Goal: Communication & Community: Ask a question

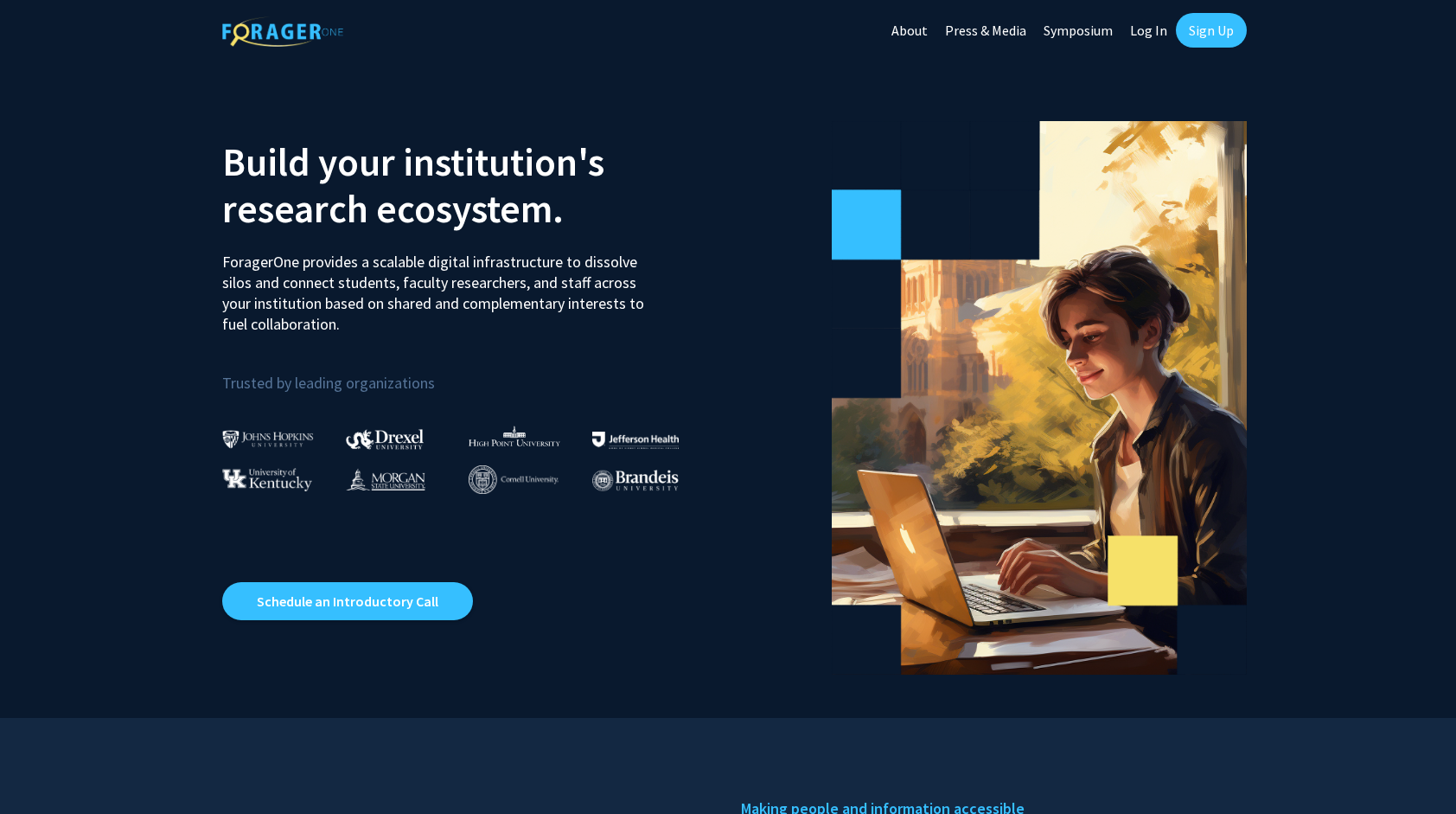
click at [1147, 28] on link "Log In" at bounding box center [1148, 30] width 54 height 60
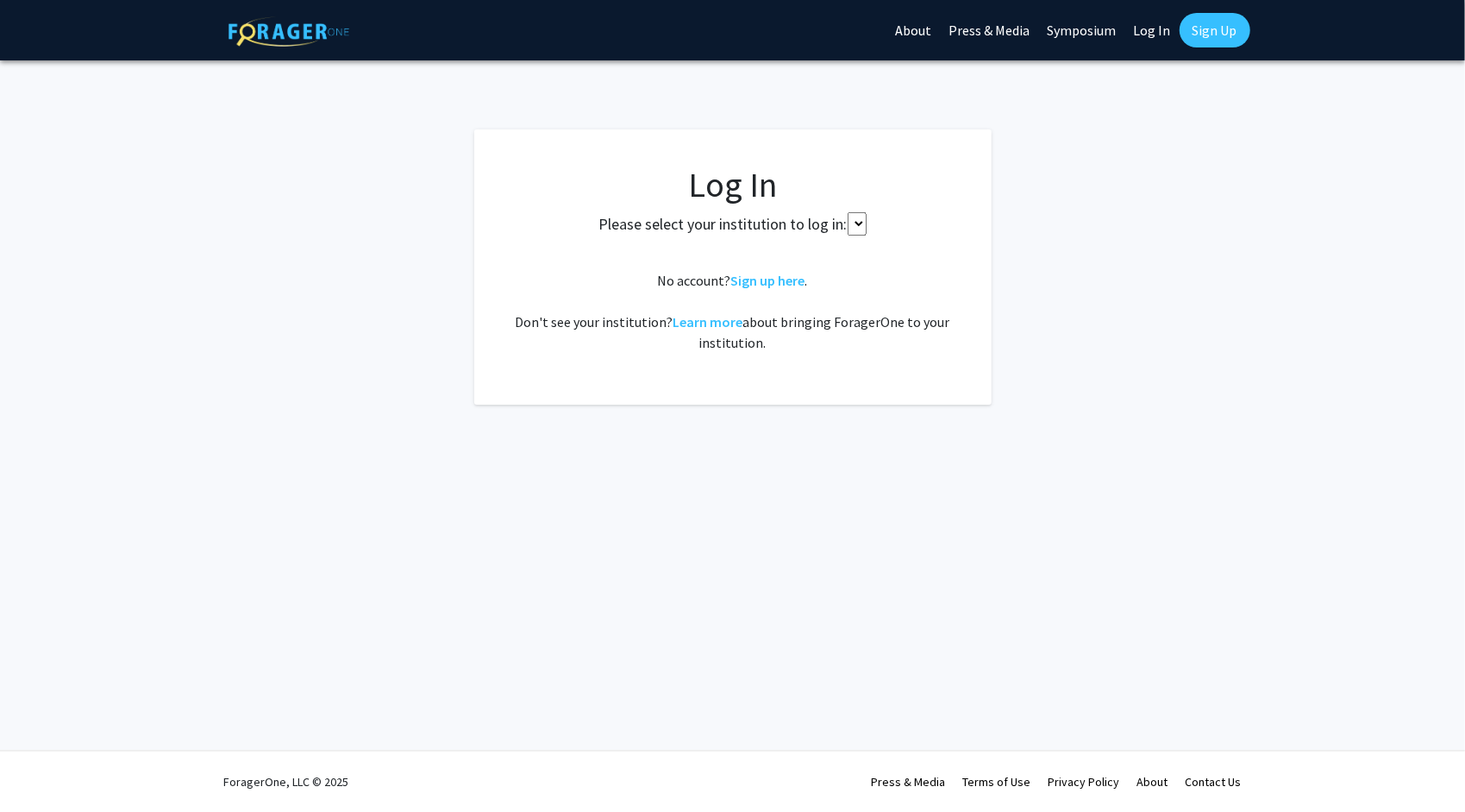
select select
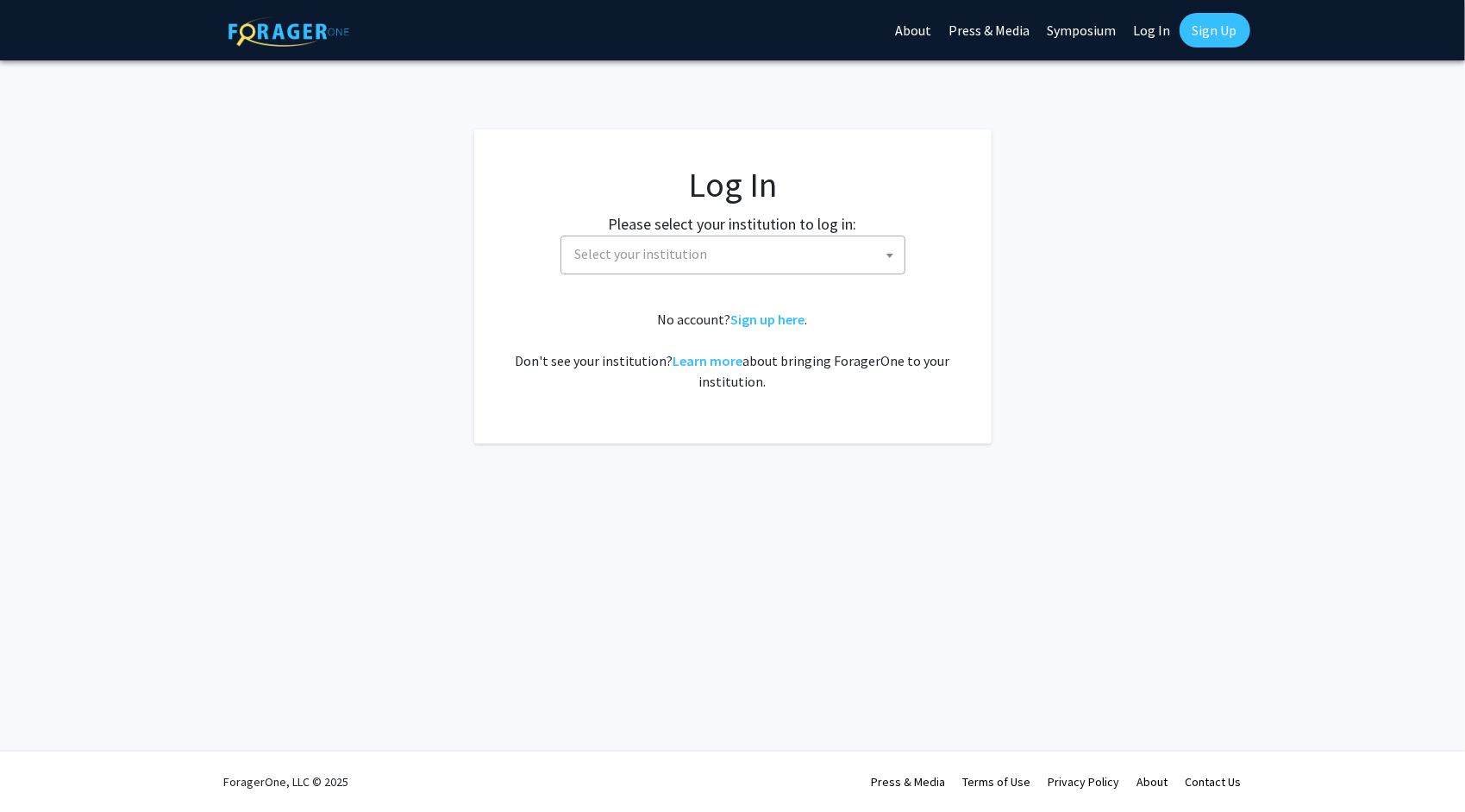
click at [803, 268] on span "Select your institution" at bounding box center [737, 253] width 337 height 36
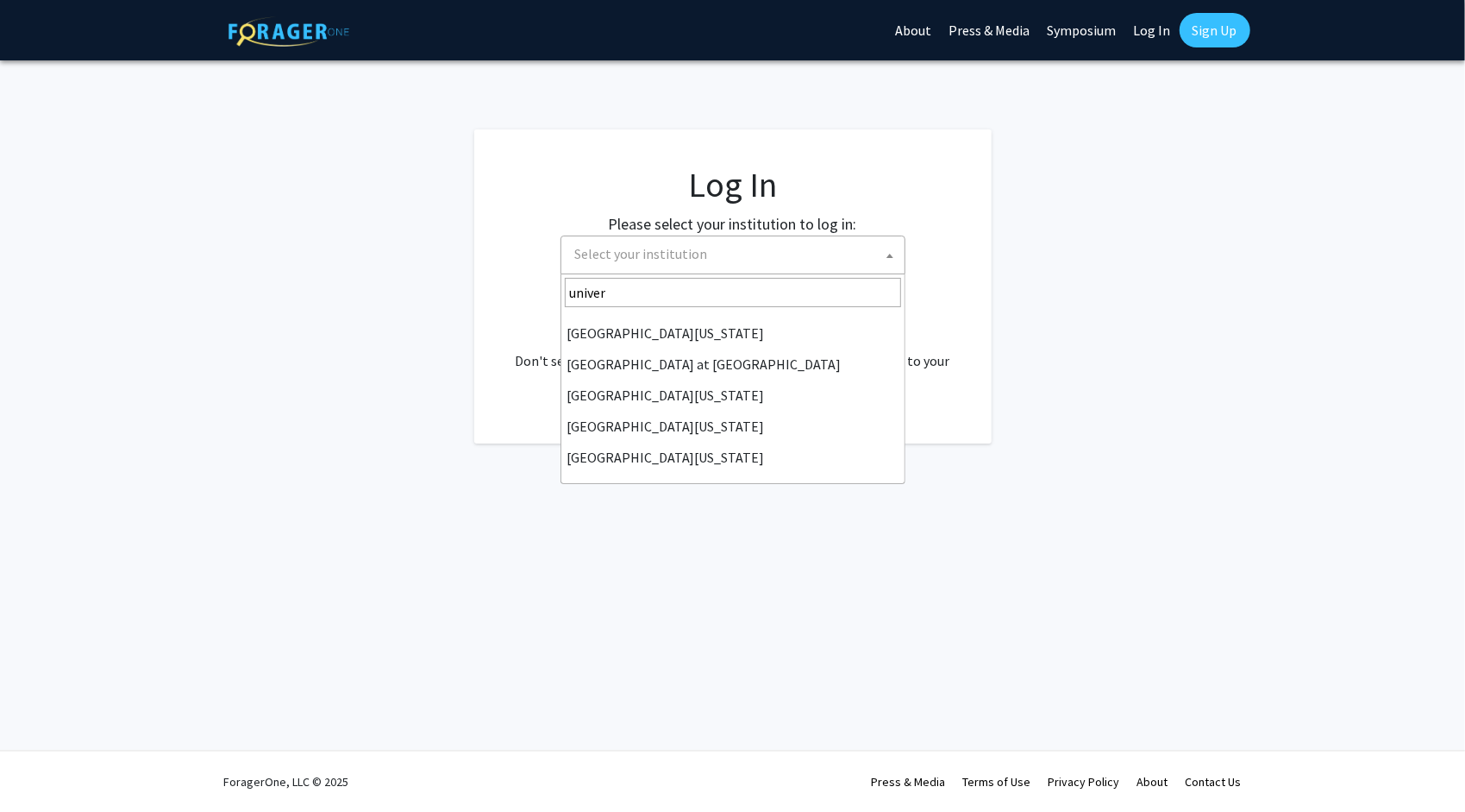
scroll to position [510, 0]
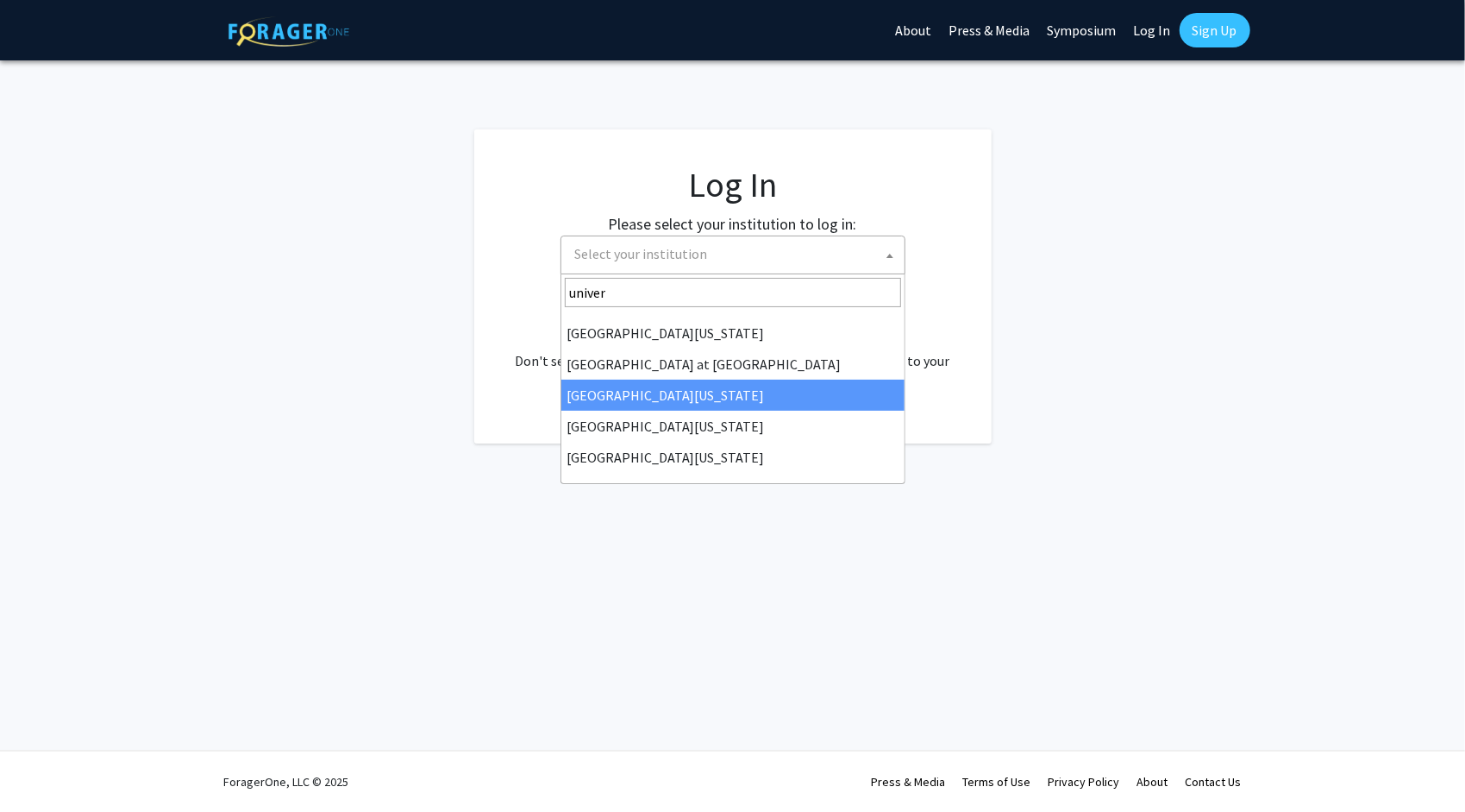
type input "univer"
select select "13"
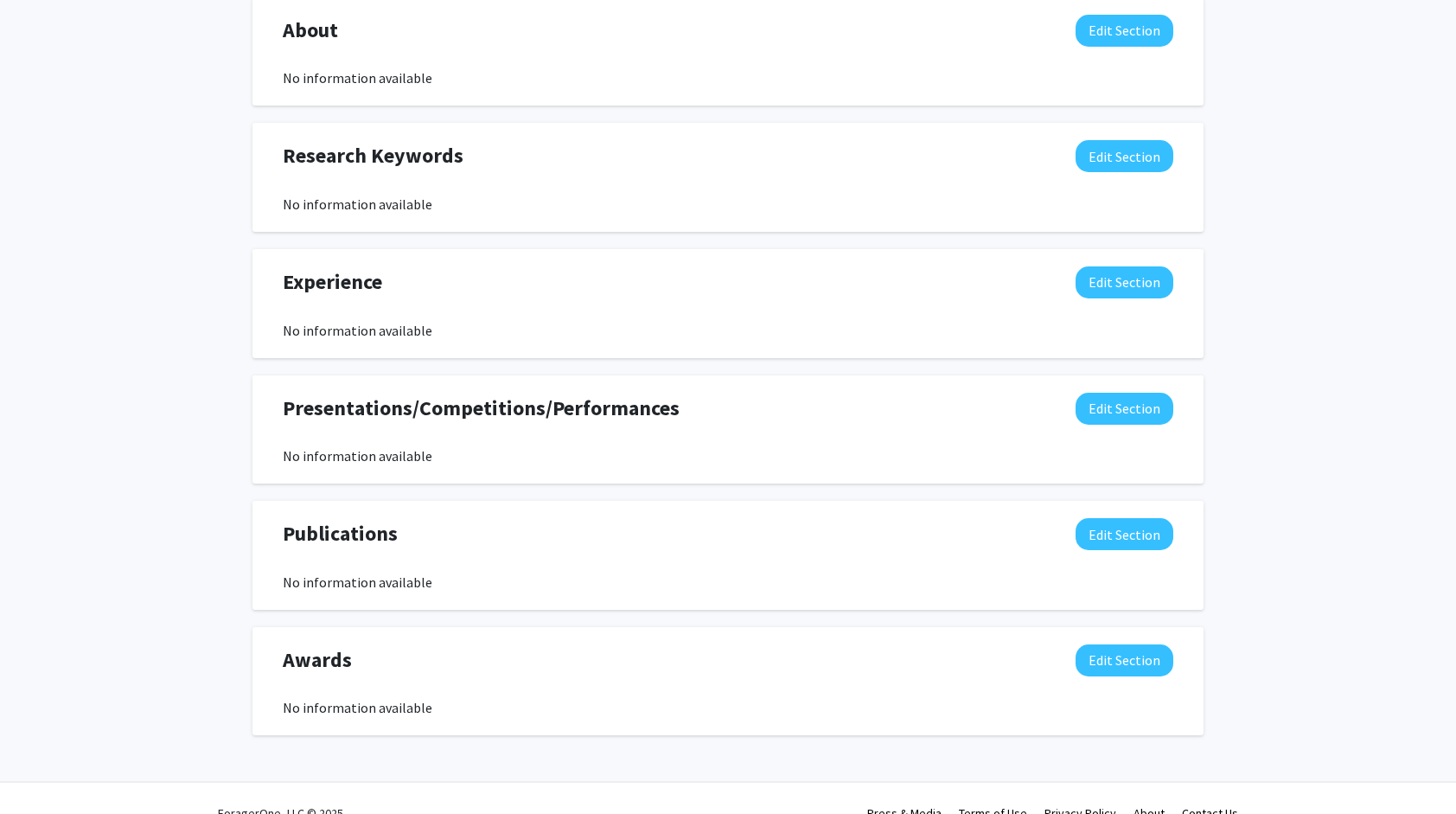
scroll to position [780, 0]
click at [1085, 288] on button "Edit Section" at bounding box center [1124, 281] width 98 height 32
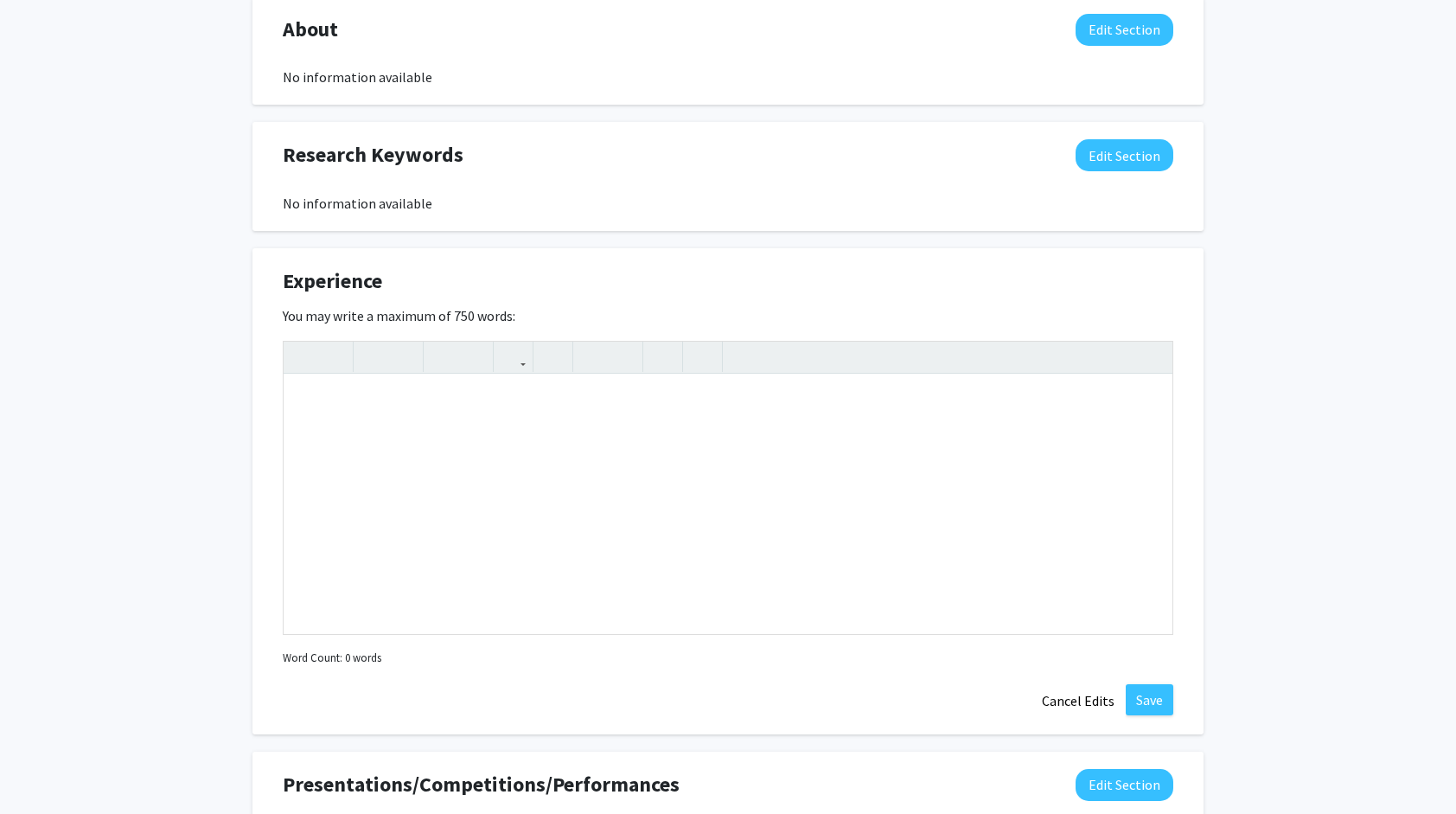
click at [1214, 375] on div "Rudra Patel Edit Section See Public View help Degree Level: Undergraduate Stude…" at bounding box center [728, 225] width 1456 height 1885
click at [1085, 690] on button "Cancel Edits" at bounding box center [1078, 700] width 95 height 33
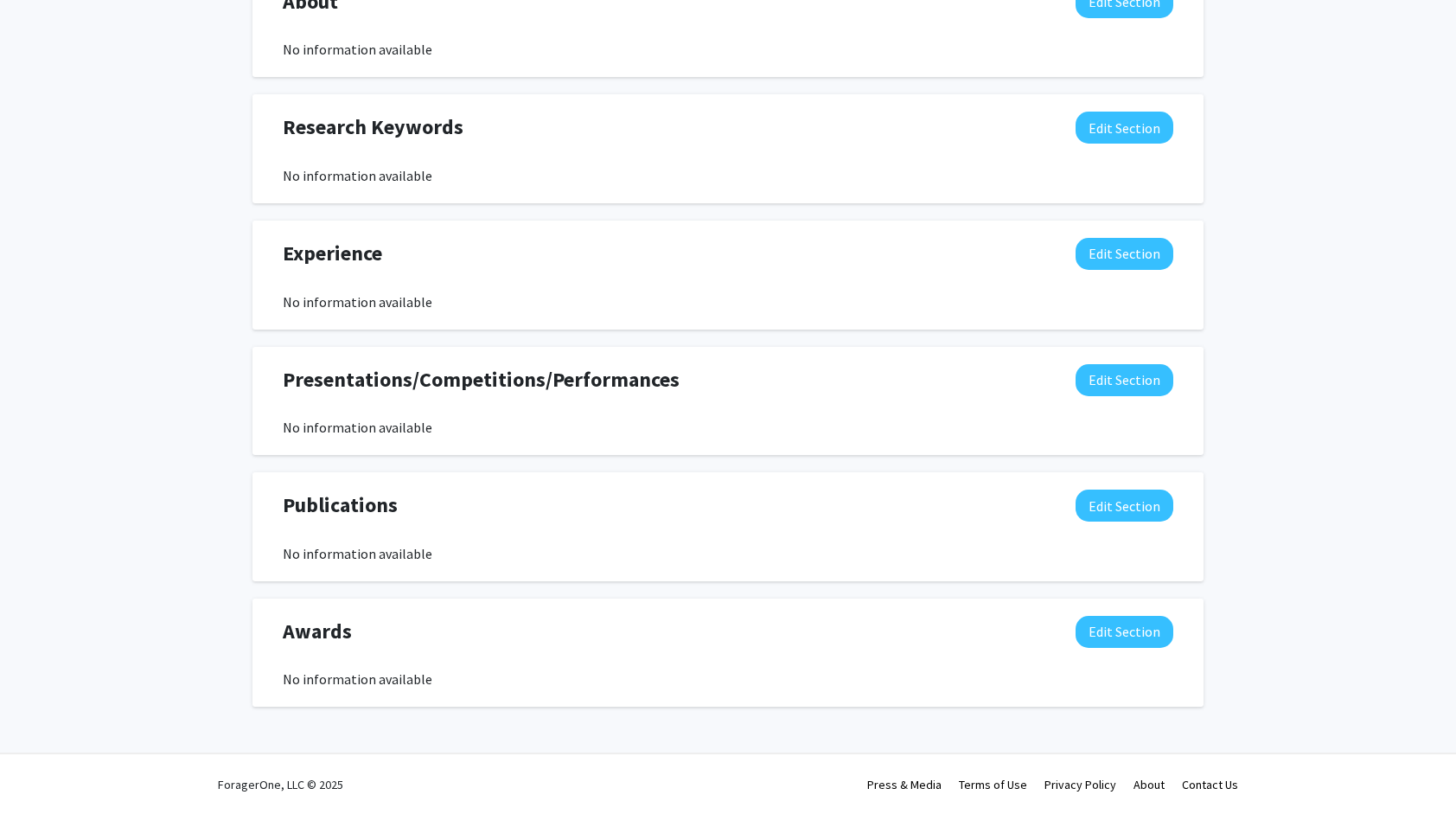
scroll to position [0, 0]
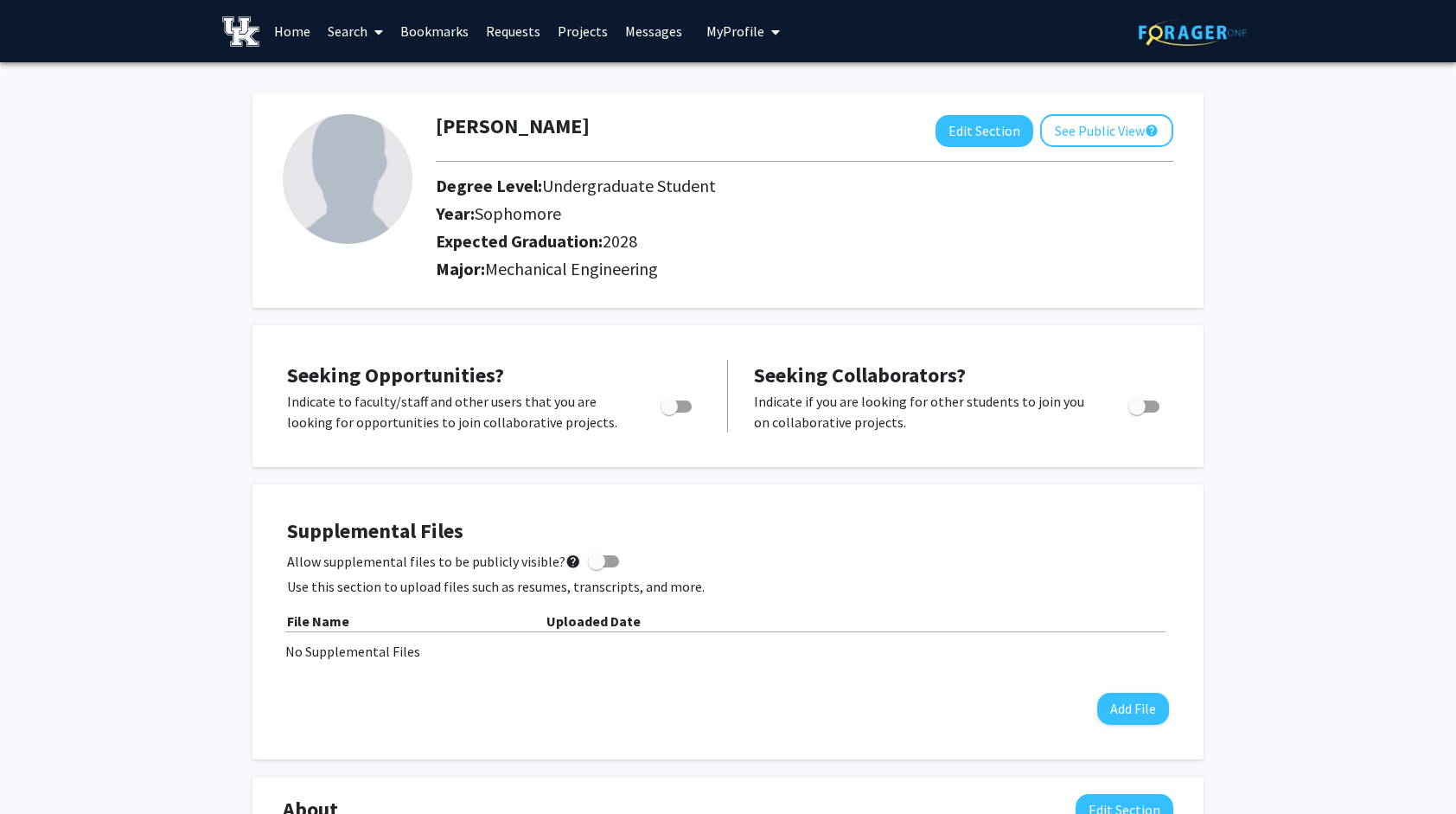
click at [346, 24] on link "Search" at bounding box center [355, 31] width 72 height 60
click at [329, 12] on link "Search" at bounding box center [355, 31] width 72 height 60
click at [301, 31] on link "Home" at bounding box center [292, 31] width 53 height 60
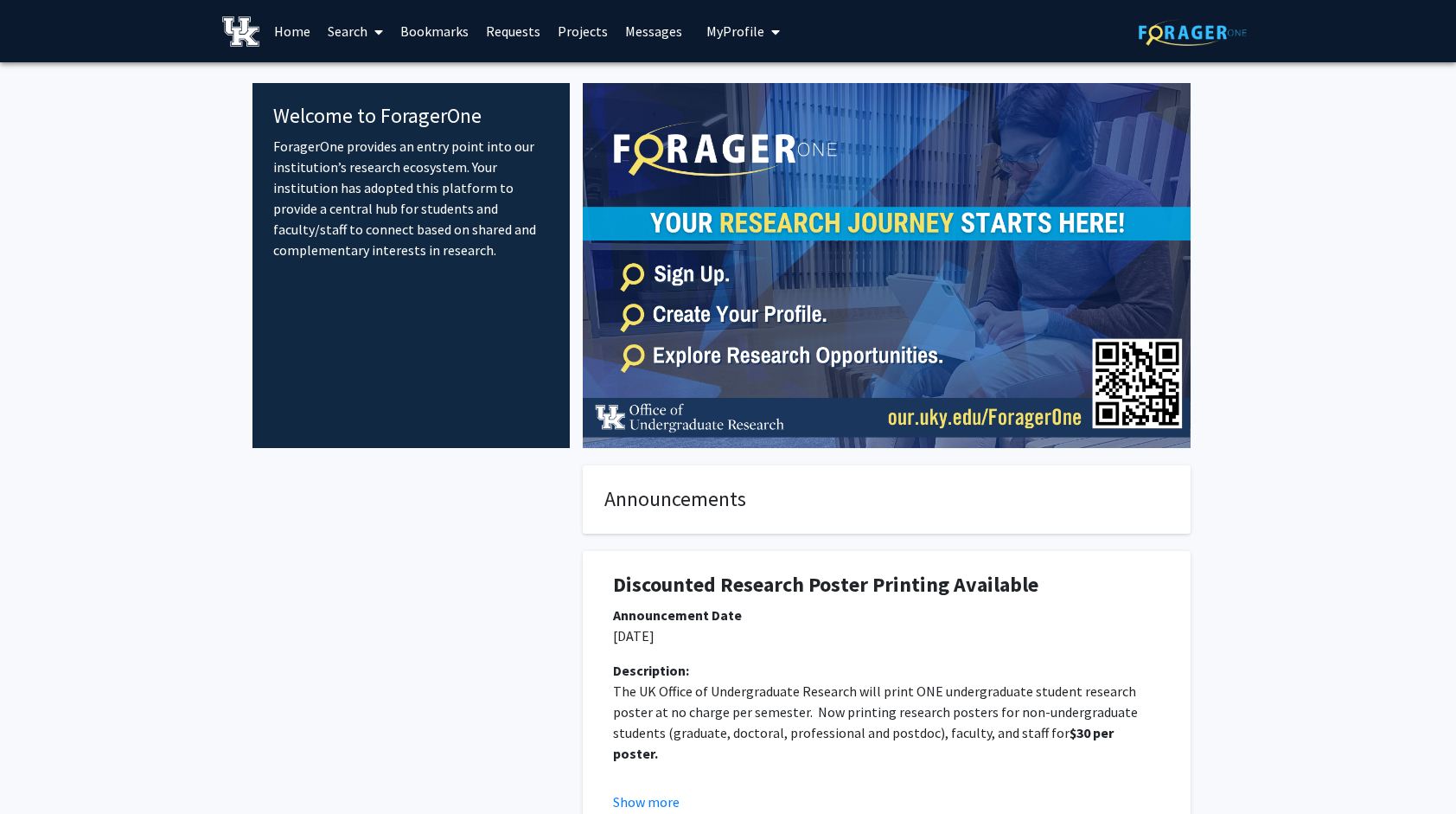
click at [240, 24] on img at bounding box center [240, 31] width 38 height 30
click at [363, 36] on link "Search" at bounding box center [355, 31] width 72 height 60
click at [603, 33] on link "Projects" at bounding box center [583, 31] width 68 height 60
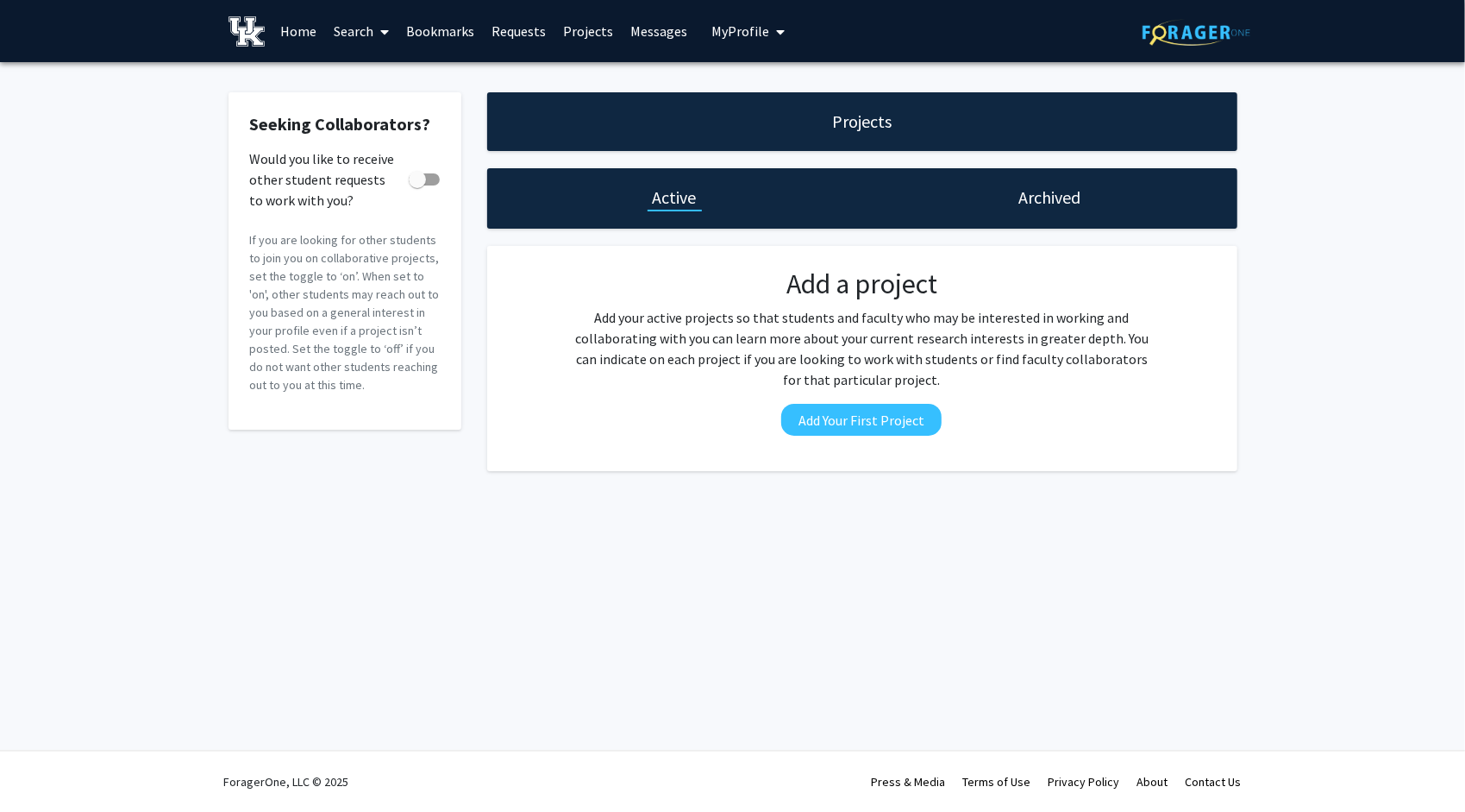
click at [523, 43] on link "Requests" at bounding box center [519, 31] width 71 height 60
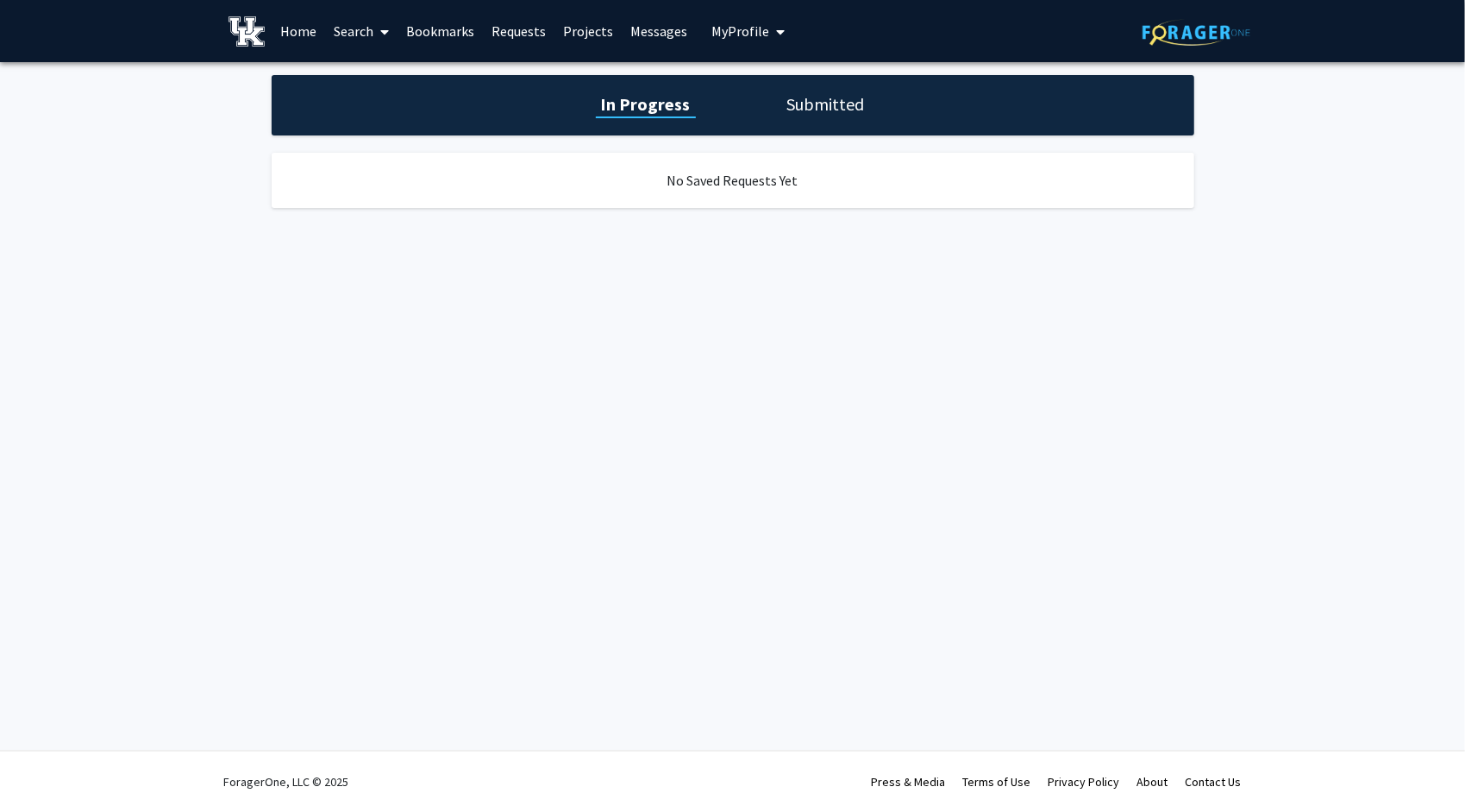
click at [455, 31] on link "Bookmarks" at bounding box center [440, 31] width 85 height 60
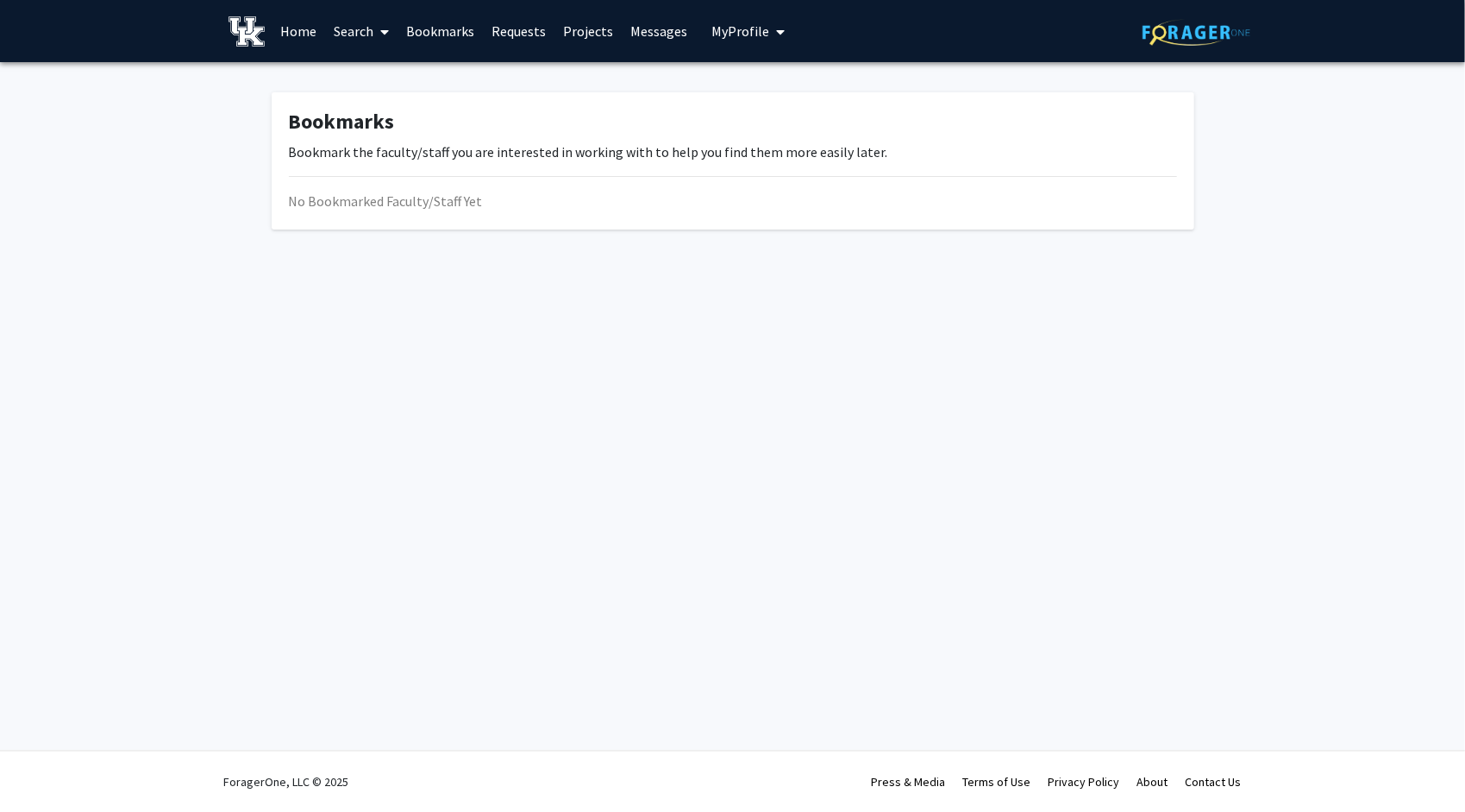
click at [251, 27] on img at bounding box center [247, 31] width 37 height 30
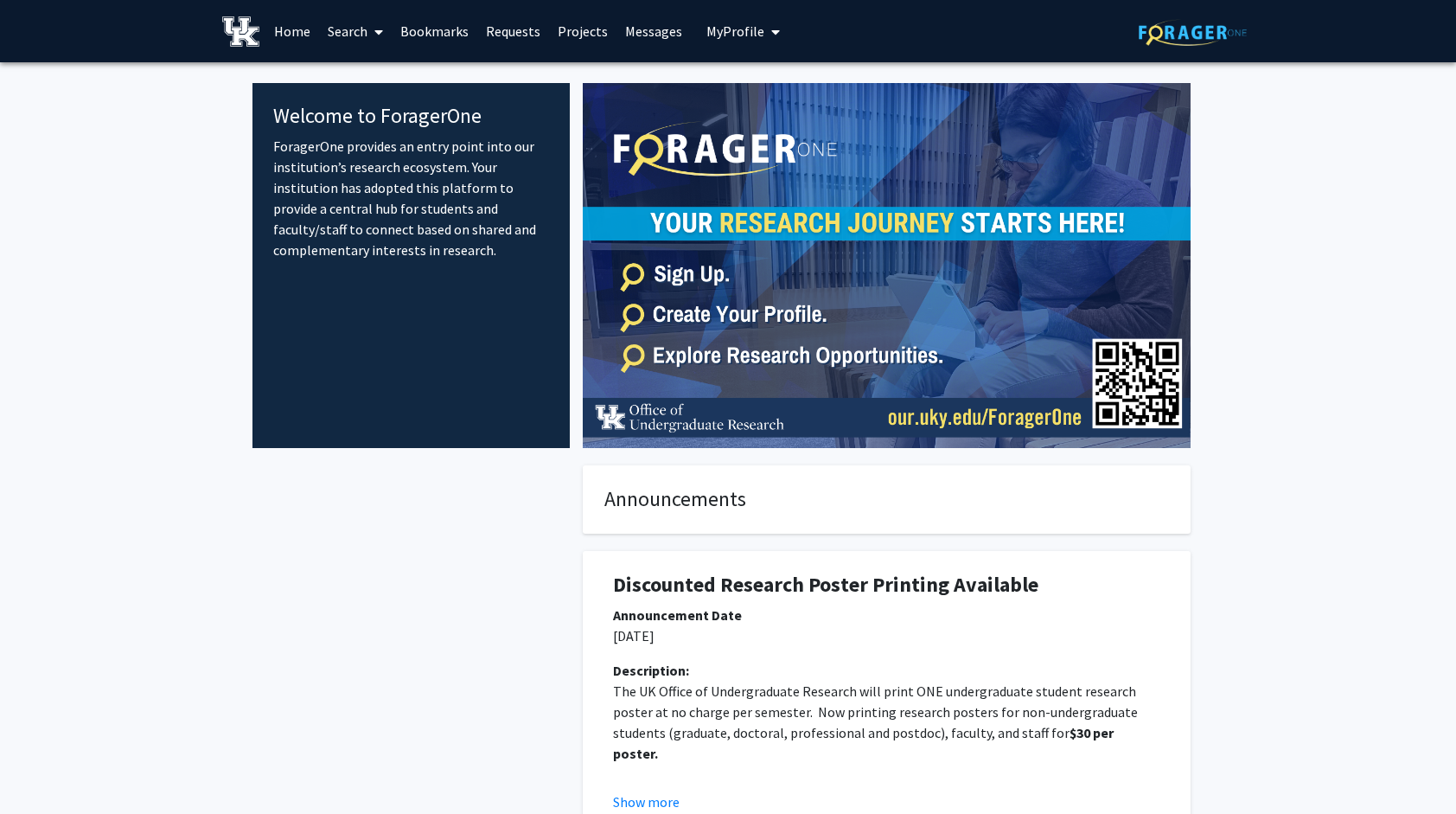
click at [773, 26] on icon "My profile dropdown to access profile and logout" at bounding box center [775, 31] width 8 height 14
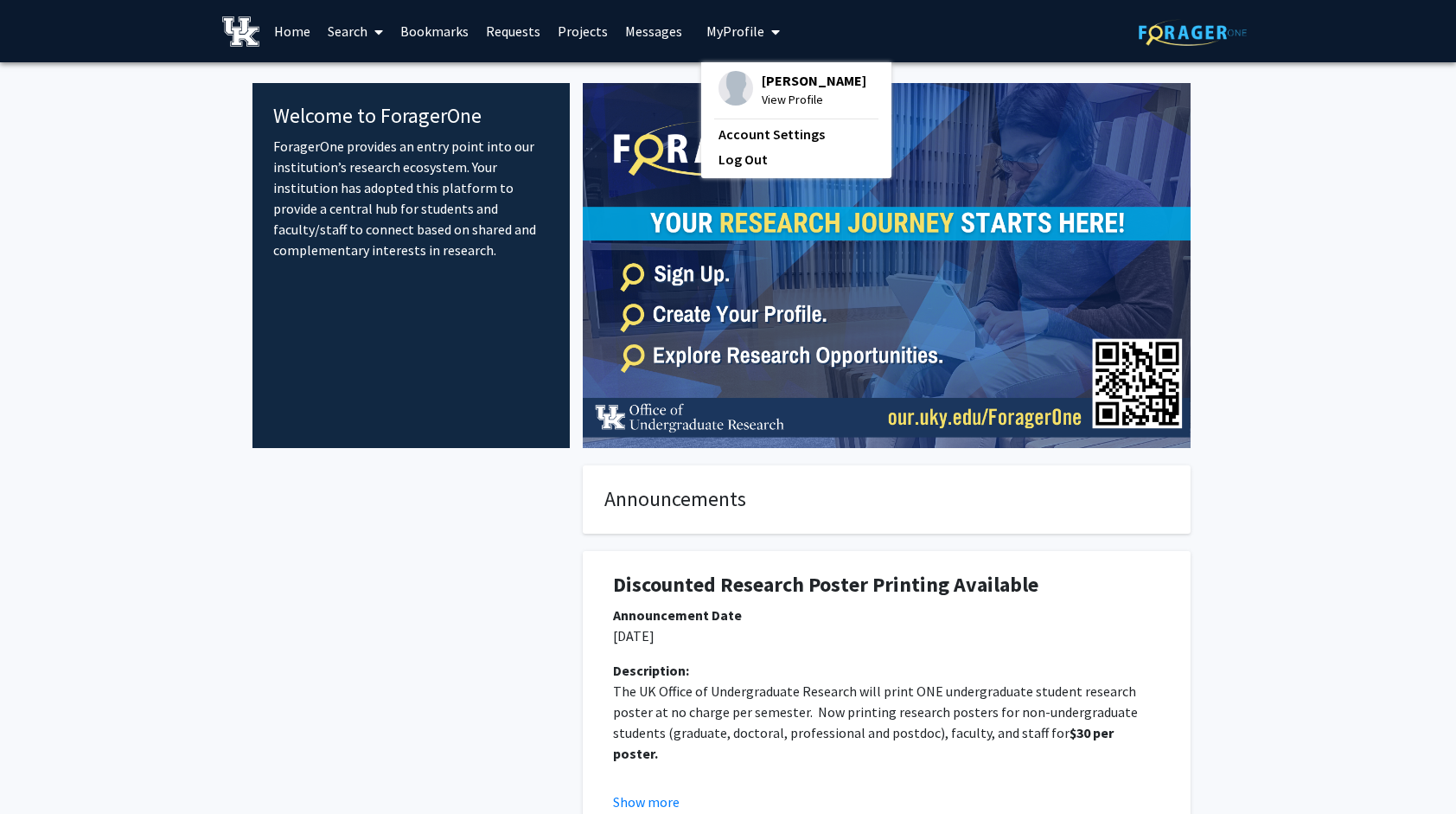
click at [609, 50] on link "Projects" at bounding box center [583, 31] width 68 height 60
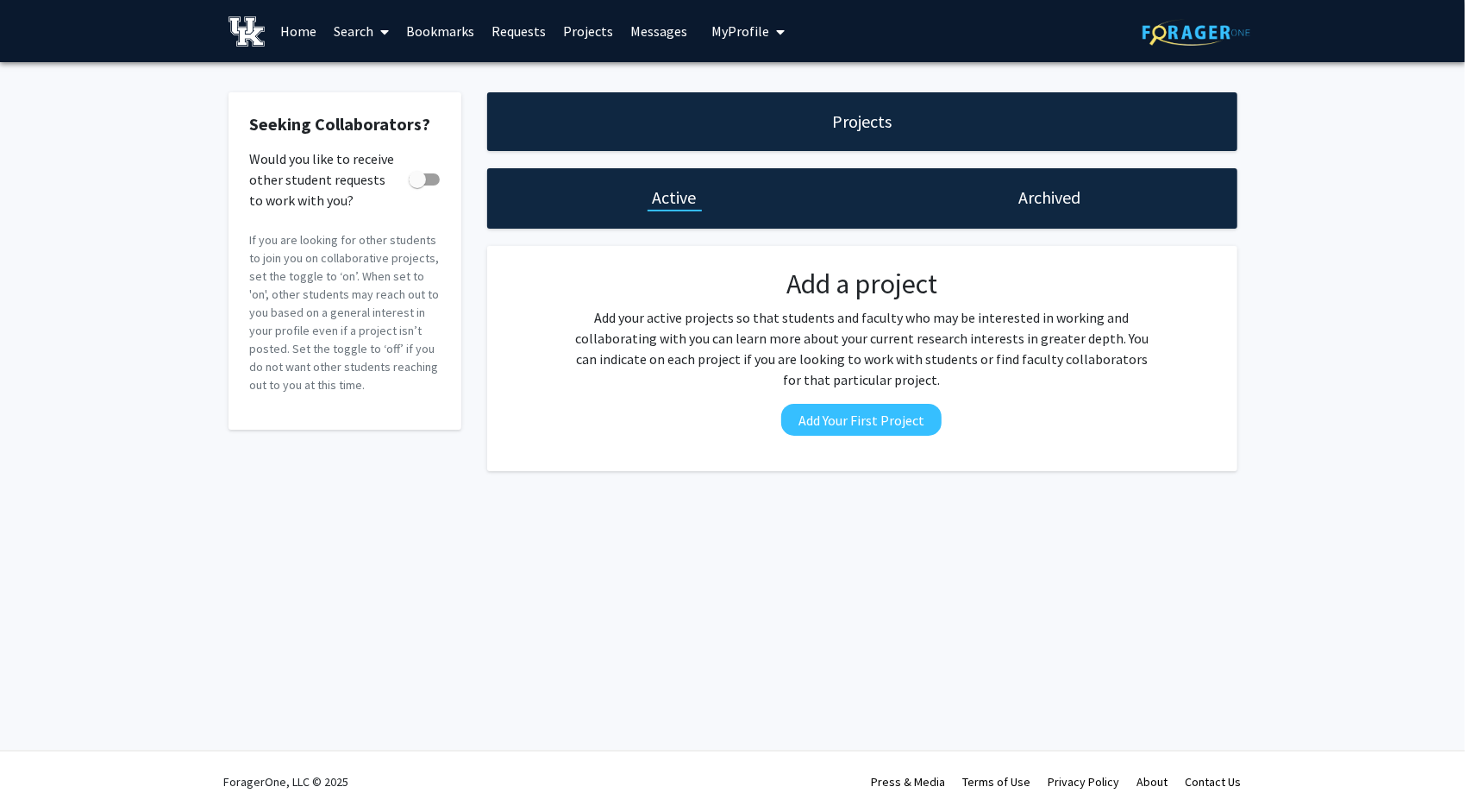
click at [586, 33] on link "Projects" at bounding box center [588, 31] width 68 height 60
click at [523, 36] on link "Requests" at bounding box center [519, 31] width 71 height 60
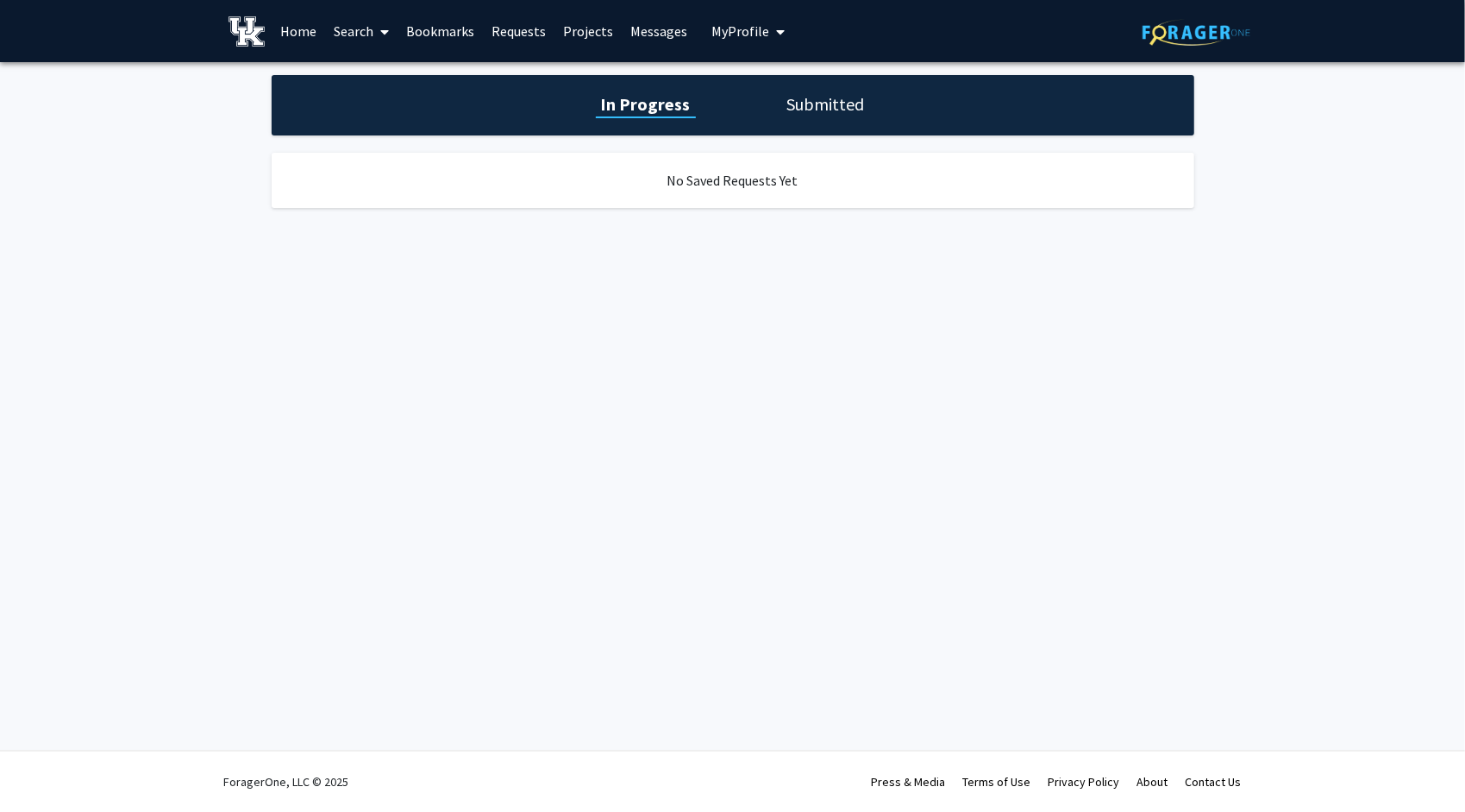
click at [465, 36] on link "Bookmarks" at bounding box center [440, 31] width 85 height 60
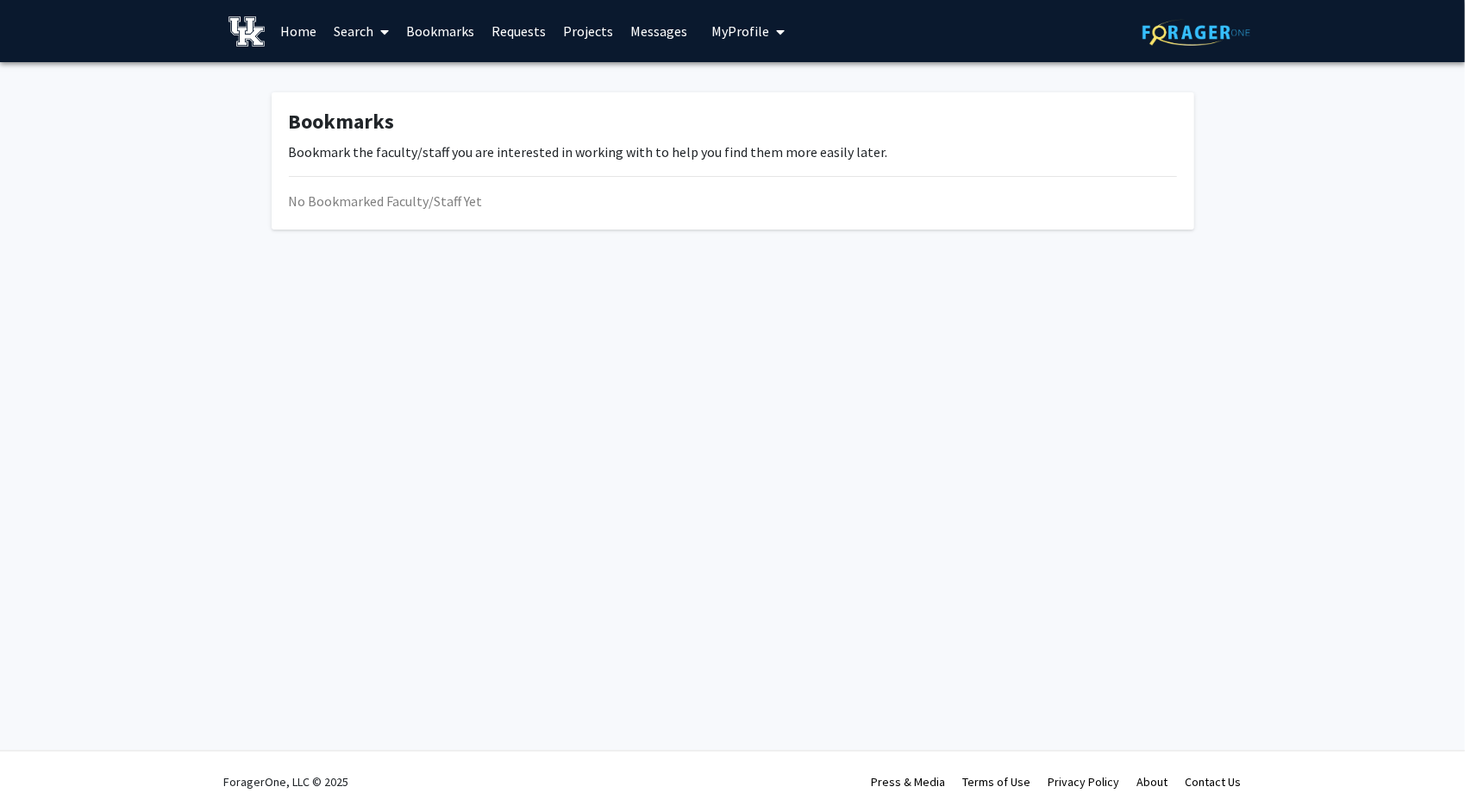
click at [357, 30] on link "Search" at bounding box center [361, 31] width 72 height 60
click at [372, 84] on span "Faculty/Staff" at bounding box center [389, 80] width 127 height 35
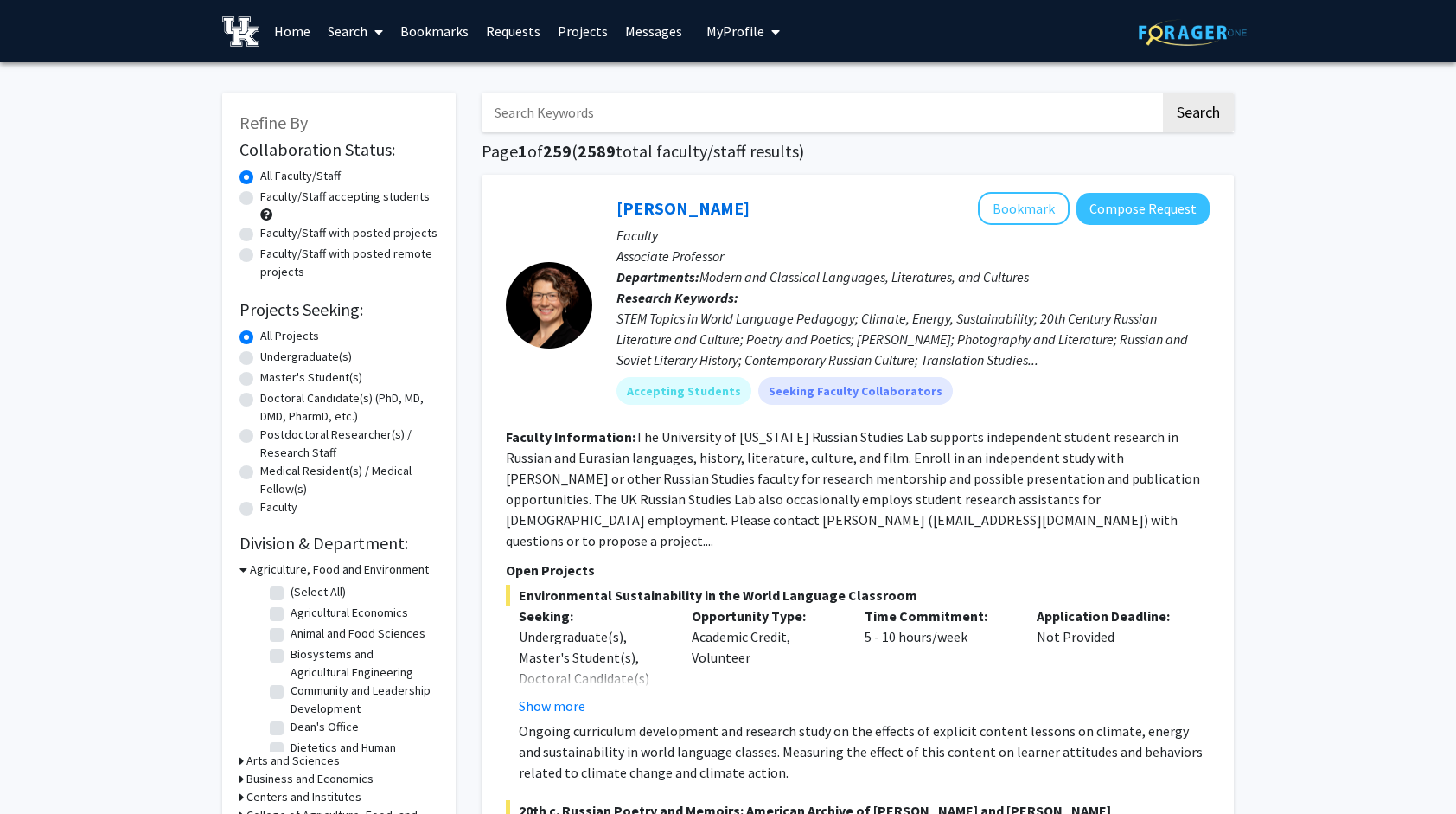
click at [284, 31] on link "Home" at bounding box center [292, 31] width 53 height 60
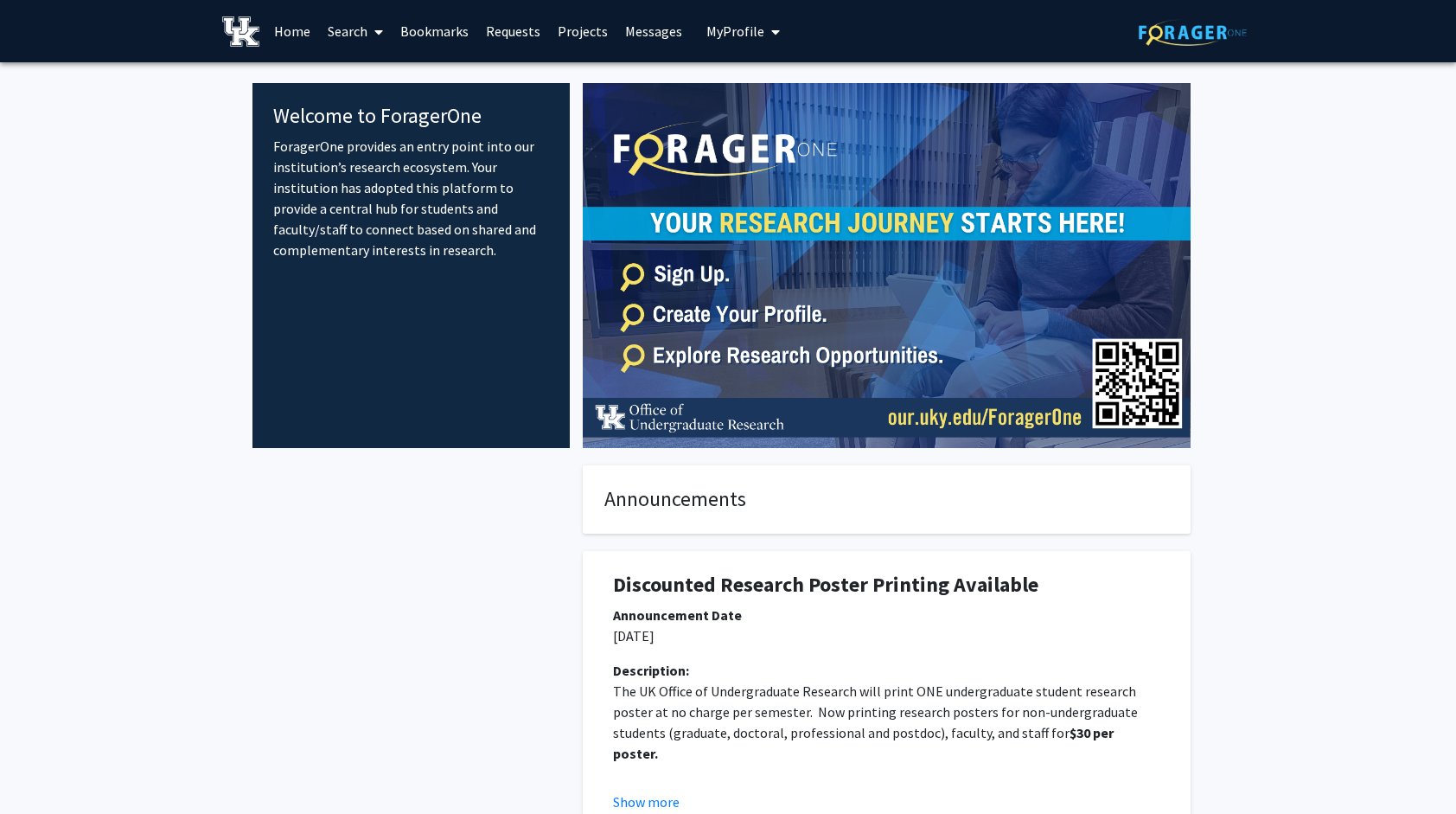
click at [756, 501] on h4 "Announcements" at bounding box center [887, 499] width 565 height 25
click at [349, 38] on link "Search" at bounding box center [355, 31] width 72 height 60
click at [375, 88] on span "Faculty/Staff" at bounding box center [382, 80] width 127 height 35
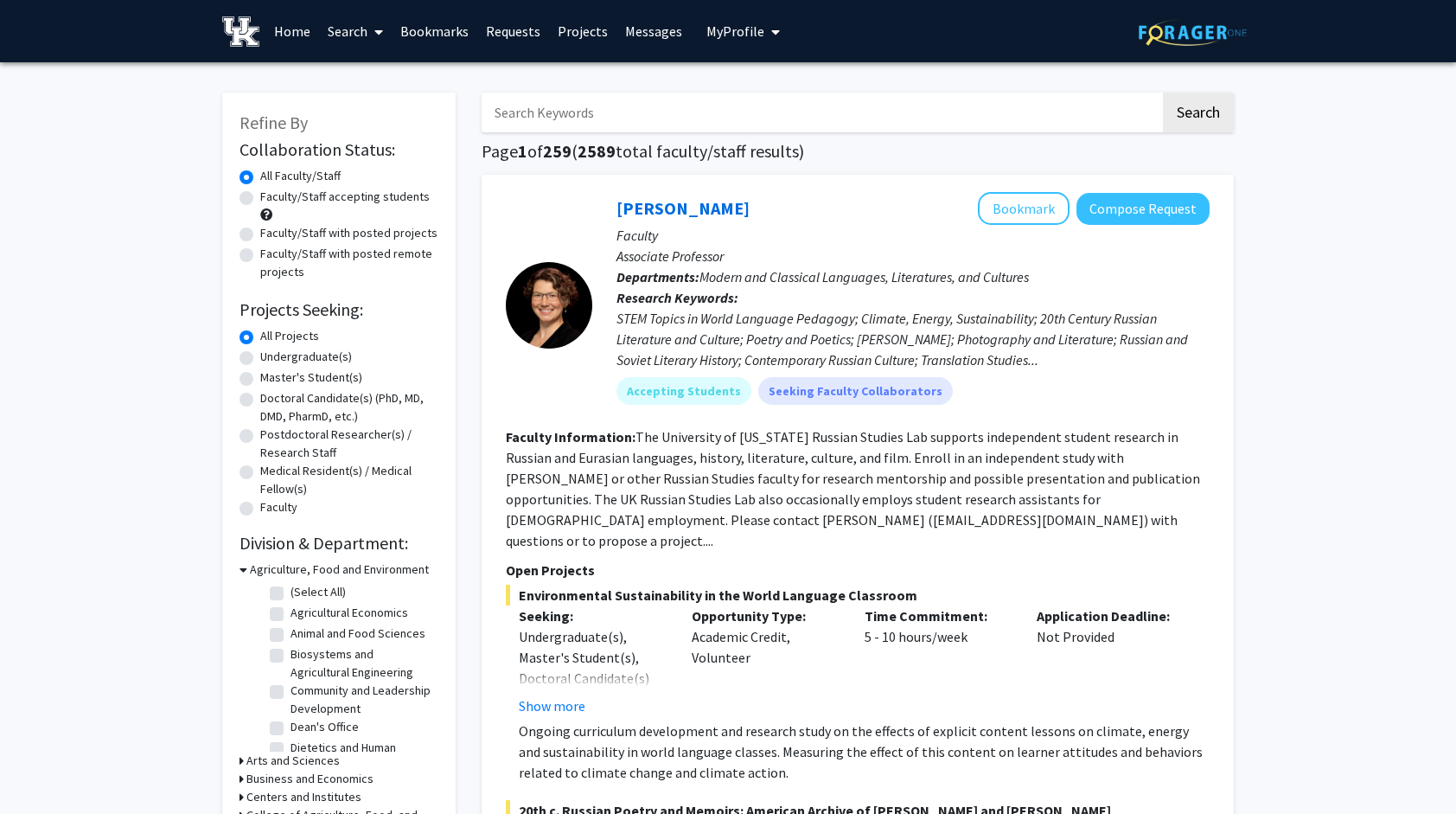
click at [633, 118] on input "Search Keywords" at bounding box center [821, 112] width 678 height 39
type input "$"
click at [1164, 93] on button "Search" at bounding box center [1198, 112] width 71 height 39
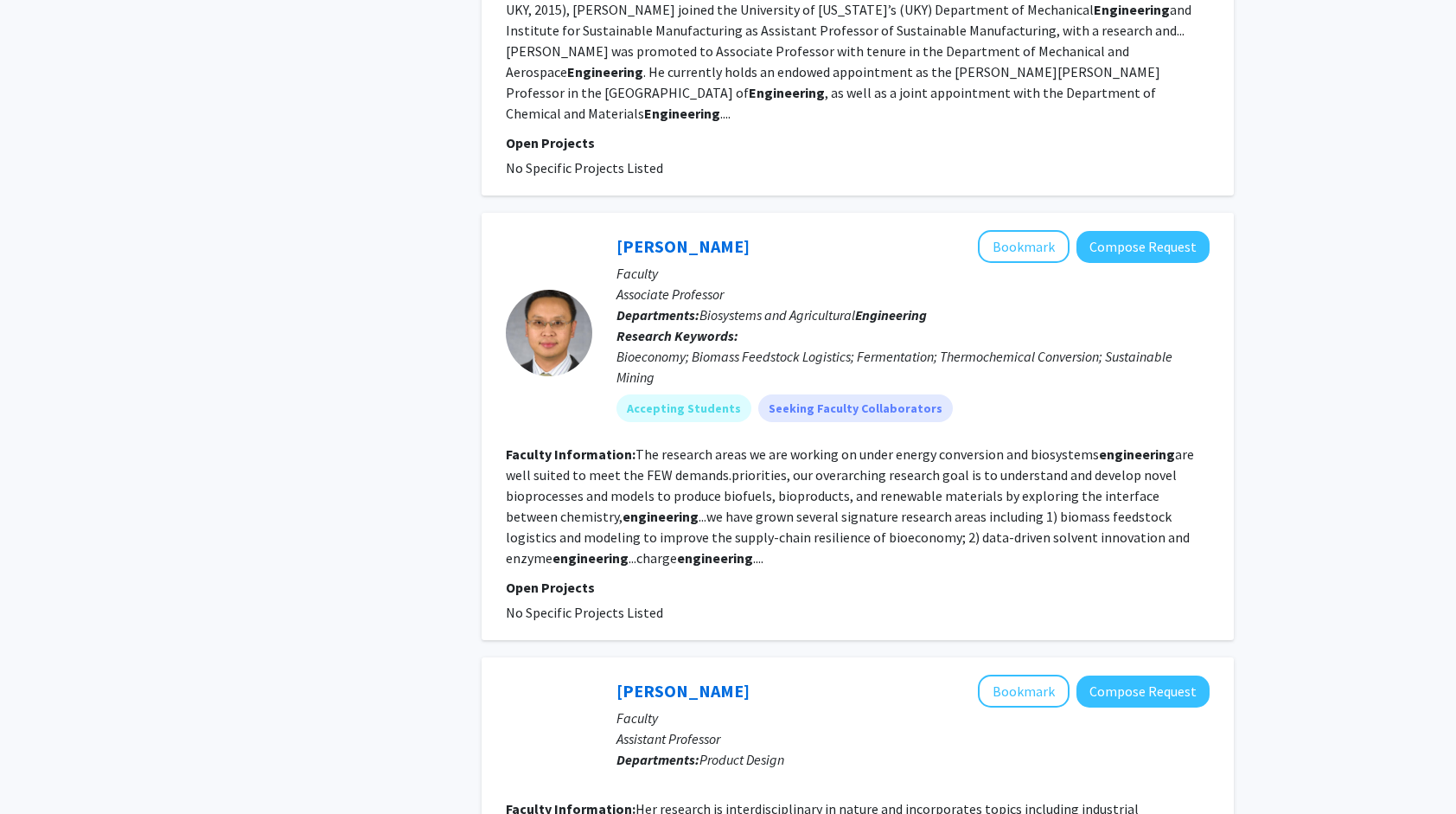
scroll to position [4093, 0]
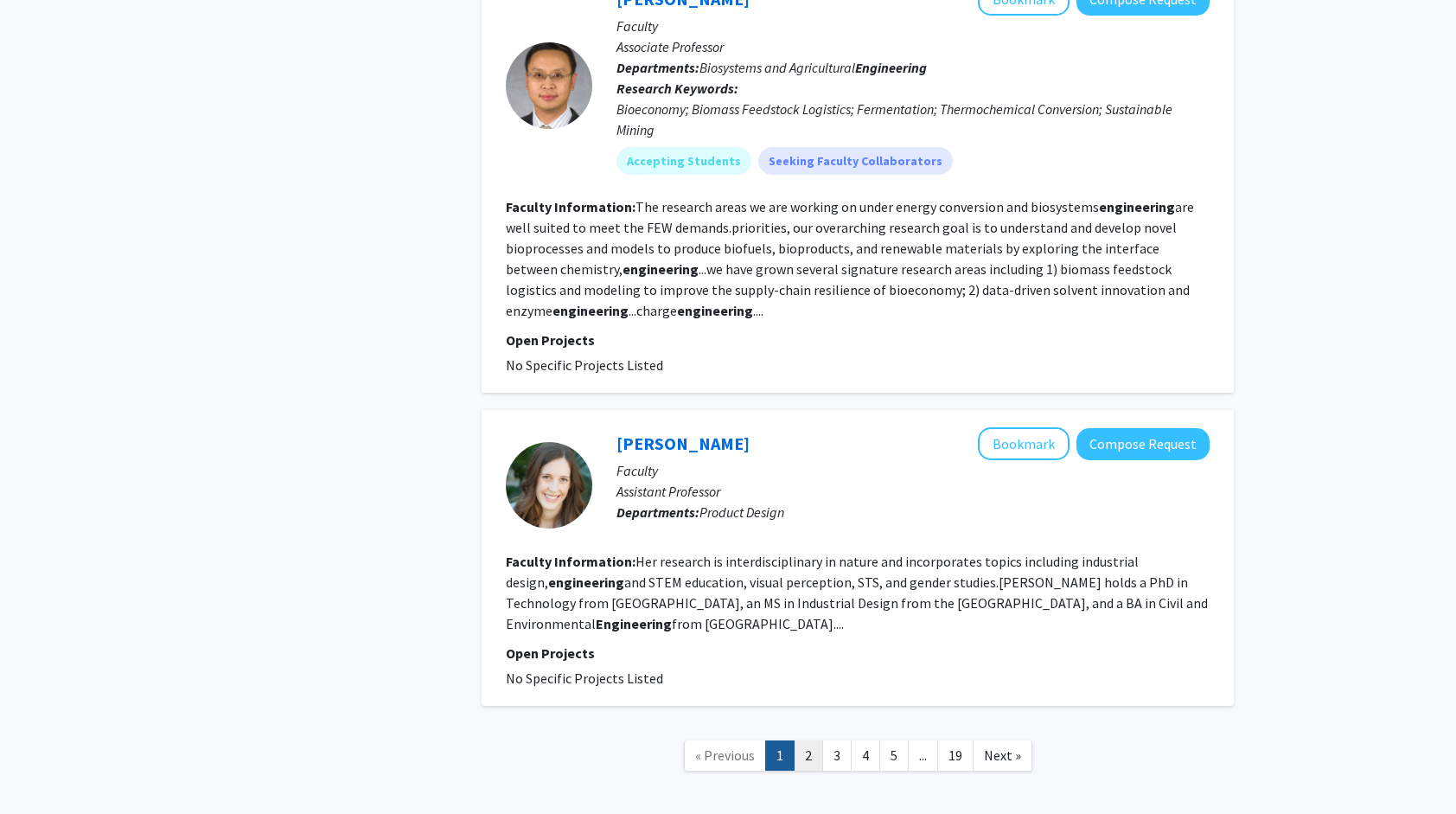
click at [798, 740] on link "2" at bounding box center [809, 754] width 29 height 30
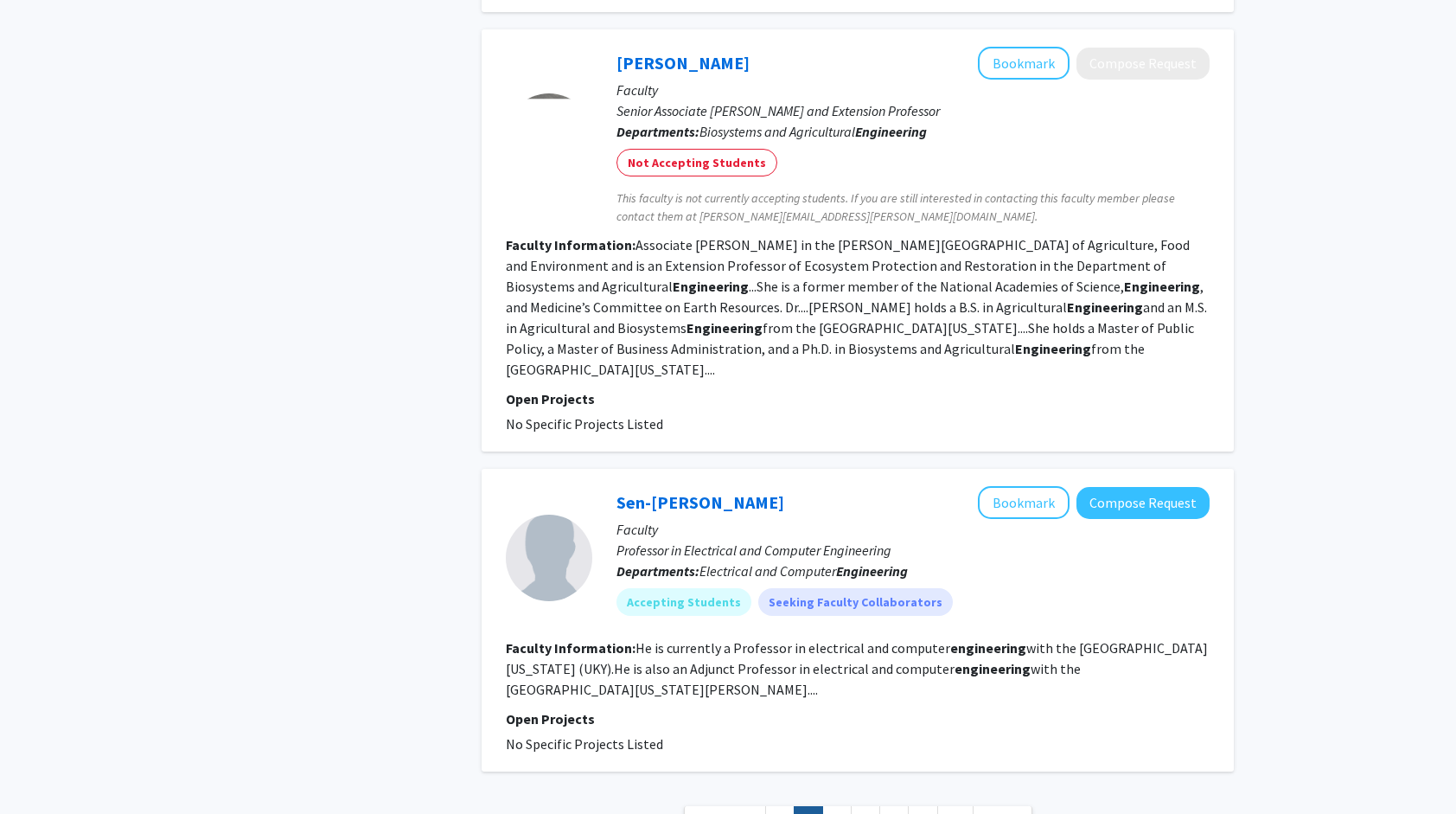
scroll to position [3323, 0]
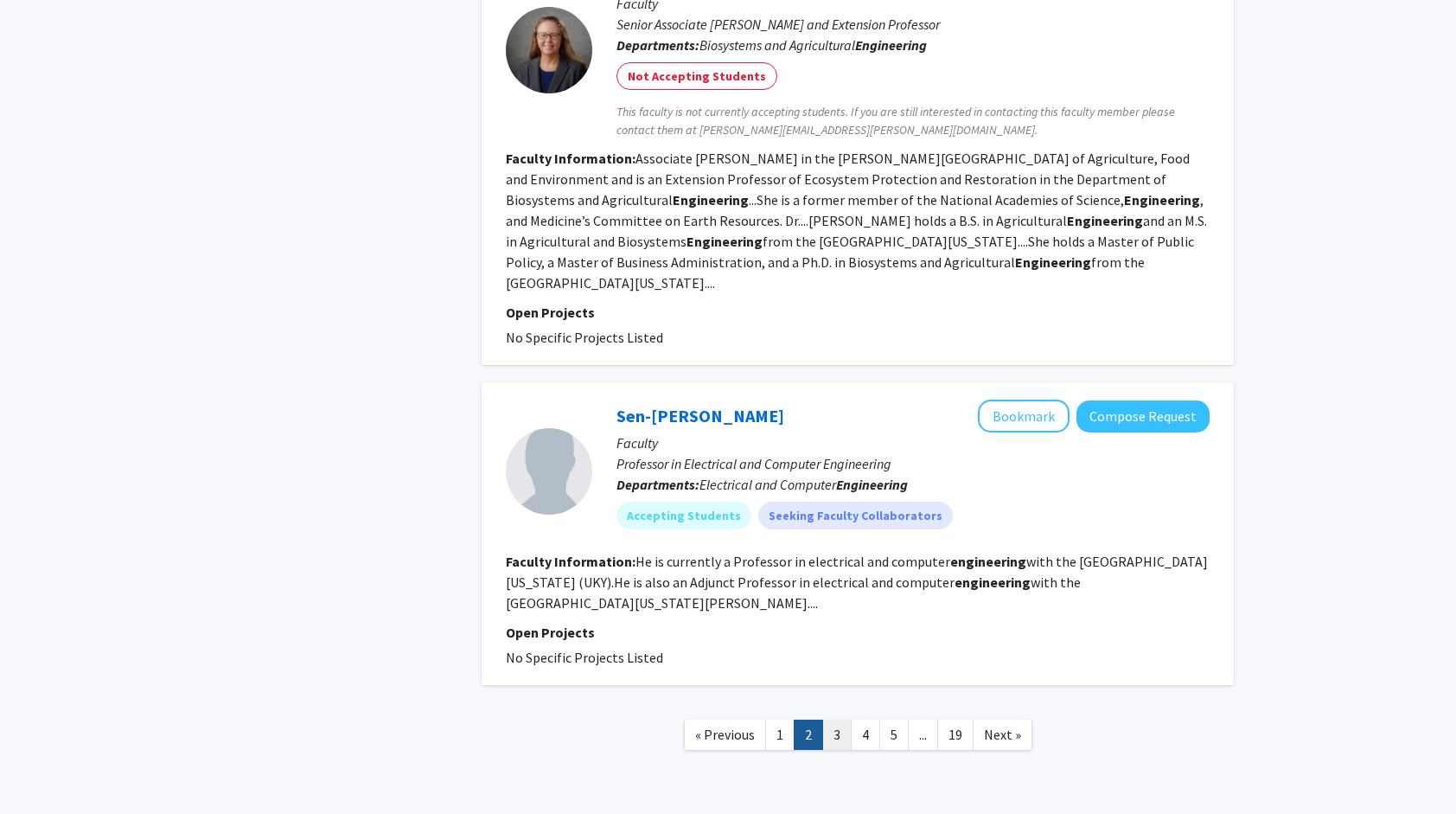
click at [841, 720] on link "3" at bounding box center [837, 734] width 29 height 30
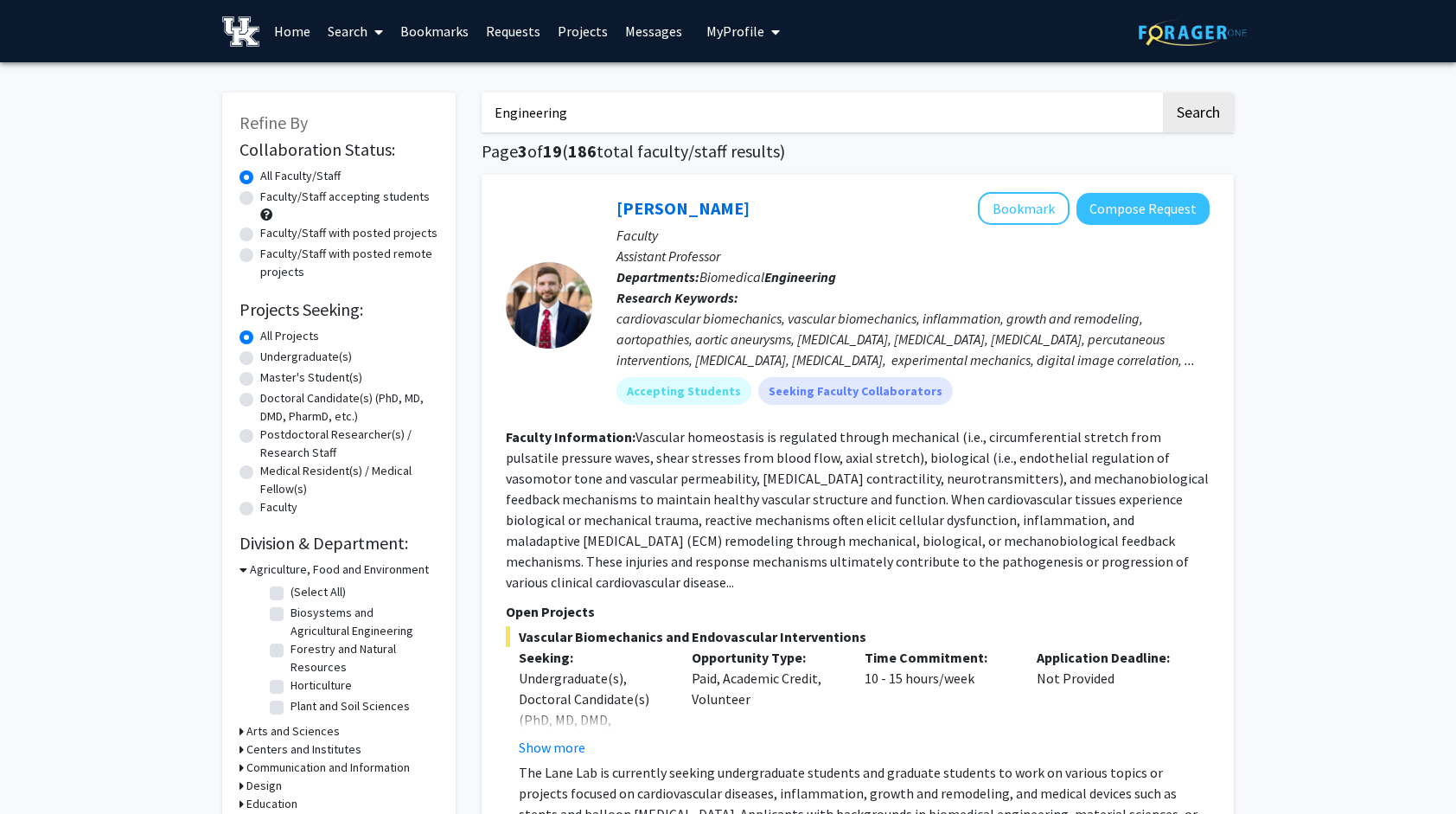
click at [601, 125] on input "Engineering" at bounding box center [821, 112] width 678 height 39
click at [1164, 93] on button "Search" at bounding box center [1198, 112] width 71 height 39
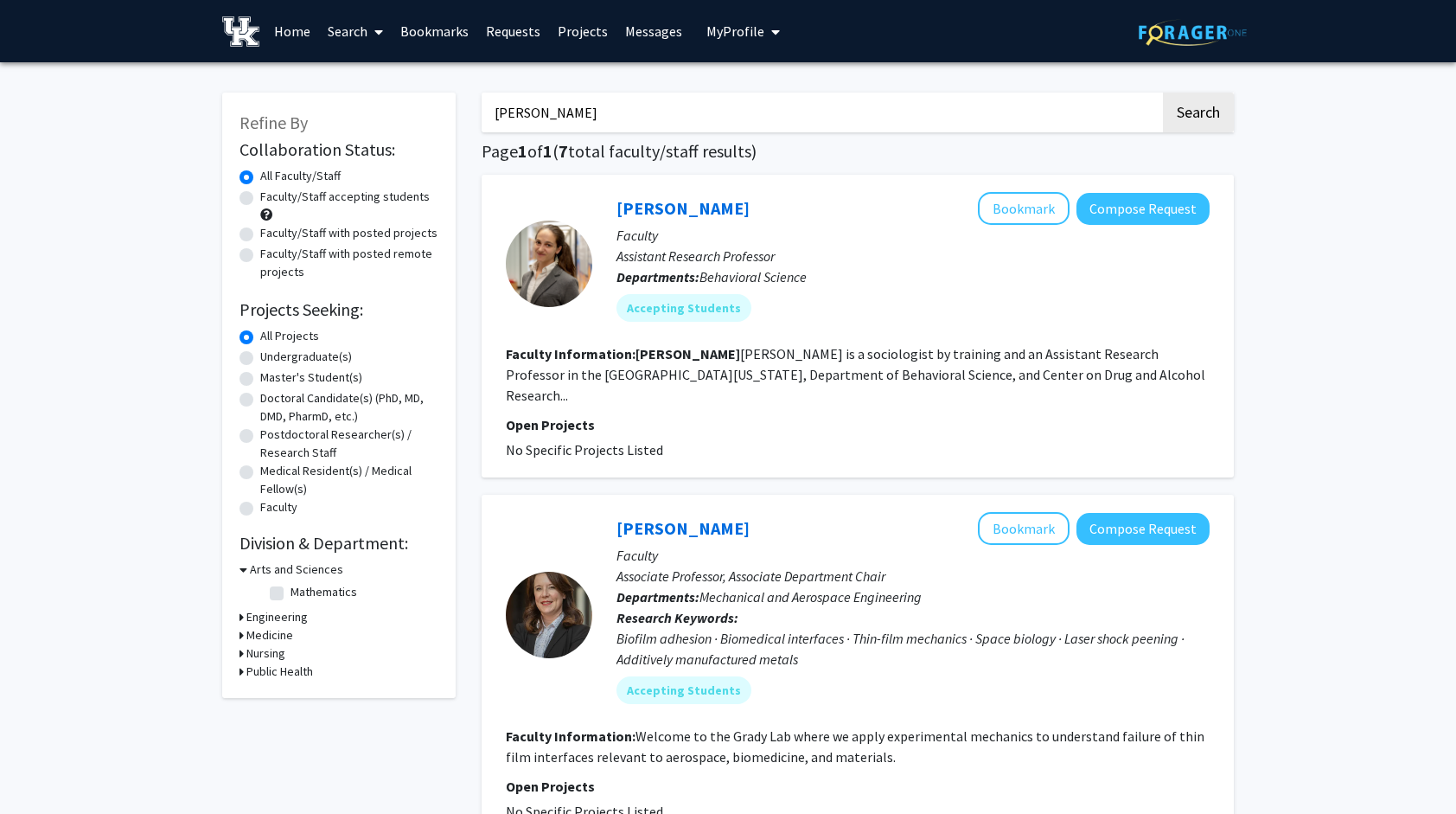
click at [667, 114] on input "martha" at bounding box center [821, 112] width 678 height 39
click at [1164, 93] on button "Search" at bounding box center [1198, 112] width 71 height 39
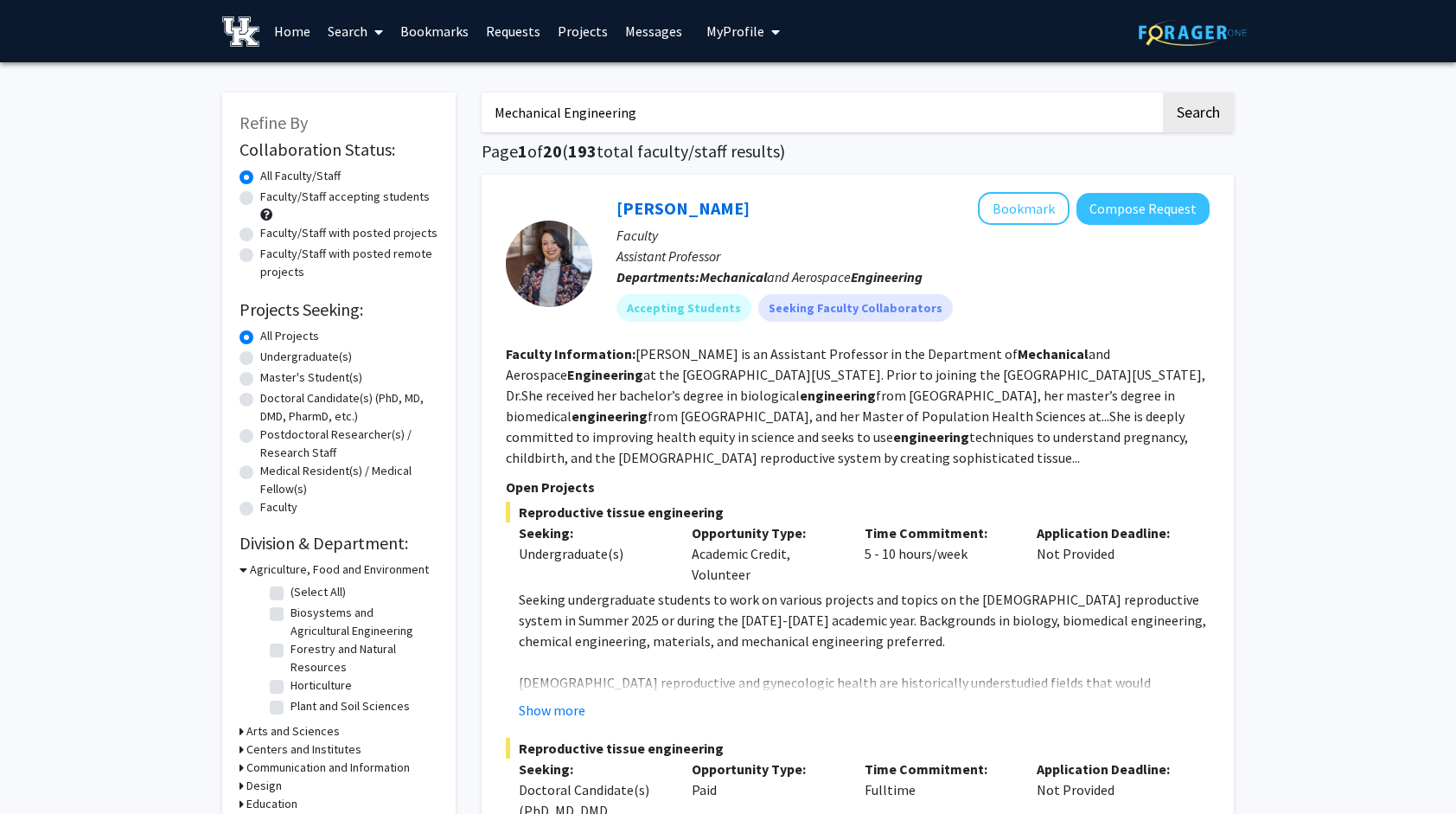
click at [628, 121] on input "Mechanical Engineering" at bounding box center [821, 112] width 678 height 39
click at [1164, 93] on button "Search" at bounding box center [1198, 112] width 71 height 39
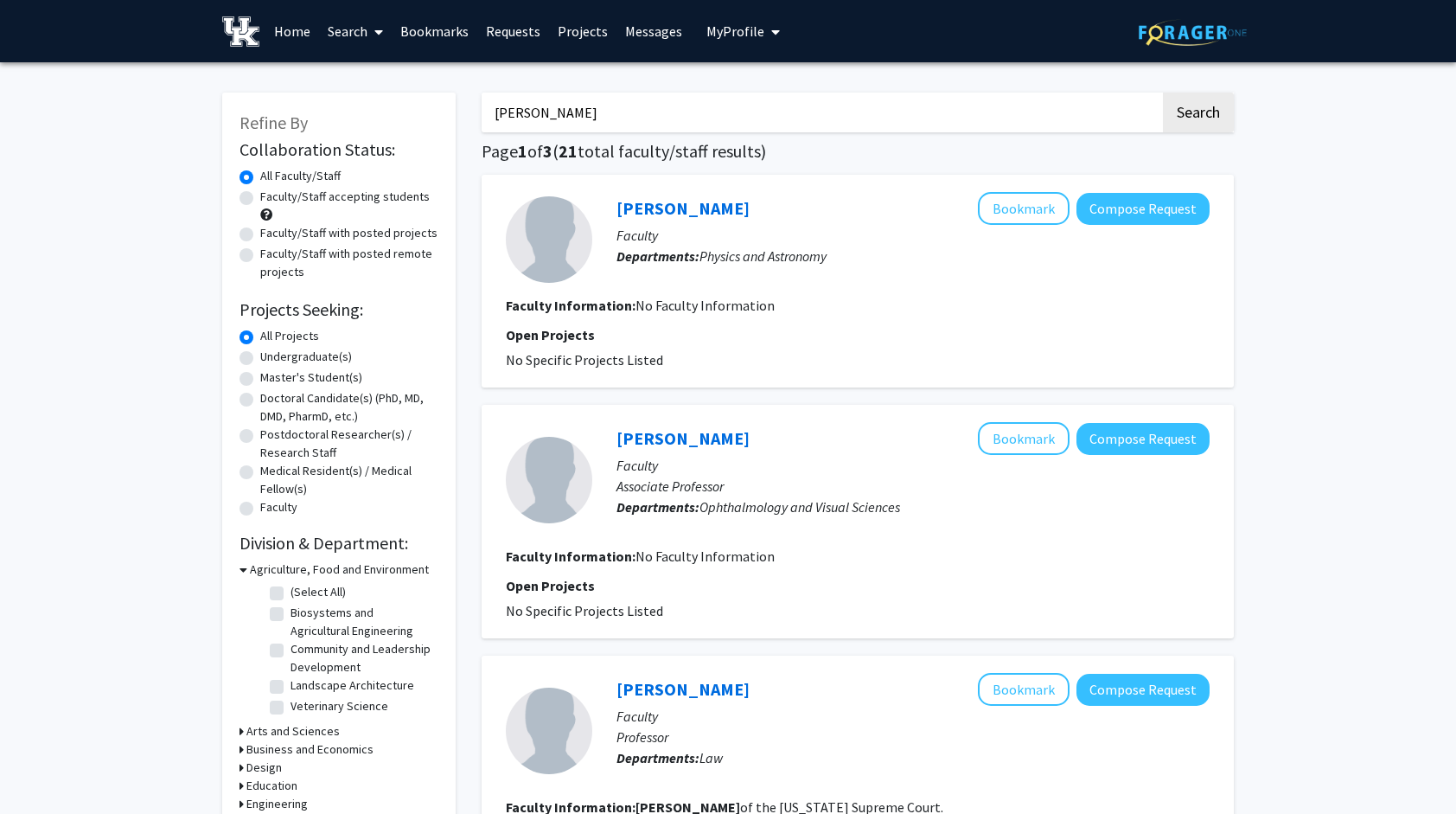
click at [648, 120] on input "Ryan Sanders" at bounding box center [821, 112] width 678 height 39
type input "R"
click at [1164, 93] on button "Search" at bounding box center [1198, 112] width 71 height 39
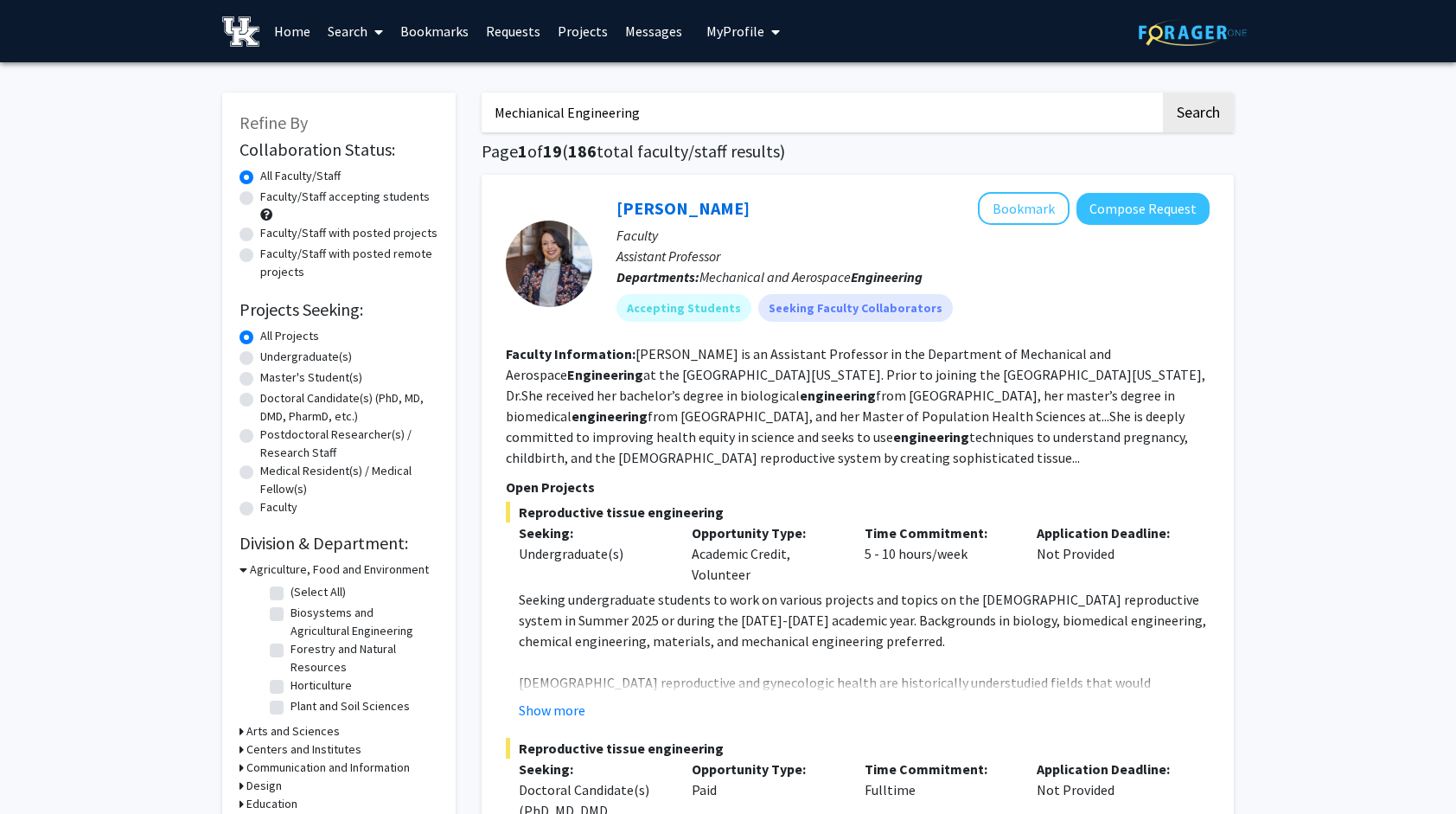
drag, startPoint x: 539, startPoint y: 112, endPoint x: 517, endPoint y: 111, distance: 22.0
click at [517, 111] on input "Mechianical Engineering" at bounding box center [821, 112] width 678 height 39
click at [1164, 99] on button "Search" at bounding box center [1198, 112] width 71 height 39
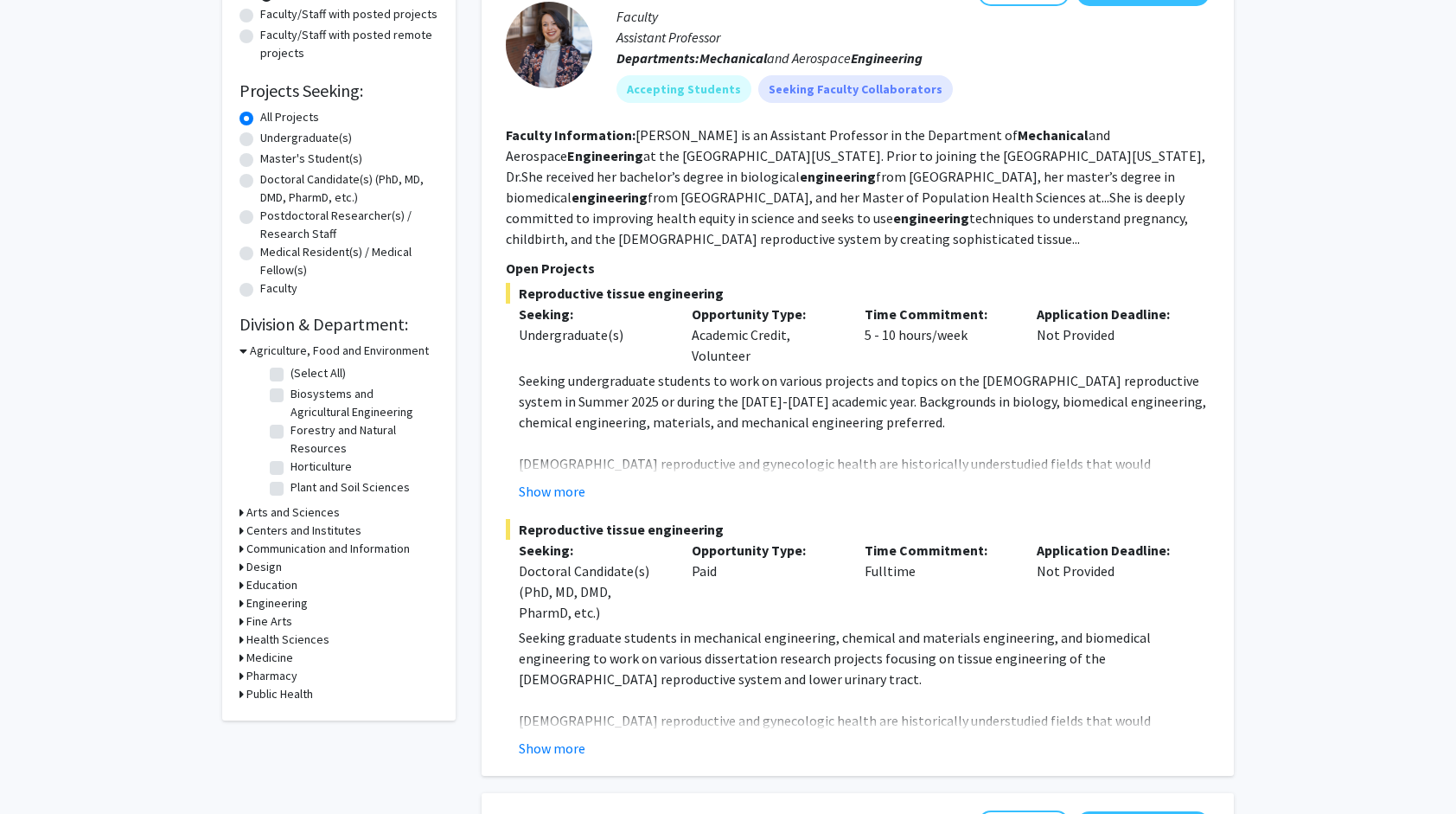
scroll to position [221, 0]
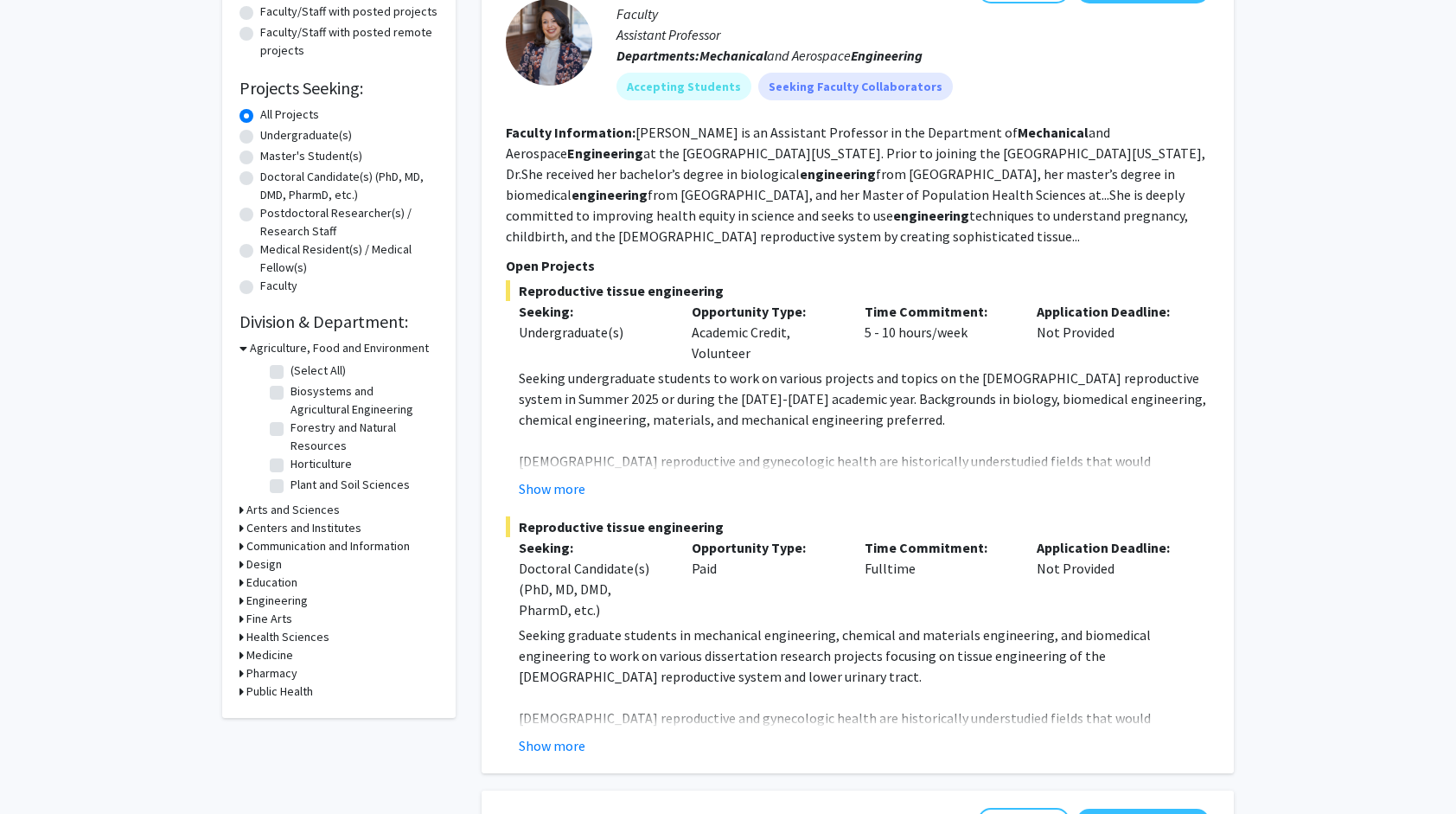
click at [911, 263] on p "Open Projects" at bounding box center [858, 265] width 704 height 21
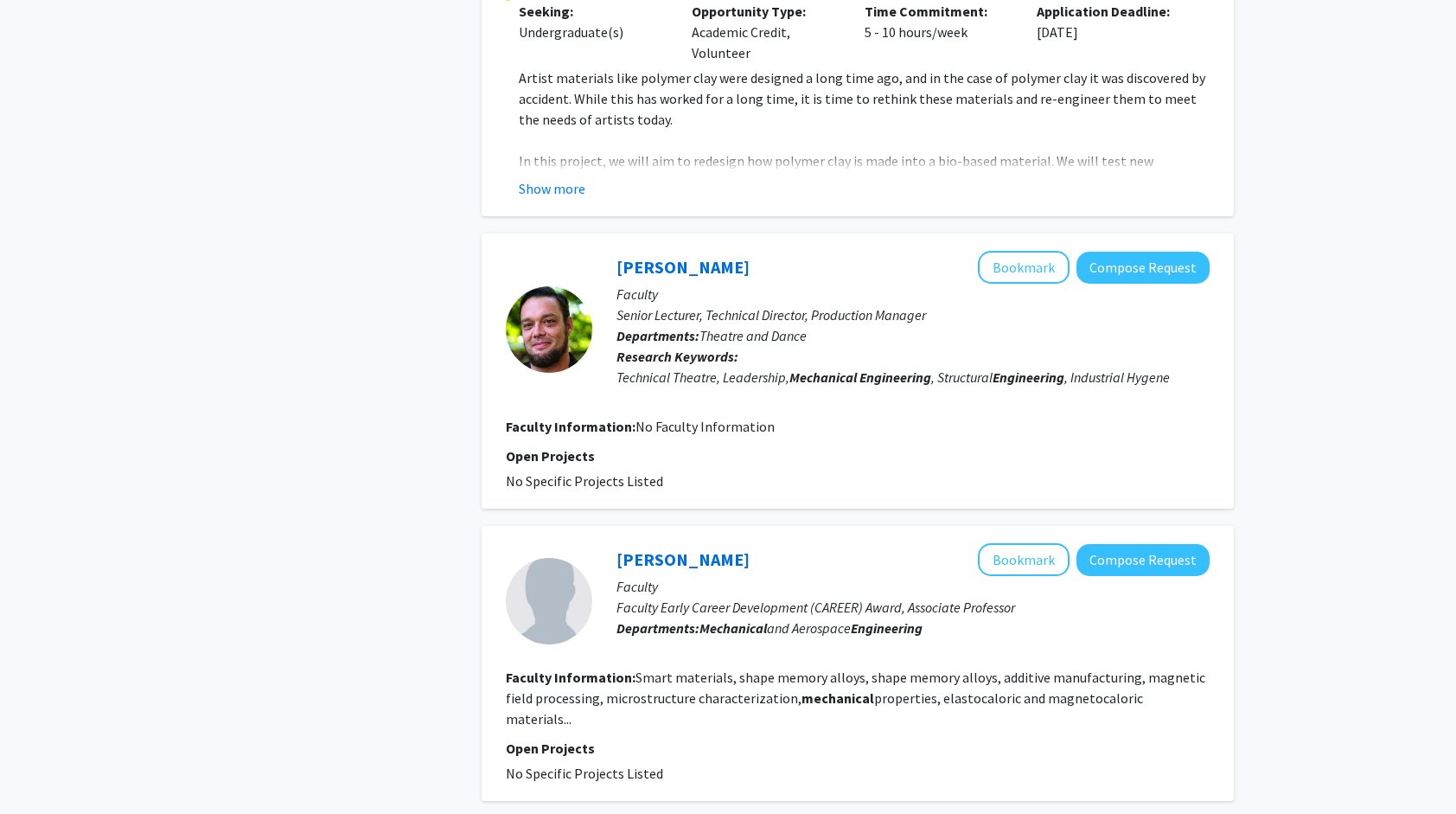
scroll to position [4140, 0]
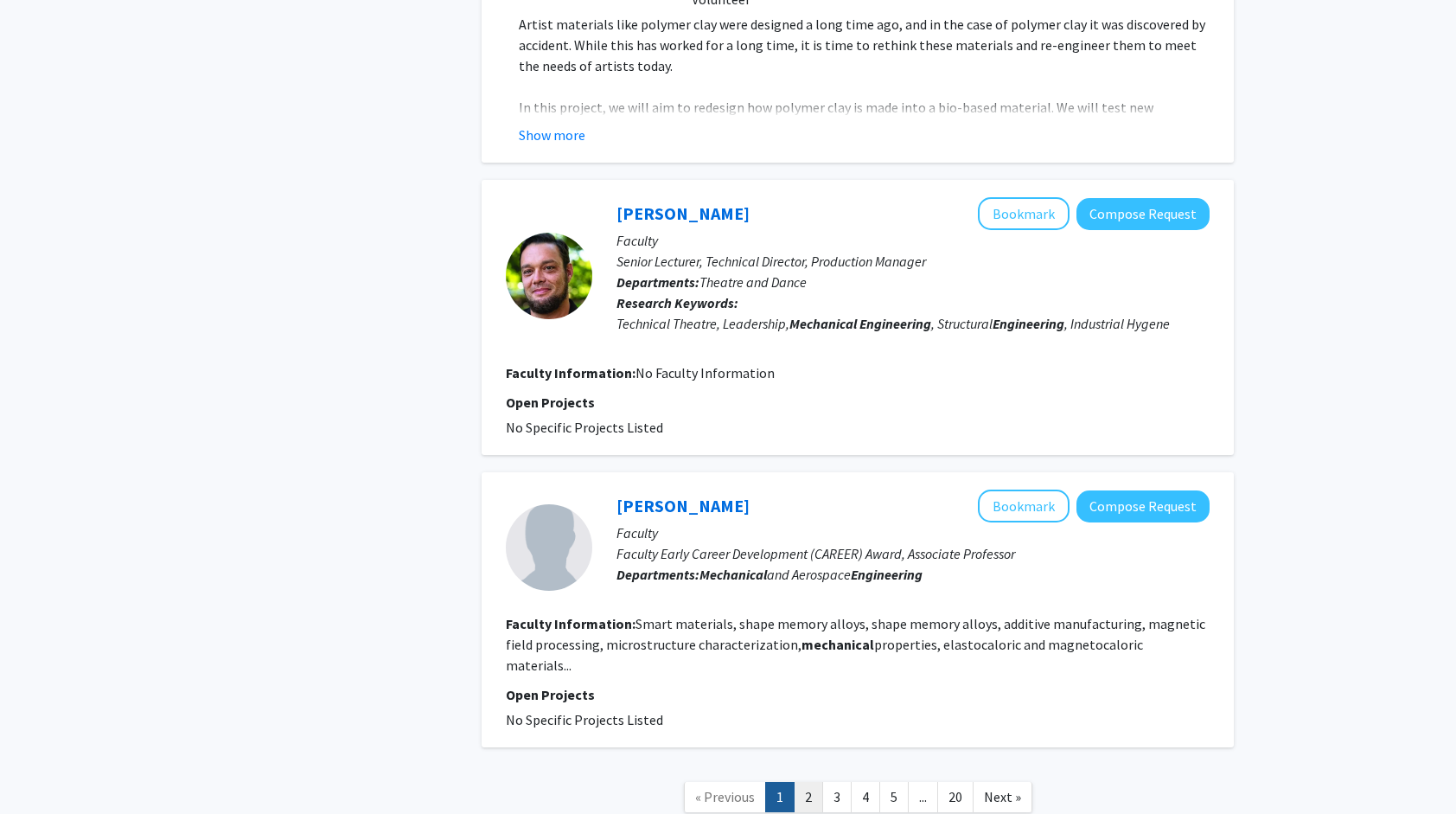
click at [800, 782] on link "2" at bounding box center [809, 797] width 29 height 30
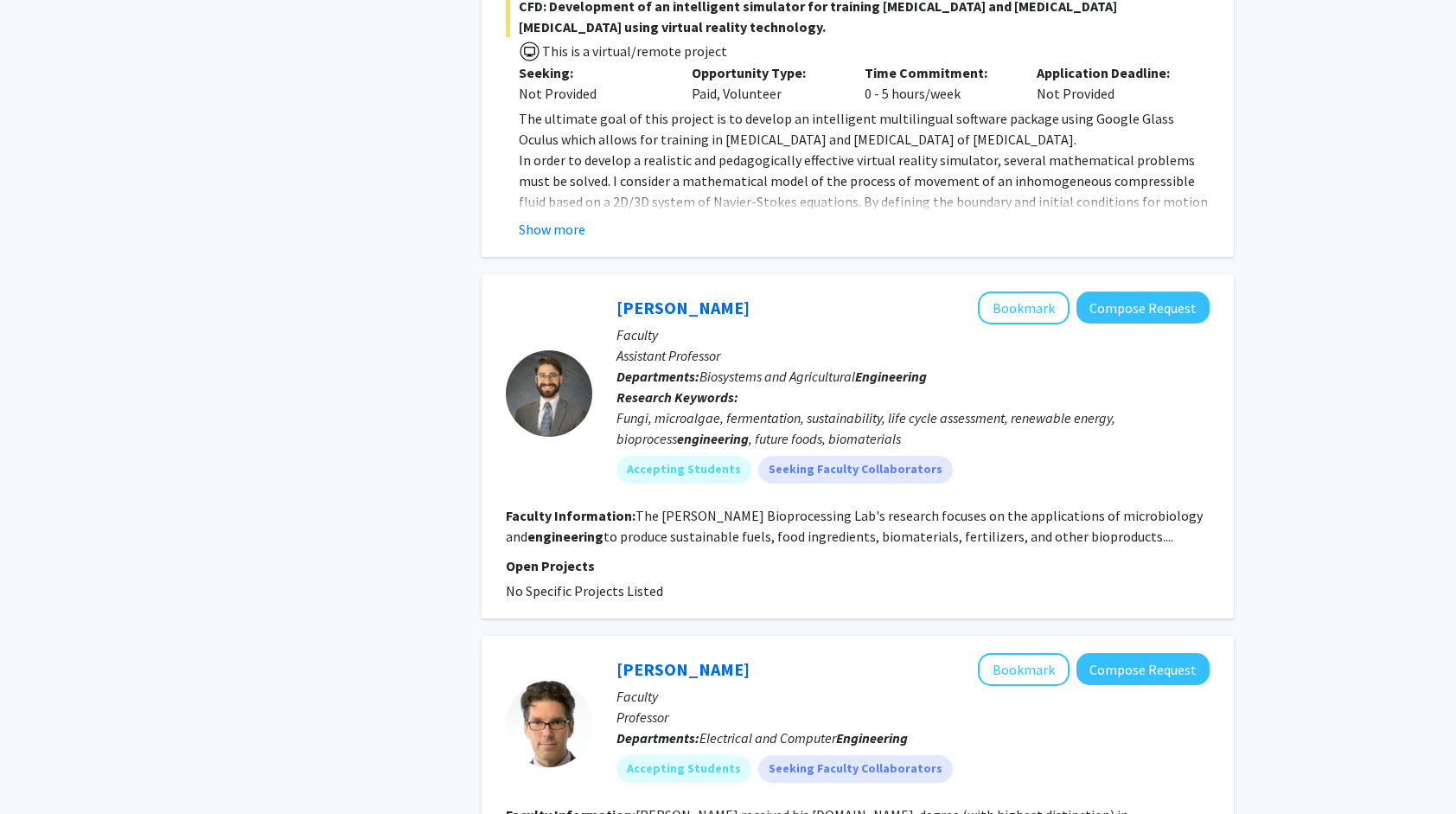
scroll to position [4152, 0]
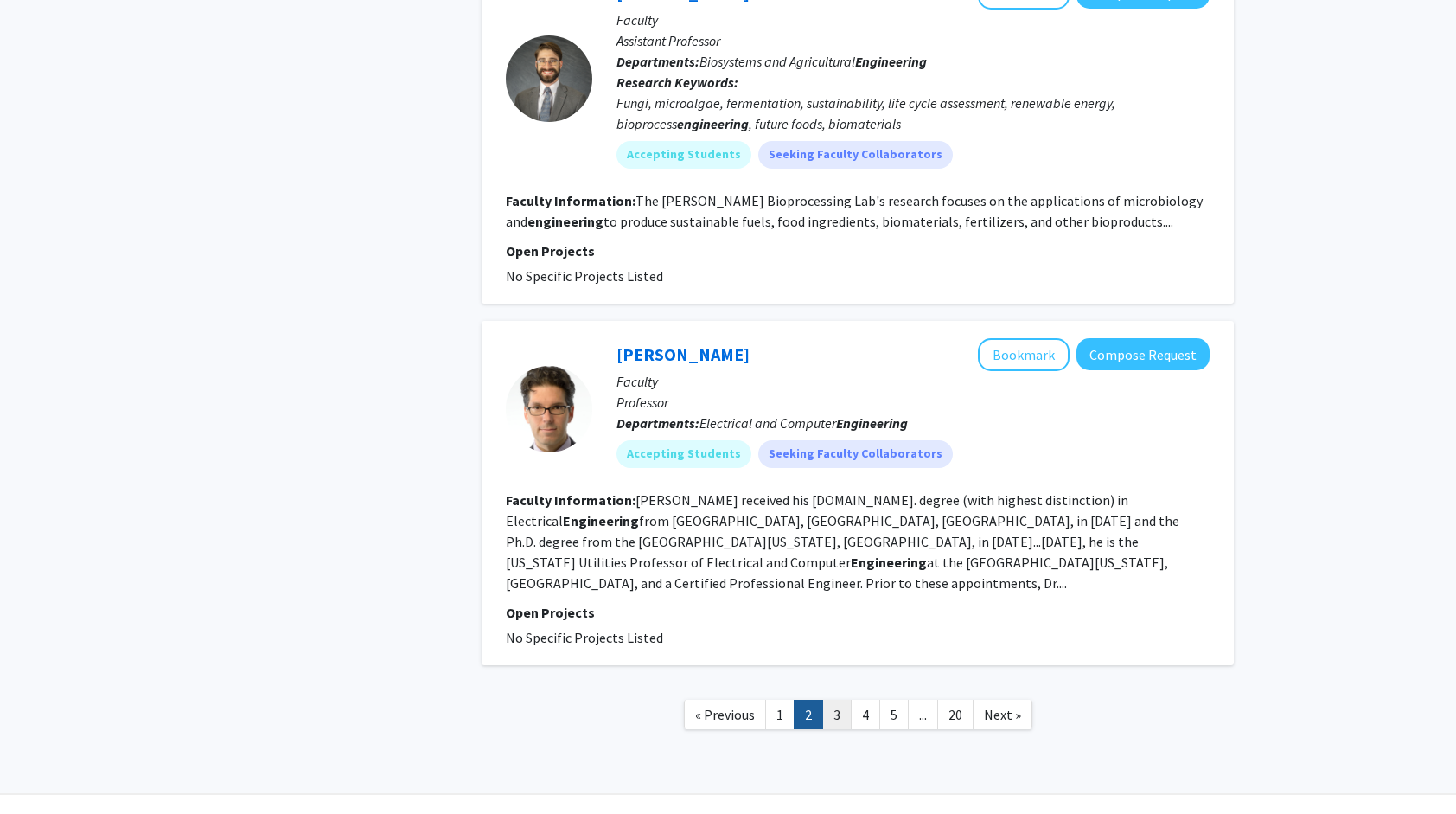
click at [843, 699] on link "3" at bounding box center [837, 714] width 29 height 30
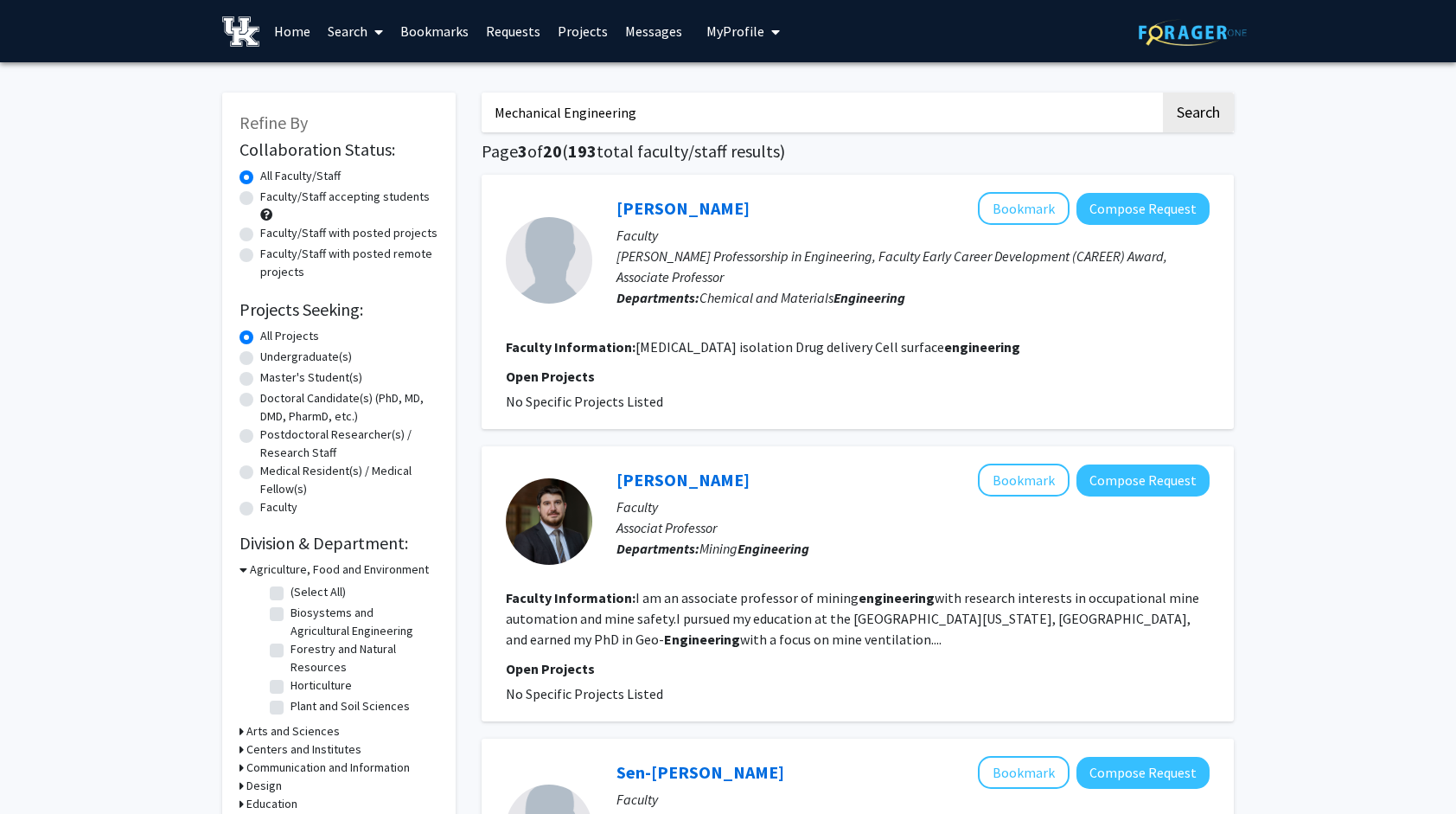
click at [721, 110] on input "Mechanical Engineering" at bounding box center [821, 112] width 678 height 39
type input "Danial Francis"
click at [1164, 93] on button "Search" at bounding box center [1198, 112] width 71 height 39
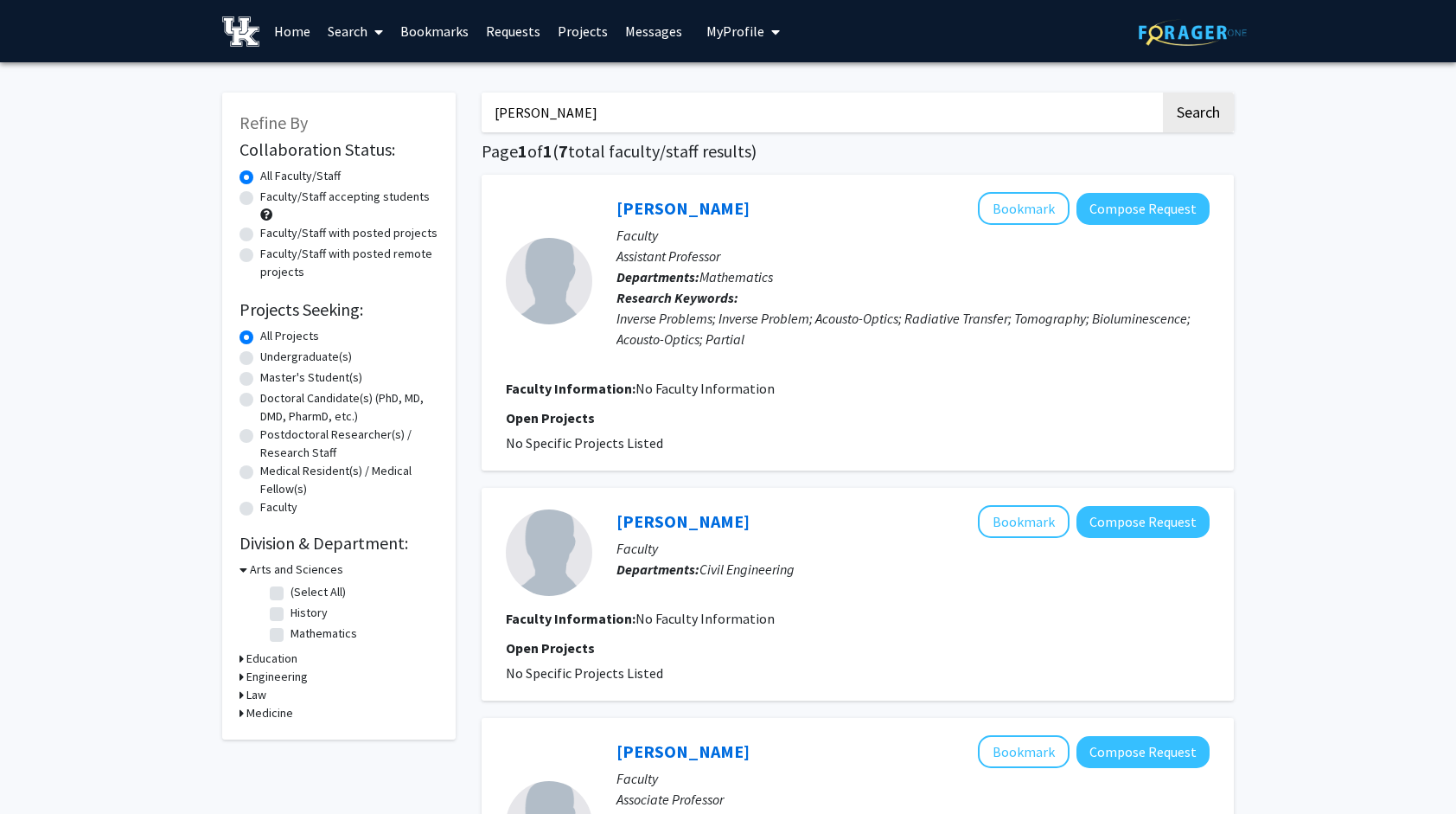
click at [733, 115] on input "Danial Francis" at bounding box center [821, 112] width 678 height 39
click at [1164, 93] on button "Search" at bounding box center [1198, 112] width 71 height 39
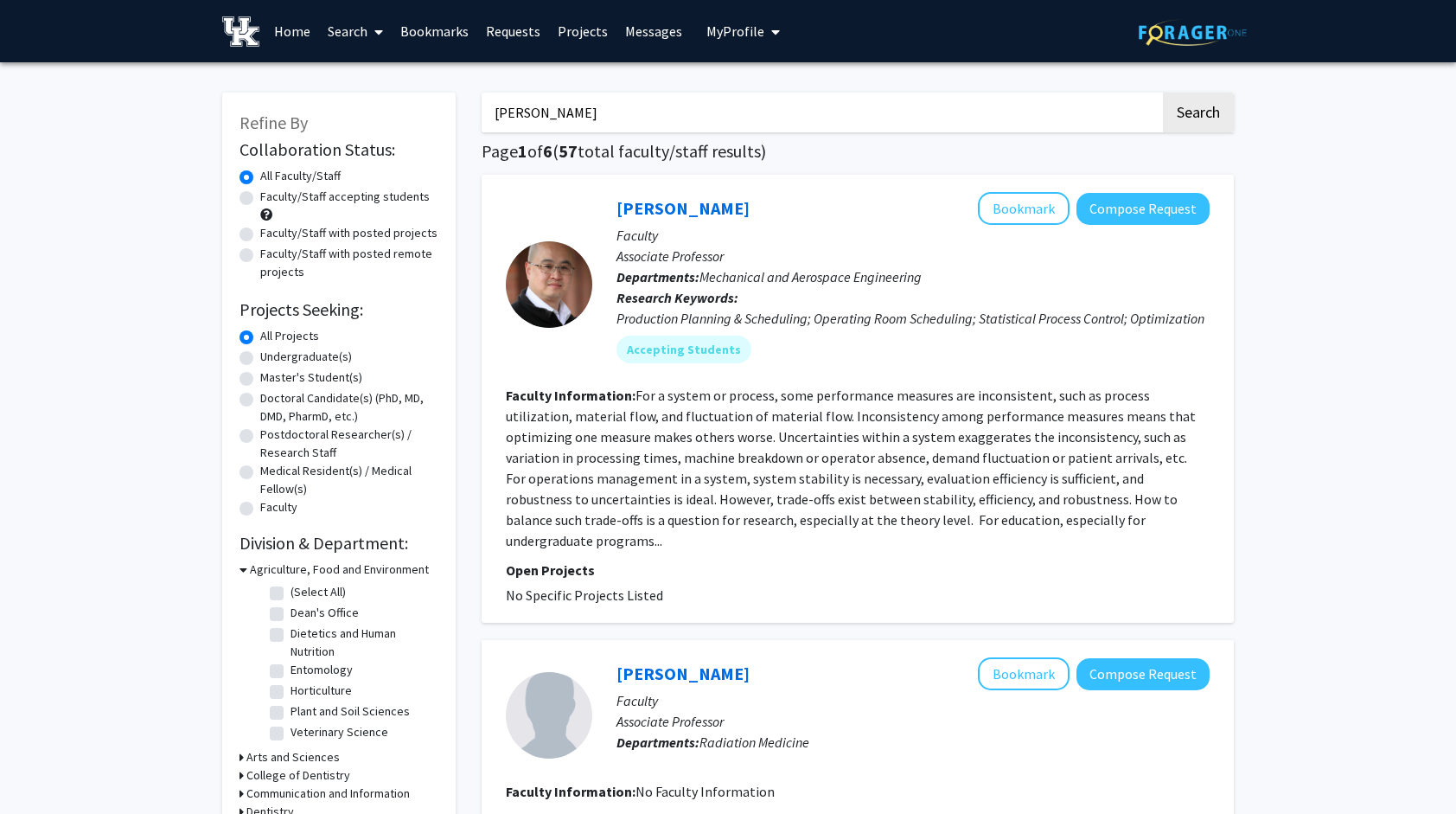
drag, startPoint x: 654, startPoint y: 91, endPoint x: 619, endPoint y: 113, distance: 41.3
click at [619, 113] on input "Wei Lei" at bounding box center [821, 112] width 678 height 39
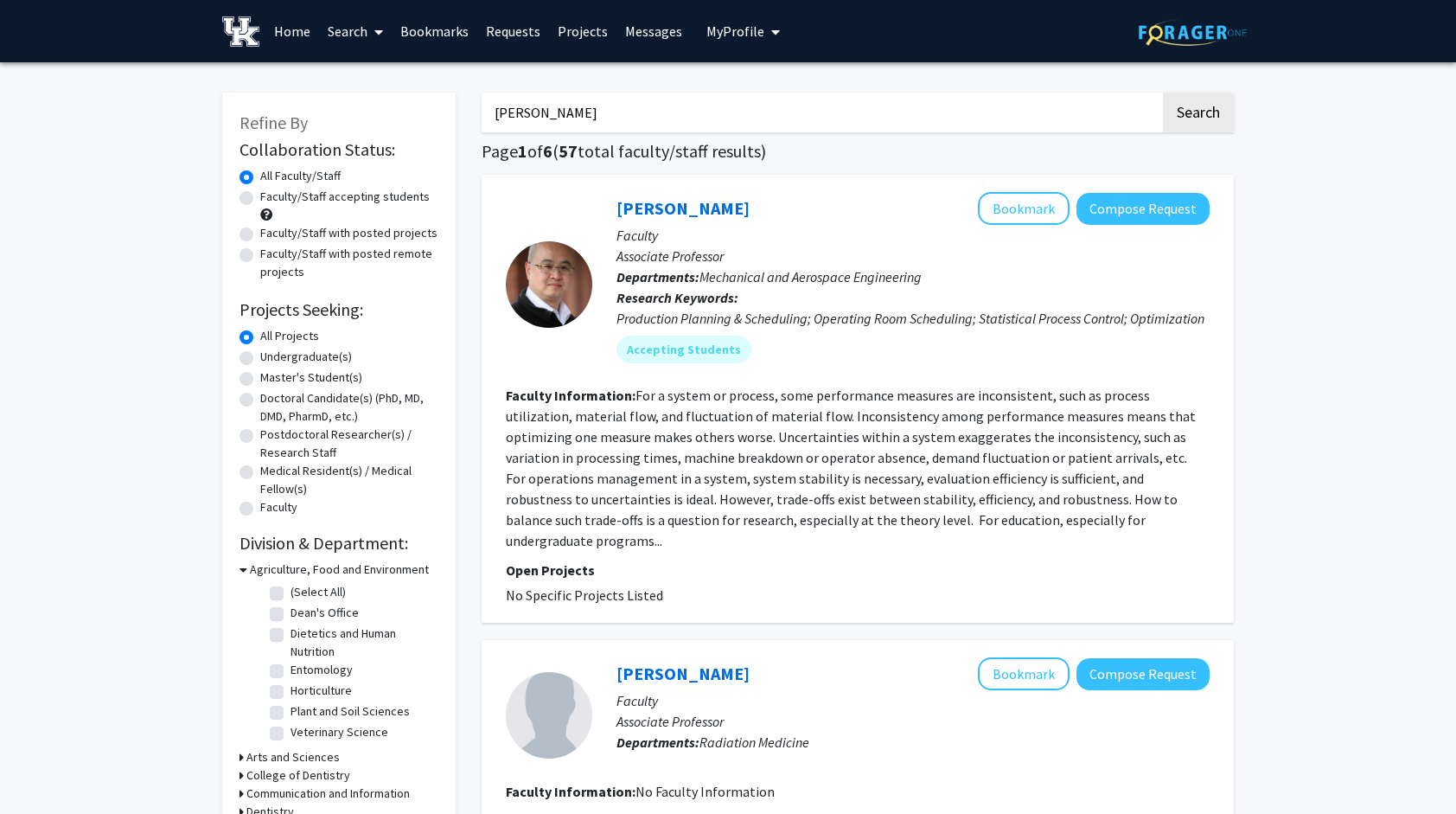
click at [619, 113] on input "Wei Lei" at bounding box center [821, 112] width 678 height 39
type input "Martha"
click at [1164, 93] on button "Search" at bounding box center [1198, 112] width 71 height 39
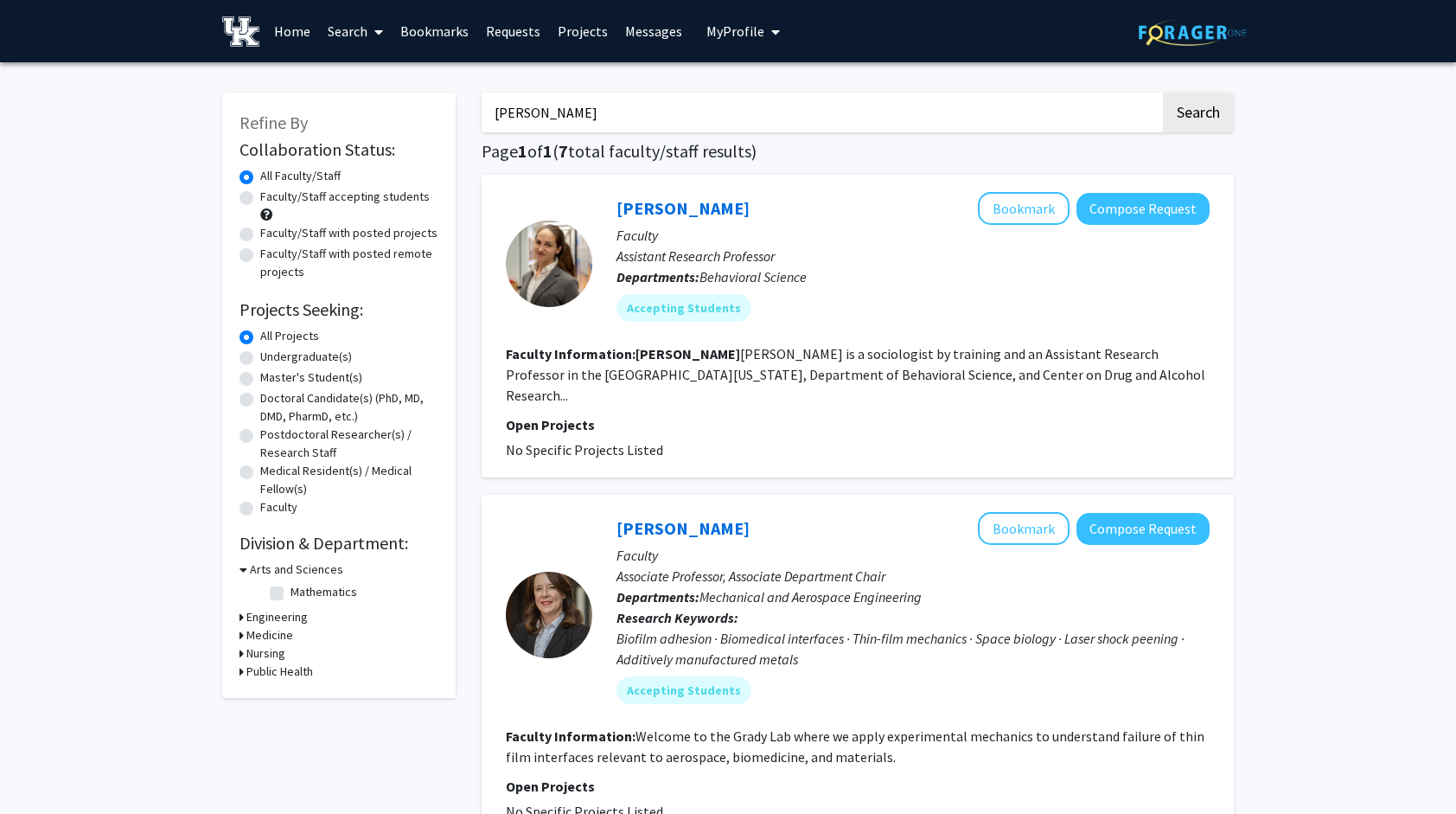
click at [519, 109] on input "Martha" at bounding box center [821, 112] width 678 height 39
type input "Engineering"
click at [1164, 93] on button "Search" at bounding box center [1198, 112] width 71 height 39
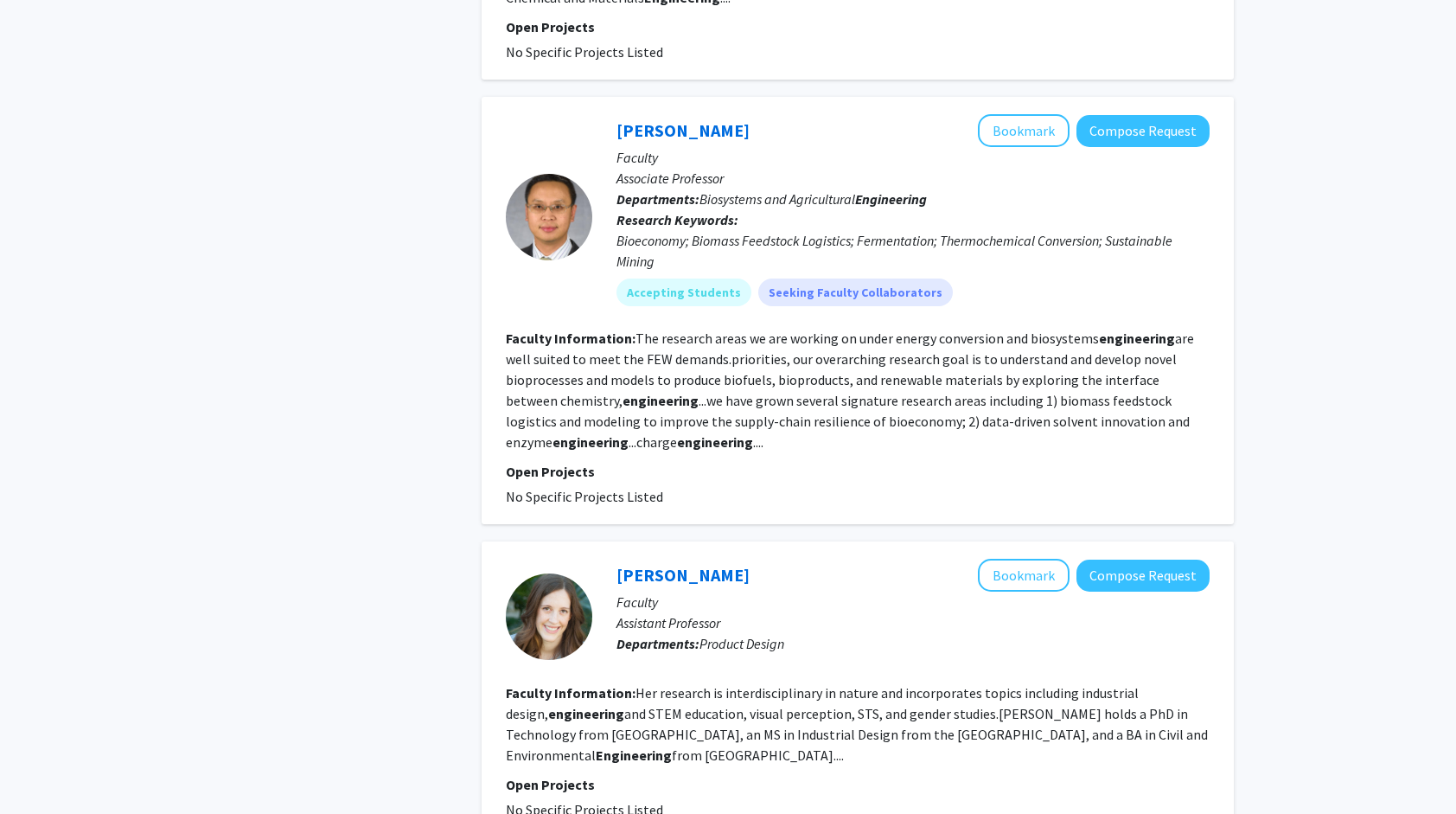
scroll to position [4093, 0]
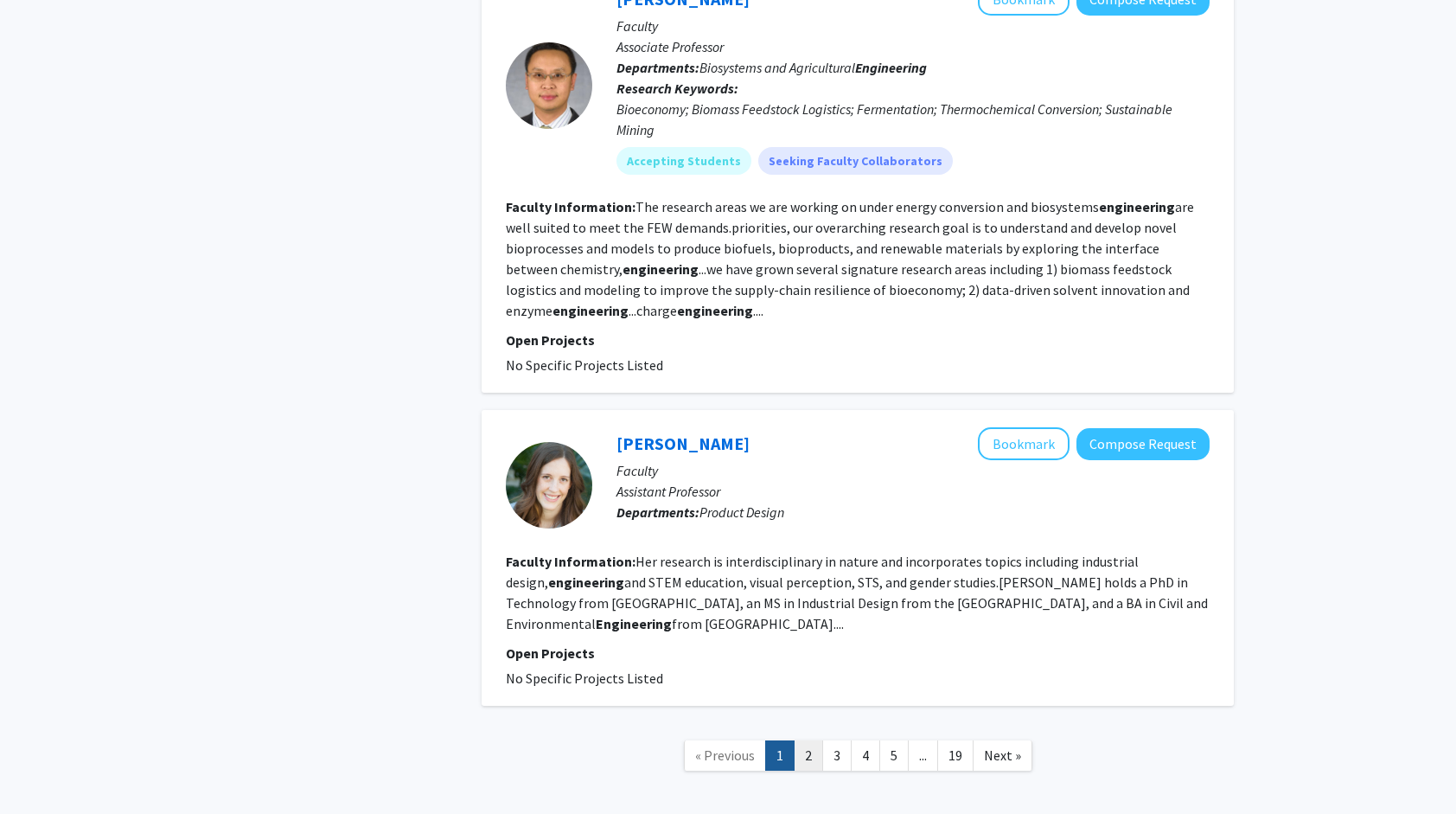
click at [816, 740] on link "2" at bounding box center [809, 754] width 29 height 30
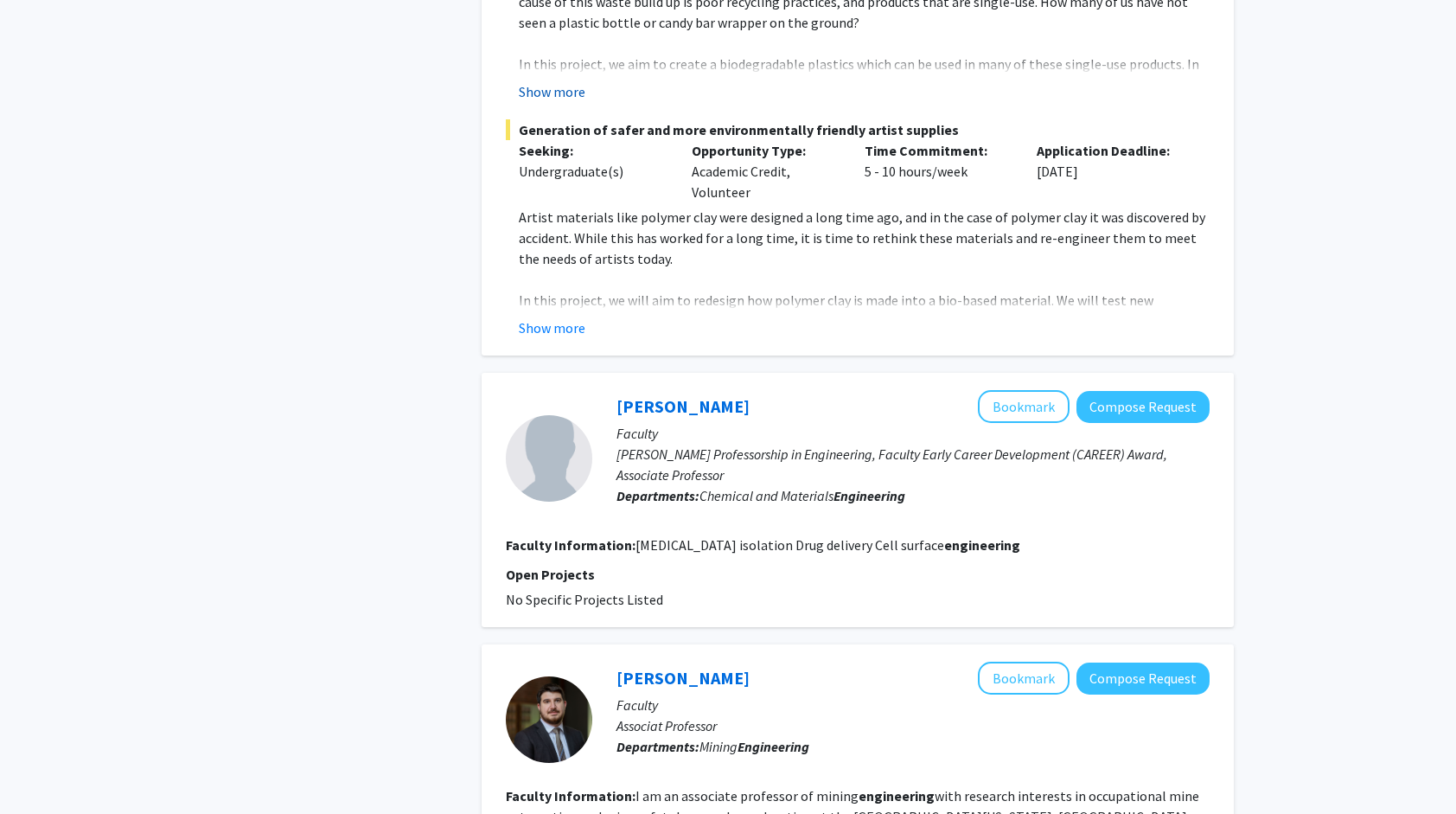
scroll to position [1046, 0]
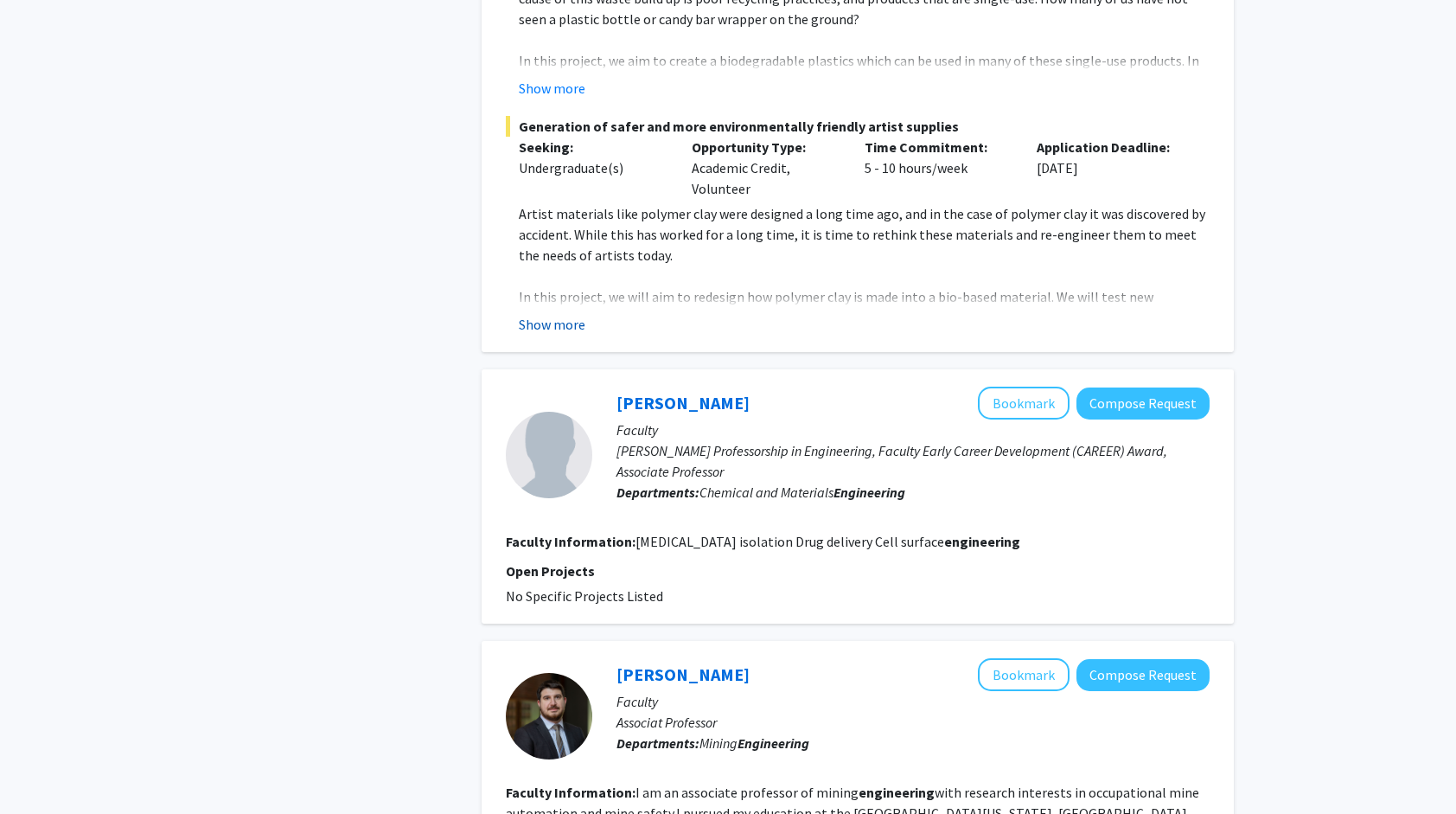
click at [552, 327] on button "Show more" at bounding box center [552, 324] width 67 height 21
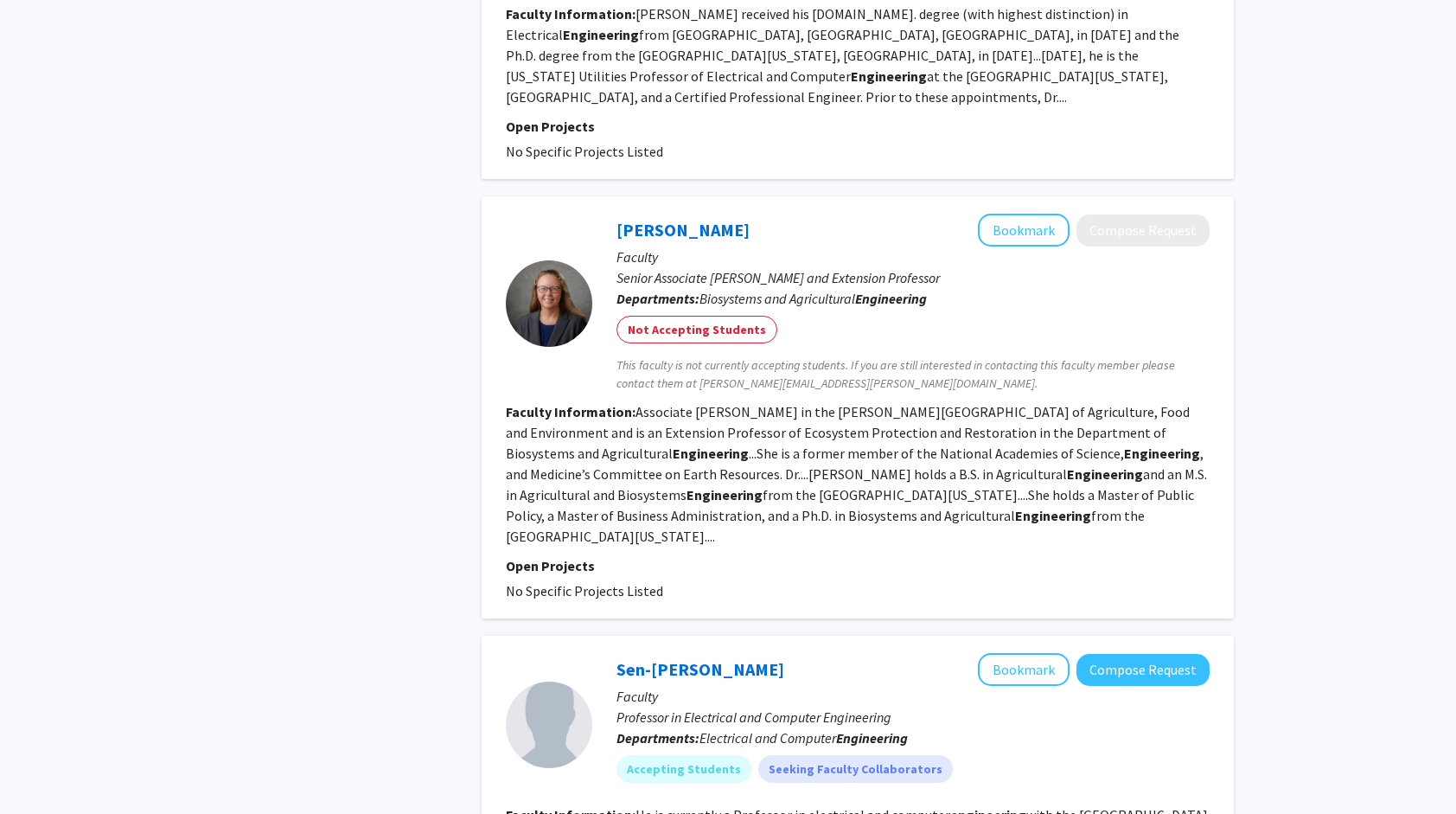
scroll to position [3426, 0]
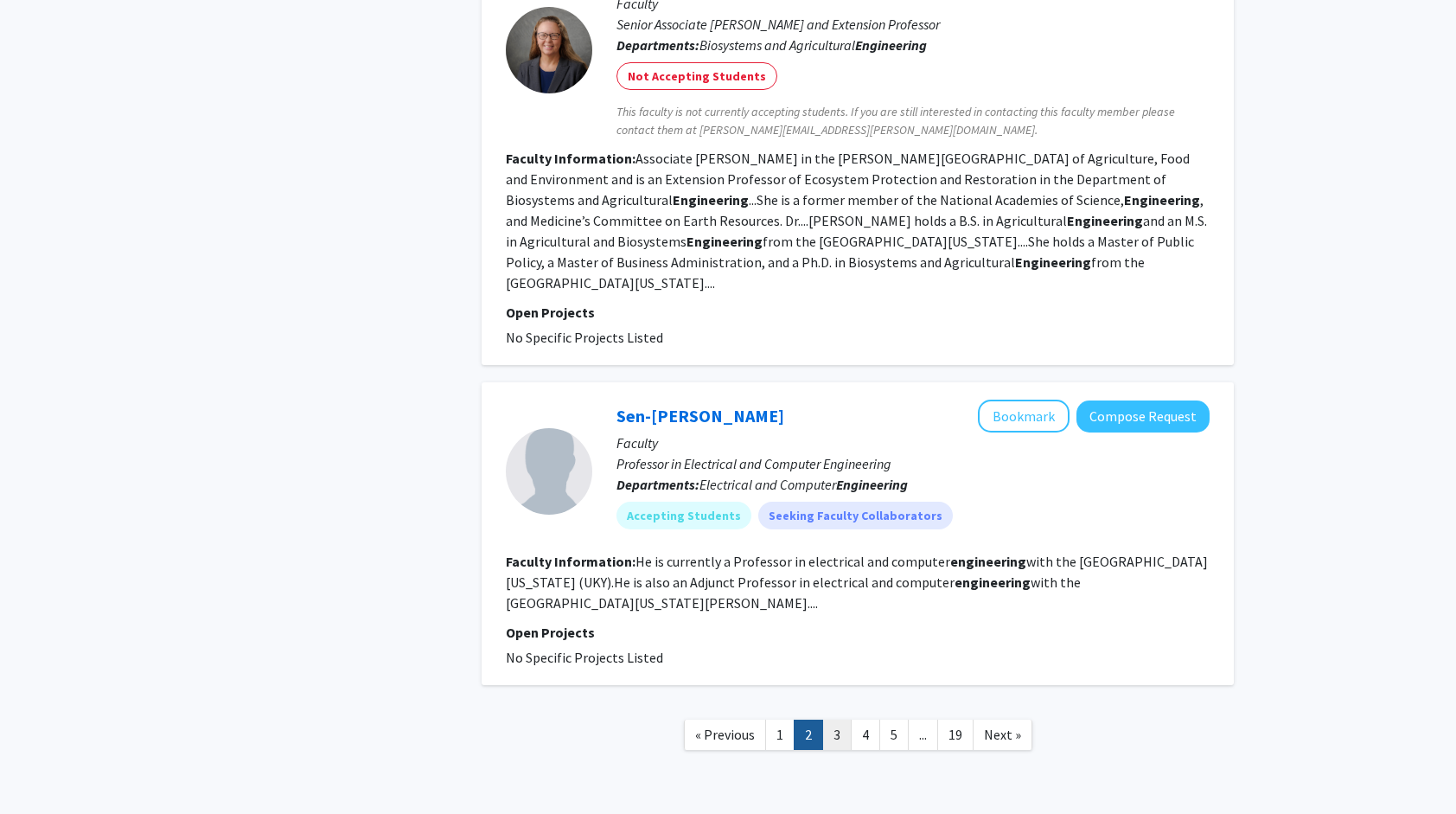
click at [824, 720] on link "3" at bounding box center [837, 734] width 29 height 30
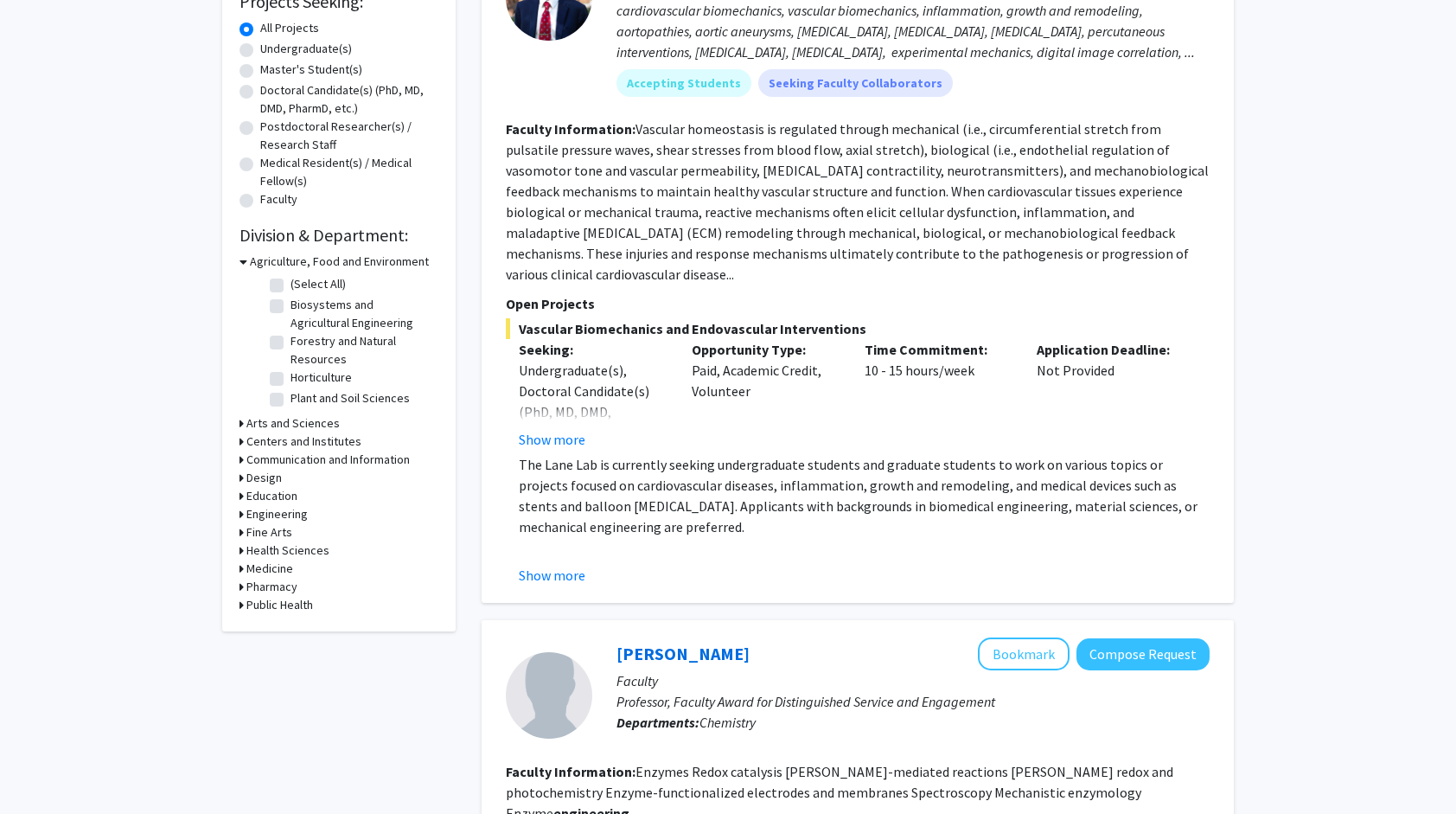
scroll to position [307, 0]
click at [572, 430] on button "Show more" at bounding box center [552, 440] width 67 height 21
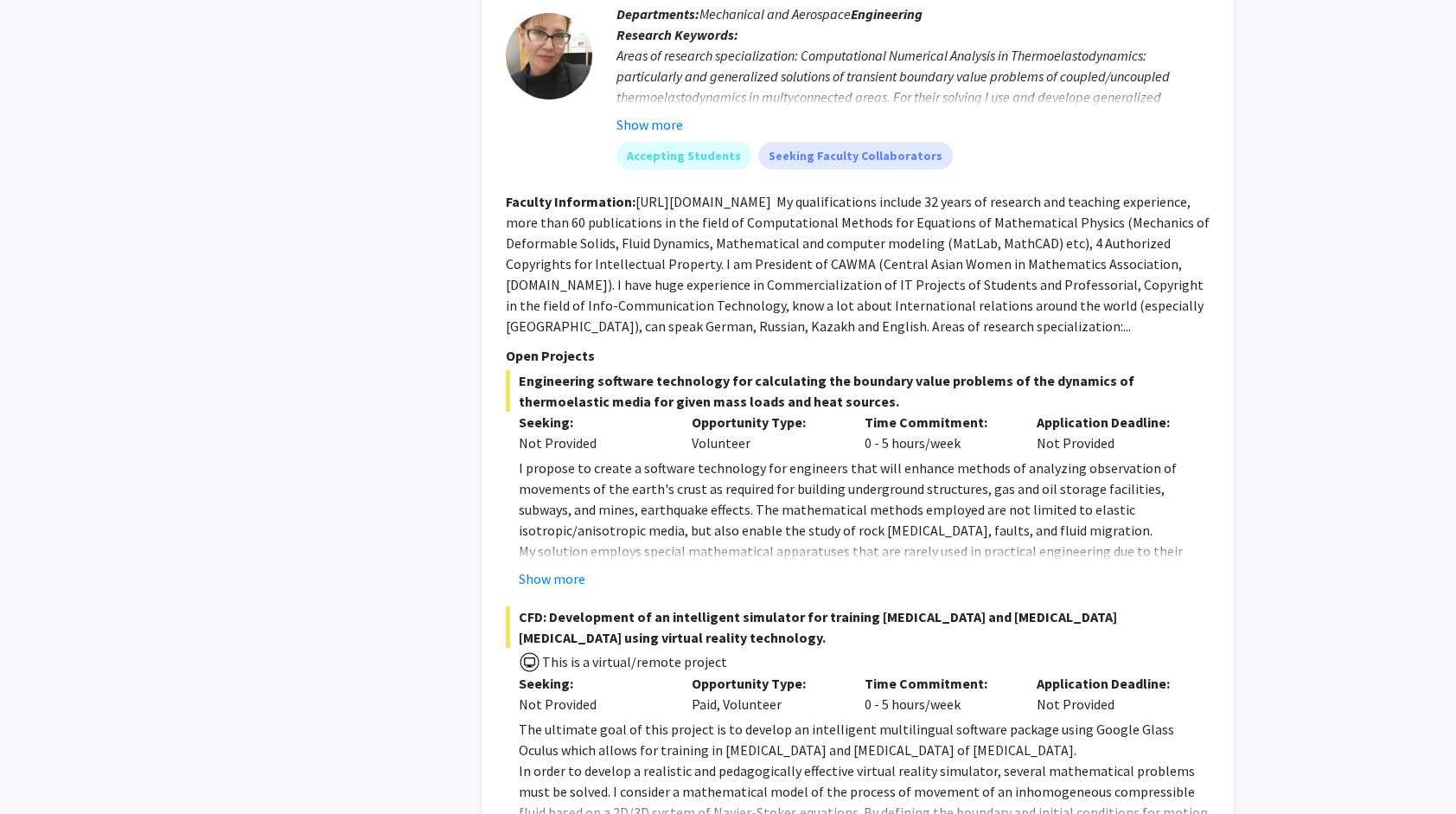
scroll to position [3605, 0]
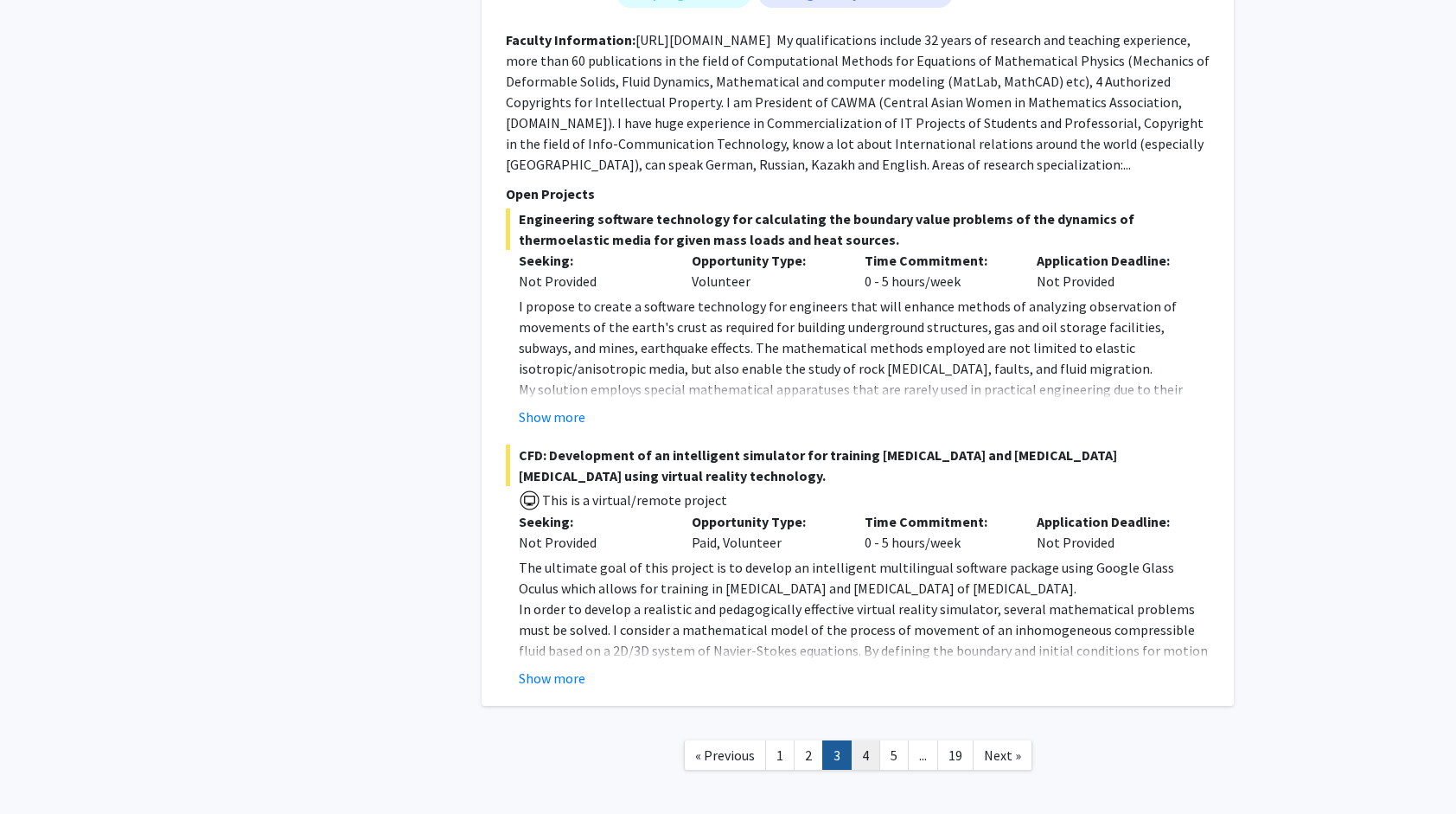
click at [860, 740] on link "4" at bounding box center [866, 754] width 29 height 30
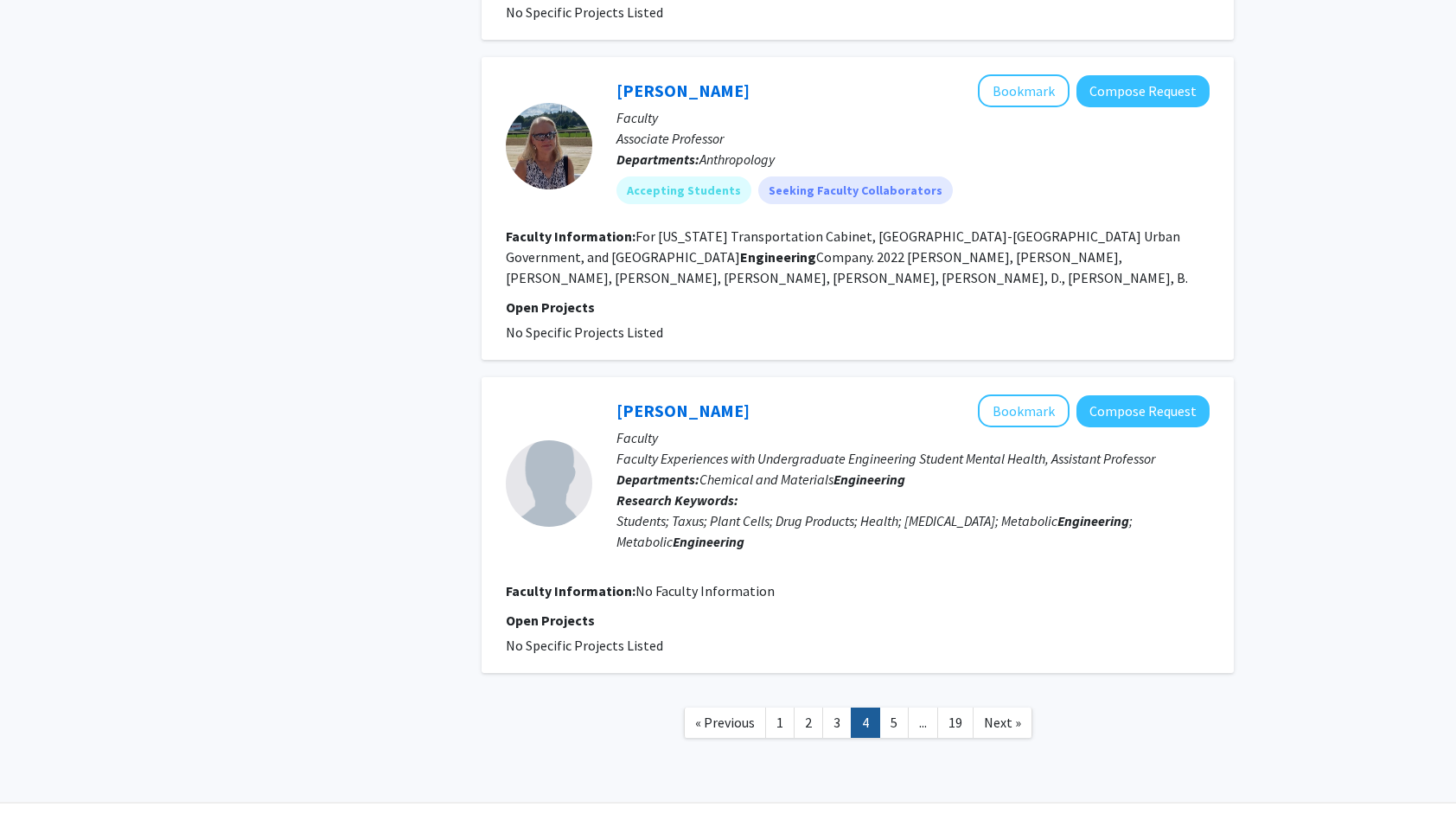
scroll to position [3266, 0]
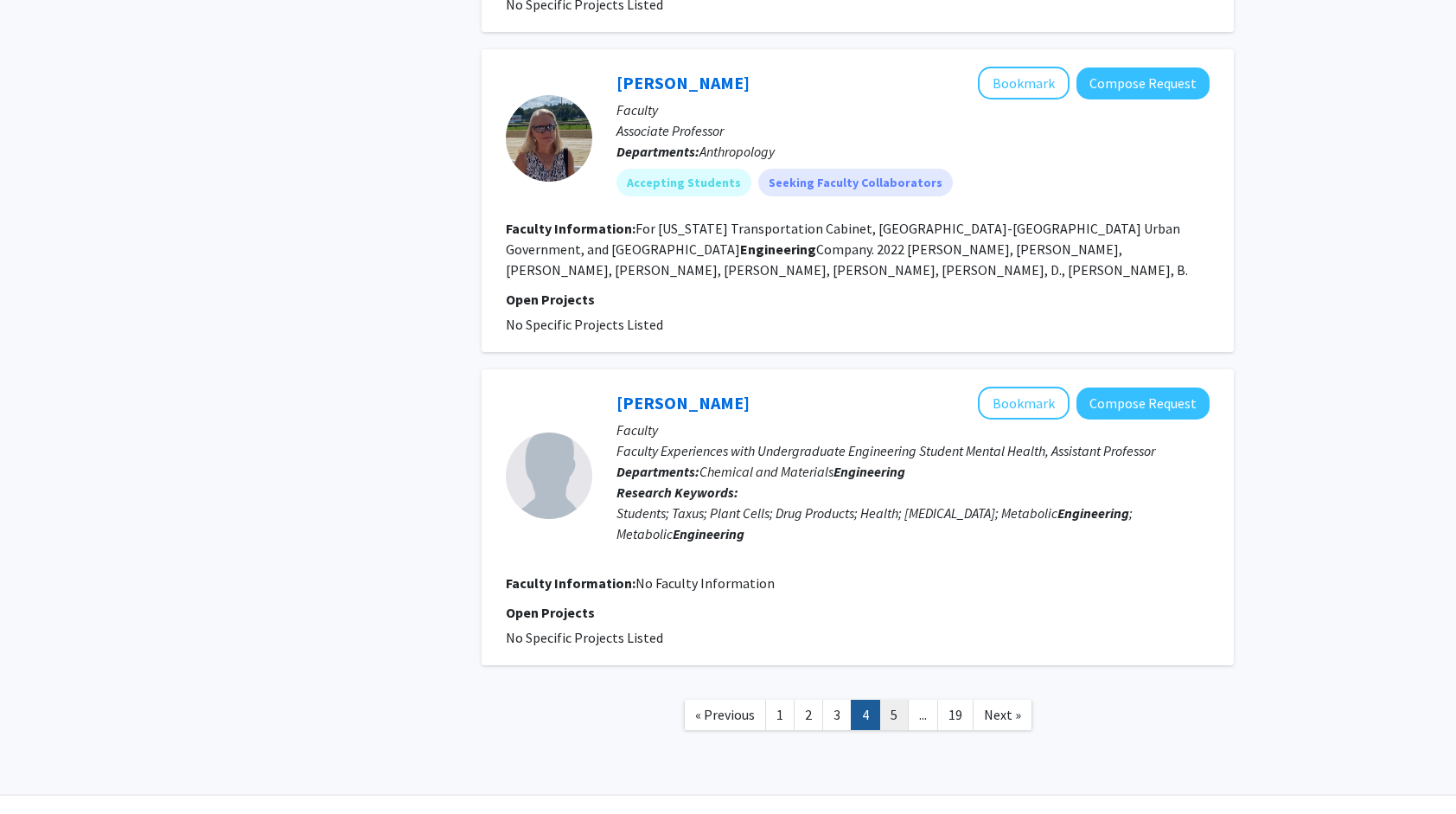
click at [890, 699] on link "5" at bounding box center [894, 714] width 29 height 30
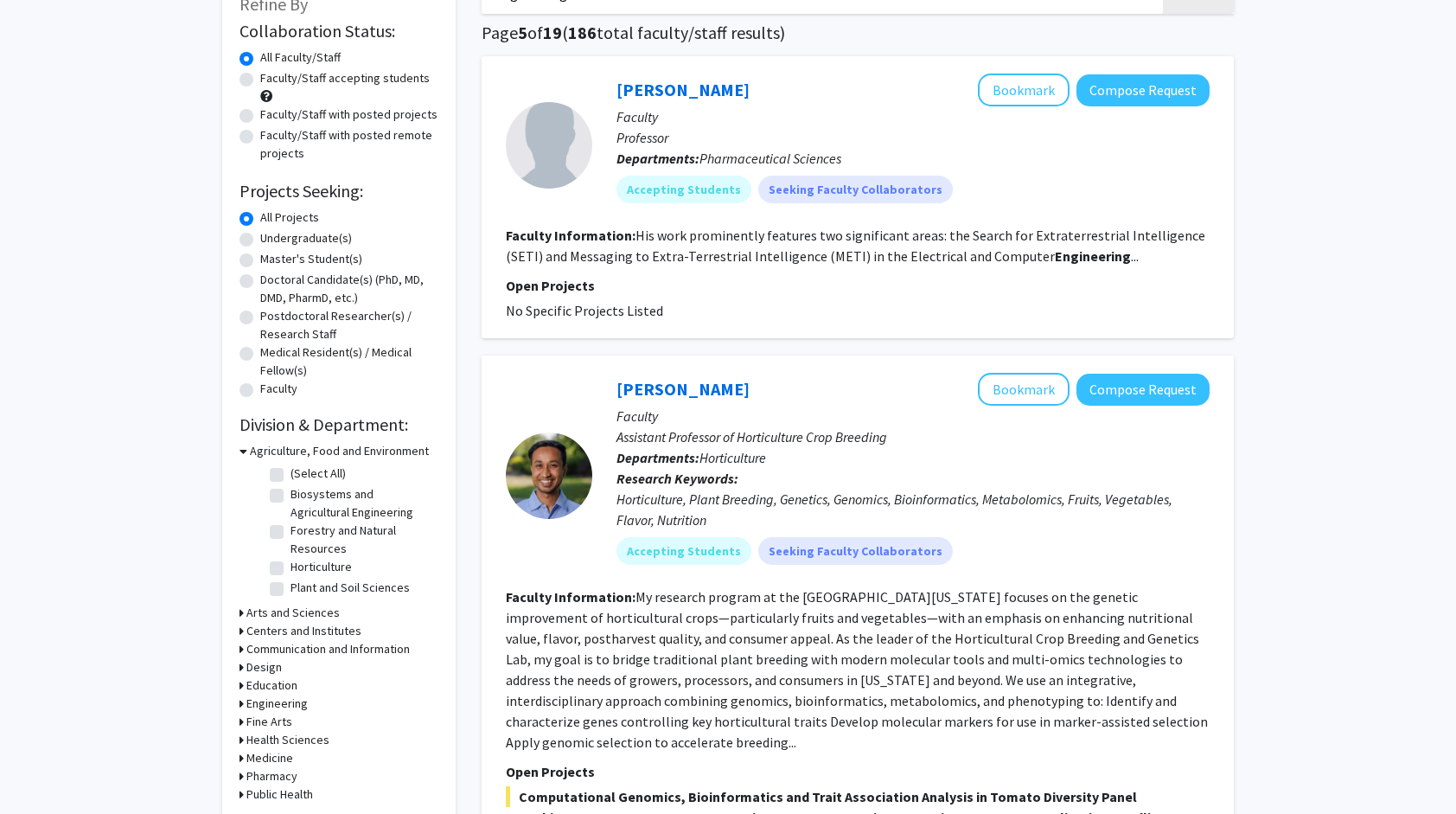
scroll to position [117, 0]
click at [260, 236] on label "Undergraduate(s)" at bounding box center [306, 239] width 92 height 18
click at [260, 236] on input "Undergraduate(s)" at bounding box center [266, 236] width 11 height 11
radio input "true"
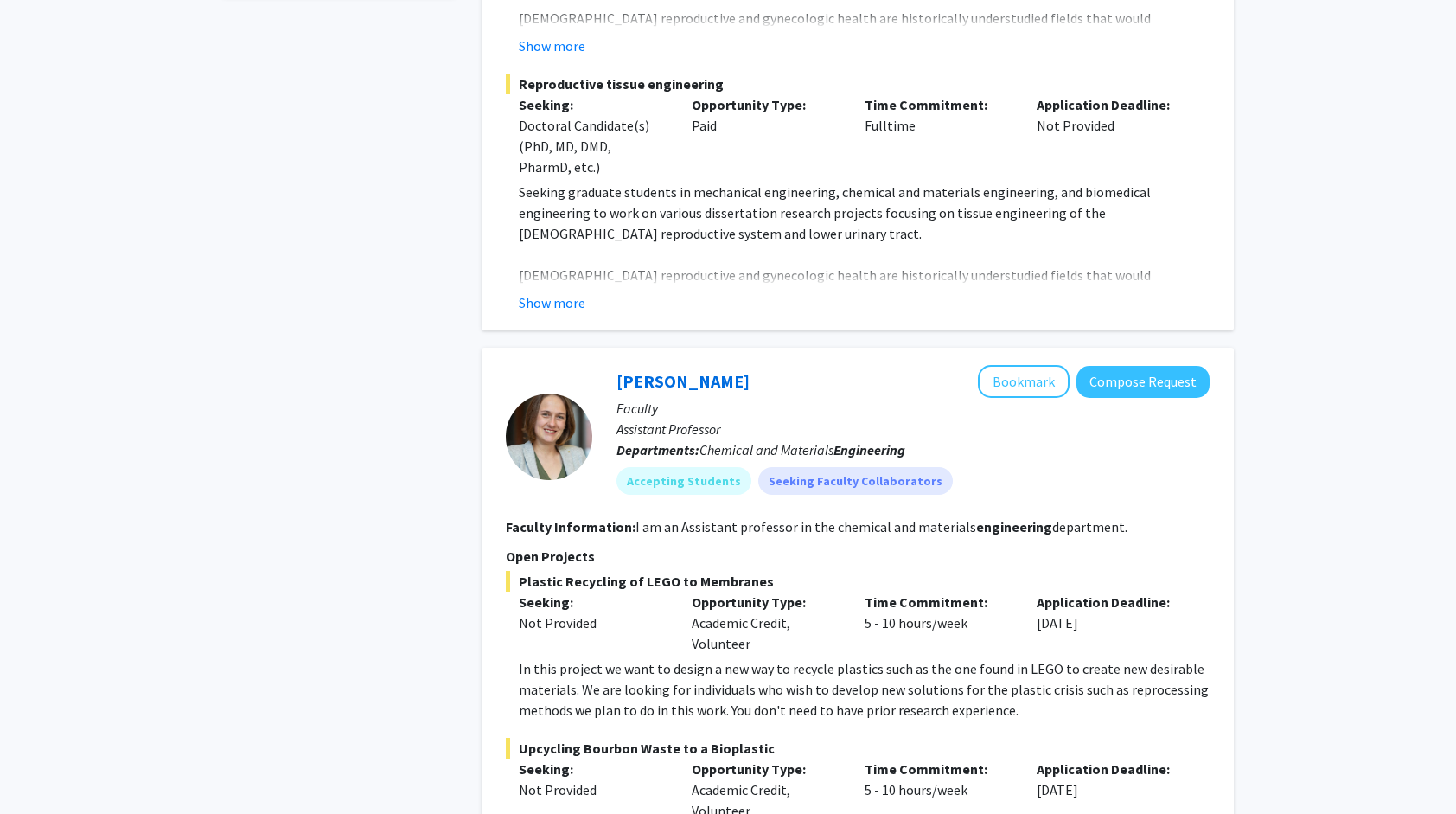
scroll to position [663, 0]
click at [1104, 379] on button "Compose Request" at bounding box center [1142, 382] width 133 height 32
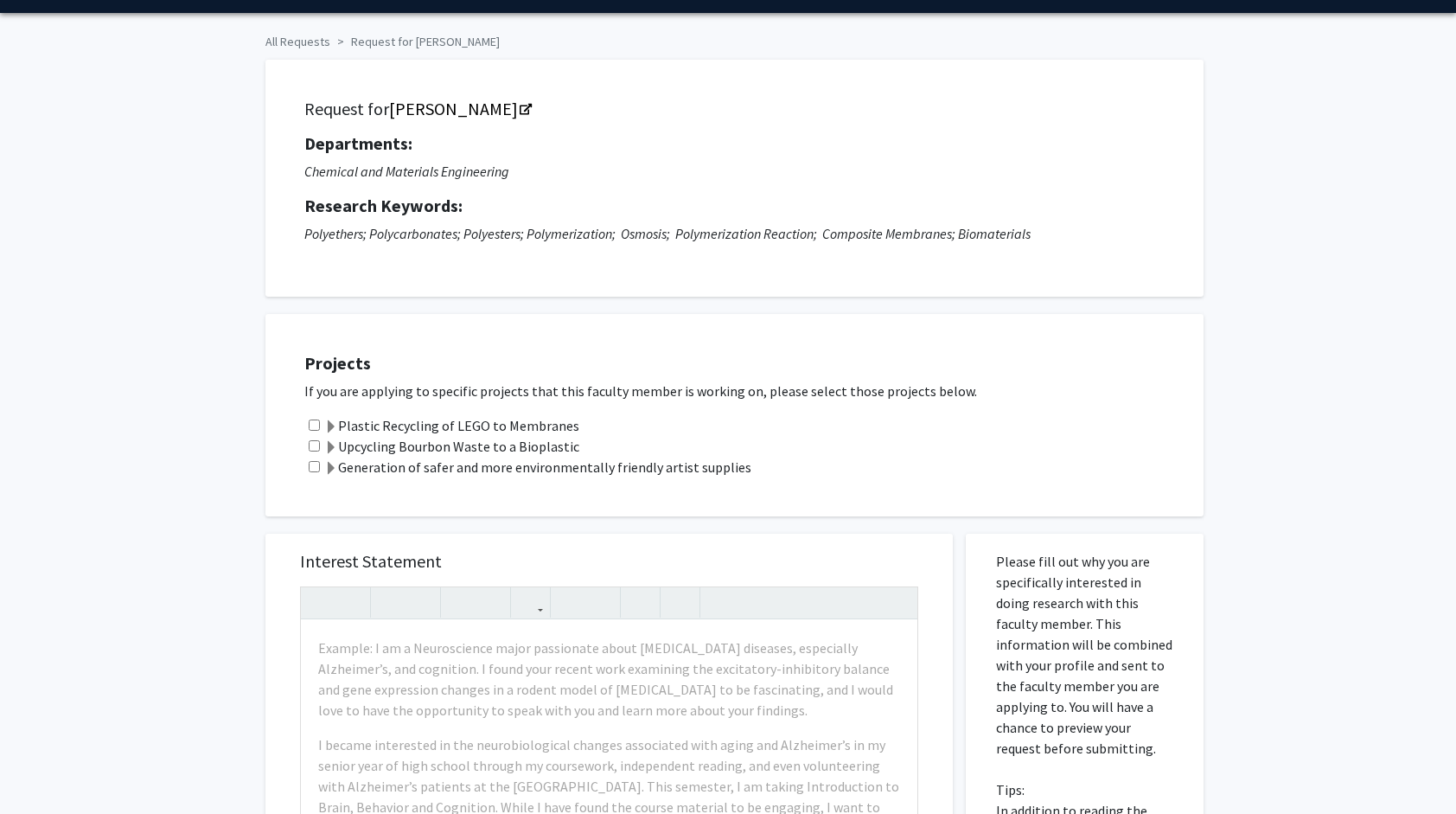
scroll to position [55, 0]
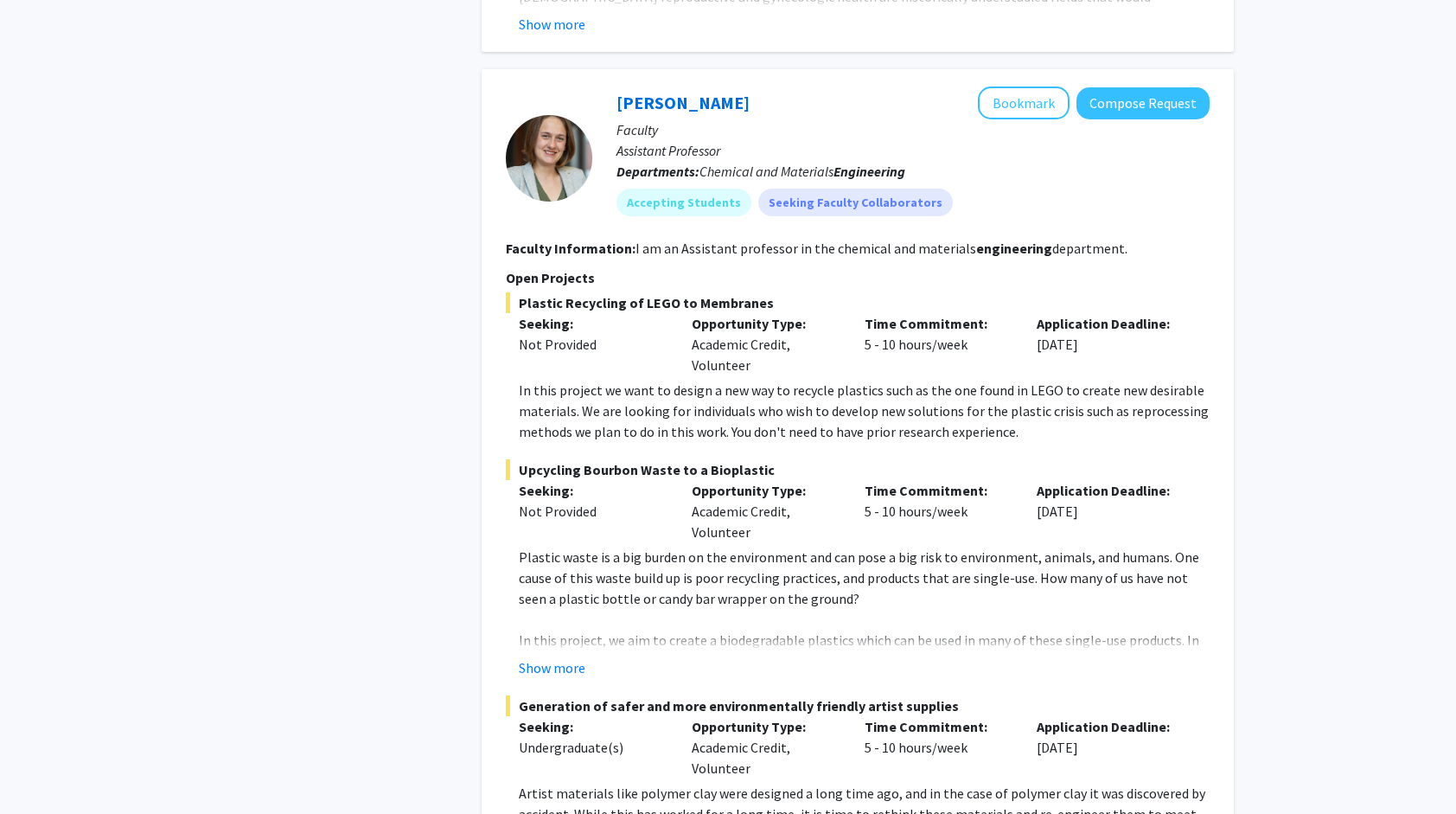
scroll to position [941, 0]
click at [1182, 109] on button "Compose Request" at bounding box center [1142, 104] width 133 height 32
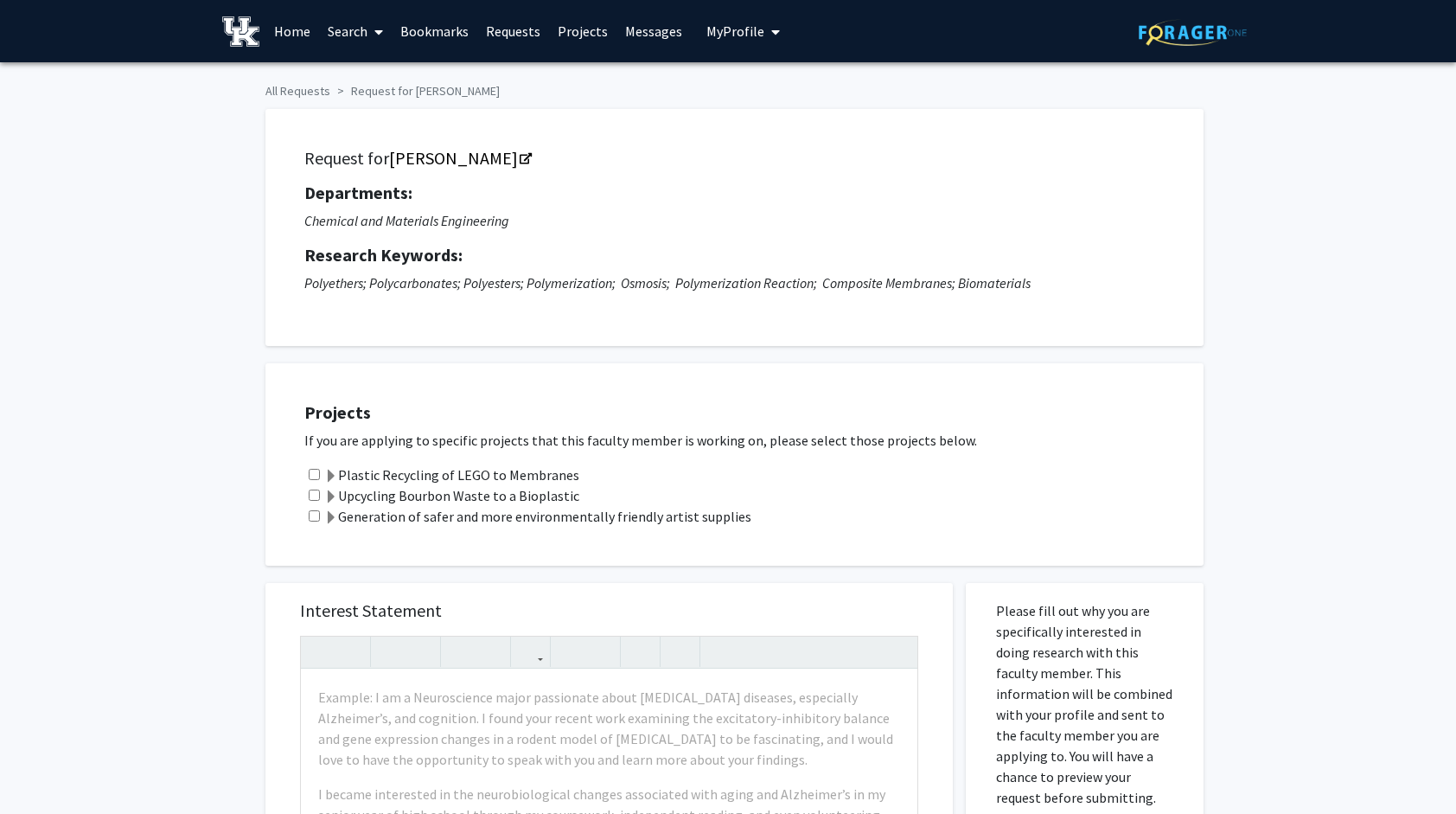
click at [318, 490] on input "checkbox" at bounding box center [314, 495] width 11 height 11
checkbox input "true"
click at [313, 509] on div "Generation of safer and more environmentally friendly artist supplies" at bounding box center [745, 516] width 882 height 21
click at [314, 515] on input "checkbox" at bounding box center [314, 515] width 11 height 11
checkbox input "true"
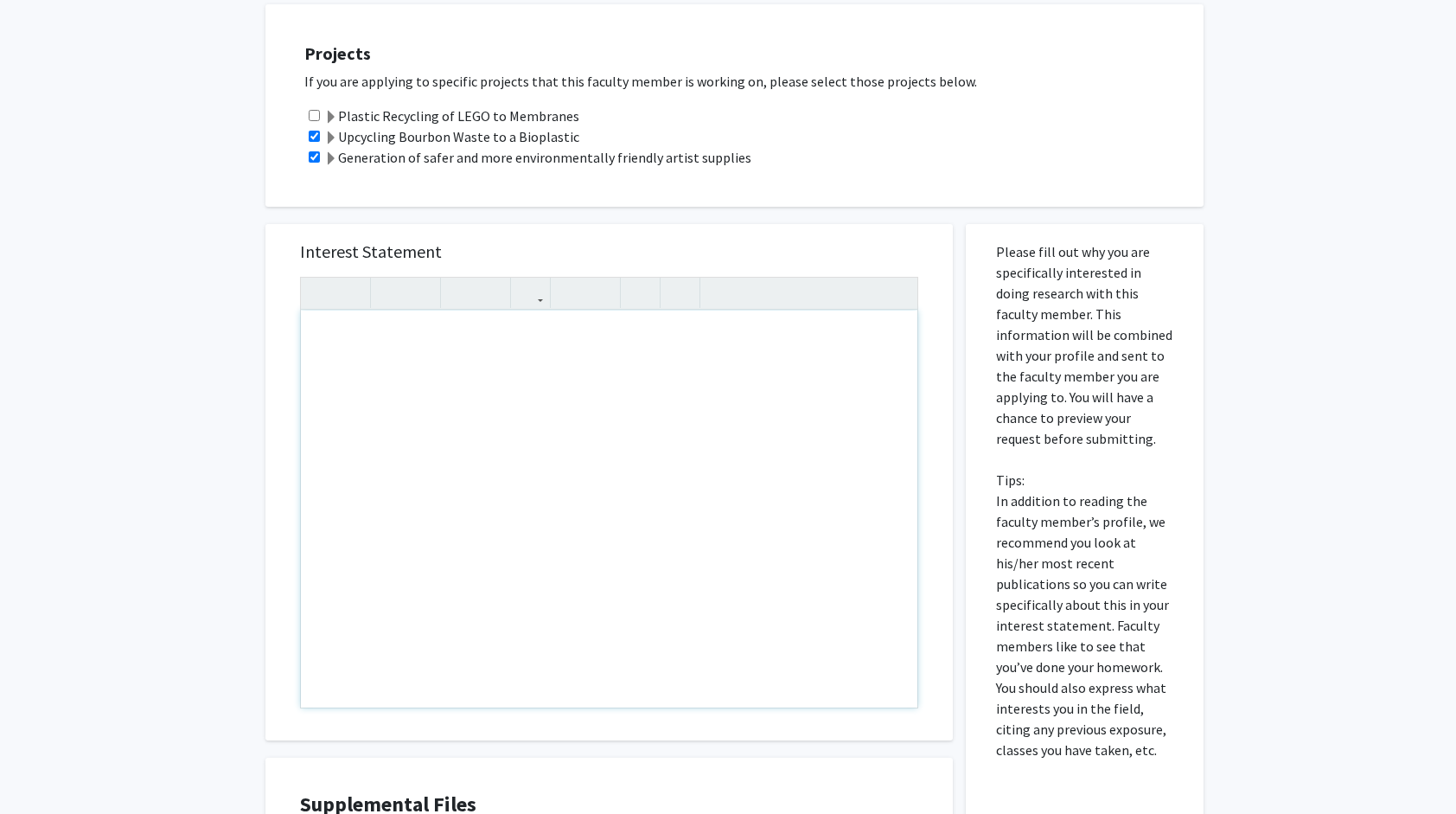
scroll to position [358, 0]
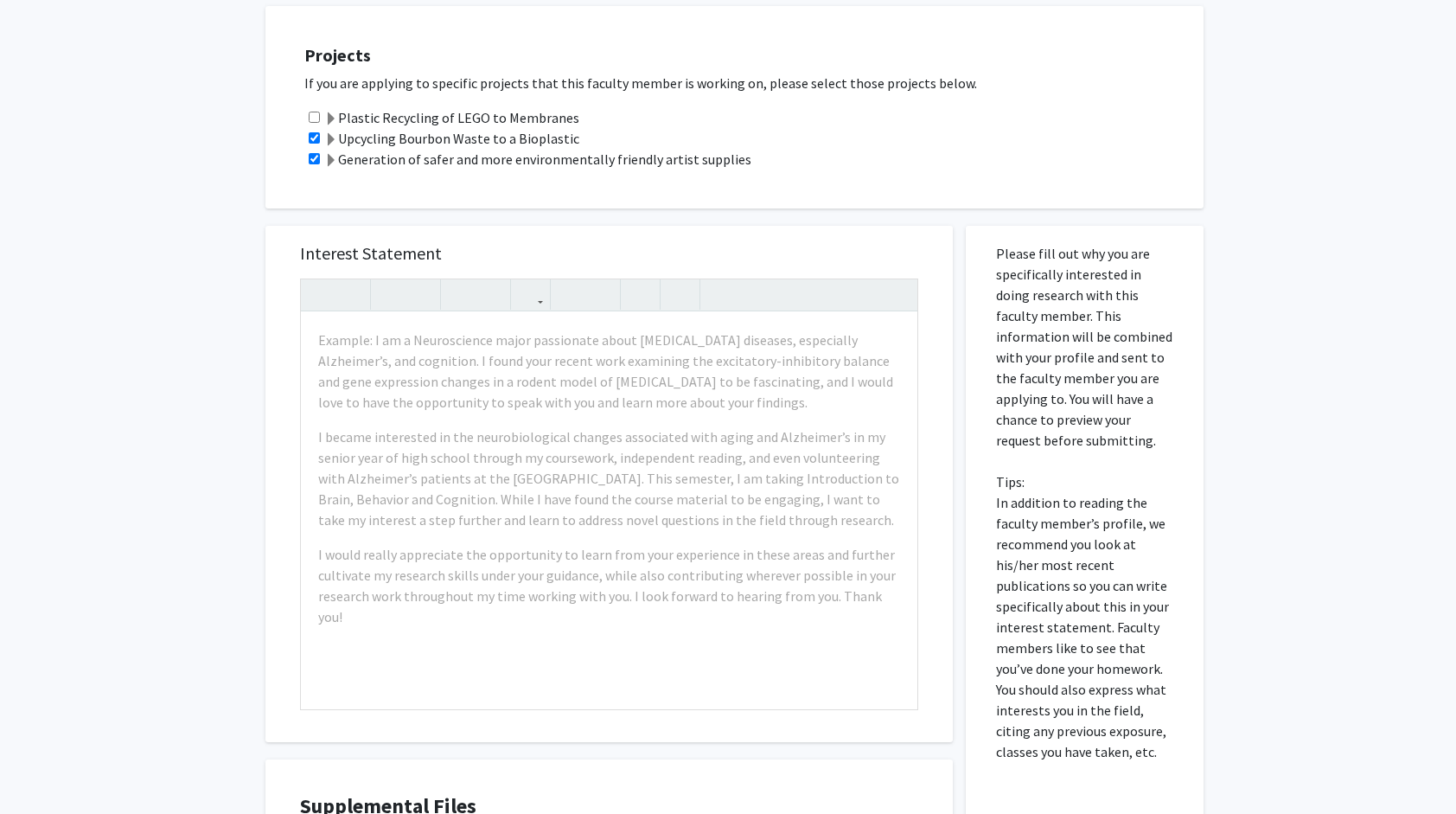
click at [662, 155] on label "Generation of safer and more environmentally friendly artist supplies" at bounding box center [538, 159] width 427 height 21
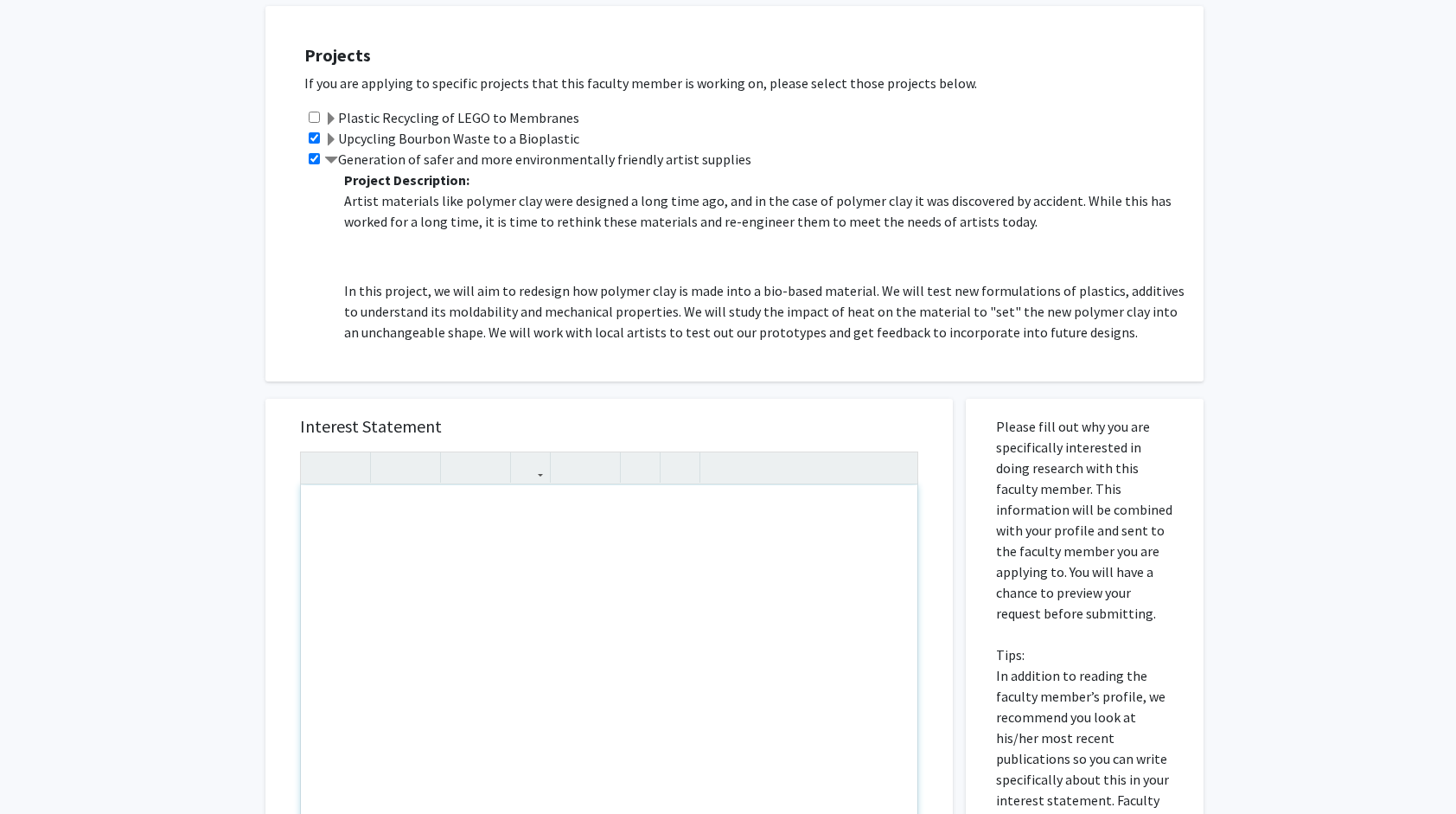
click at [536, 525] on div "Note to users with screen readers: Please press Alt+0 or Option+0 to deactivate…" at bounding box center [609, 683] width 616 height 397
click at [514, 513] on div "My Name is Rudra Patel and I am a Soptmore" at bounding box center [609, 683] width 616 height 397
click at [579, 517] on div "My Name is Rudra Patel, and I am a Shoptptmore" at bounding box center [609, 683] width 616 height 397
click at [564, 512] on div "My Name is Rudra Patel, and I am a sophomore" at bounding box center [609, 683] width 616 height 397
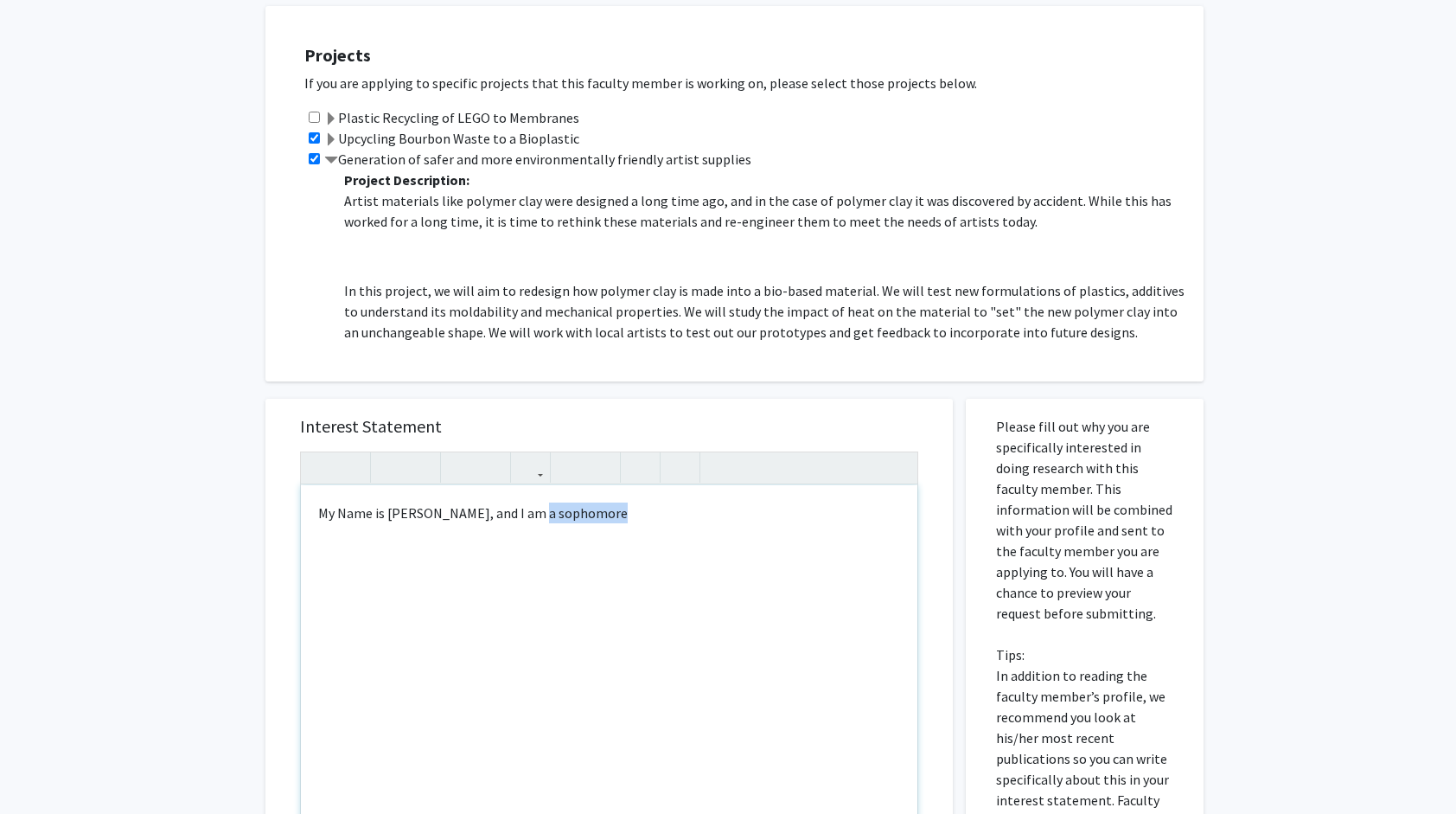
copy div "sophomore"
click at [673, 522] on div "My Name is Rudra Patel, and I am a sophomore" at bounding box center [609, 683] width 616 height 397
type textarea "My Name is Rudra Patel, and I am a sophomore majoring in Mechanical Engineering…"
click at [681, 505] on div "My Name is Rudra Patel, and I am a sophomore majoring in Mechanical Engineering." at bounding box center [609, 683] width 616 height 397
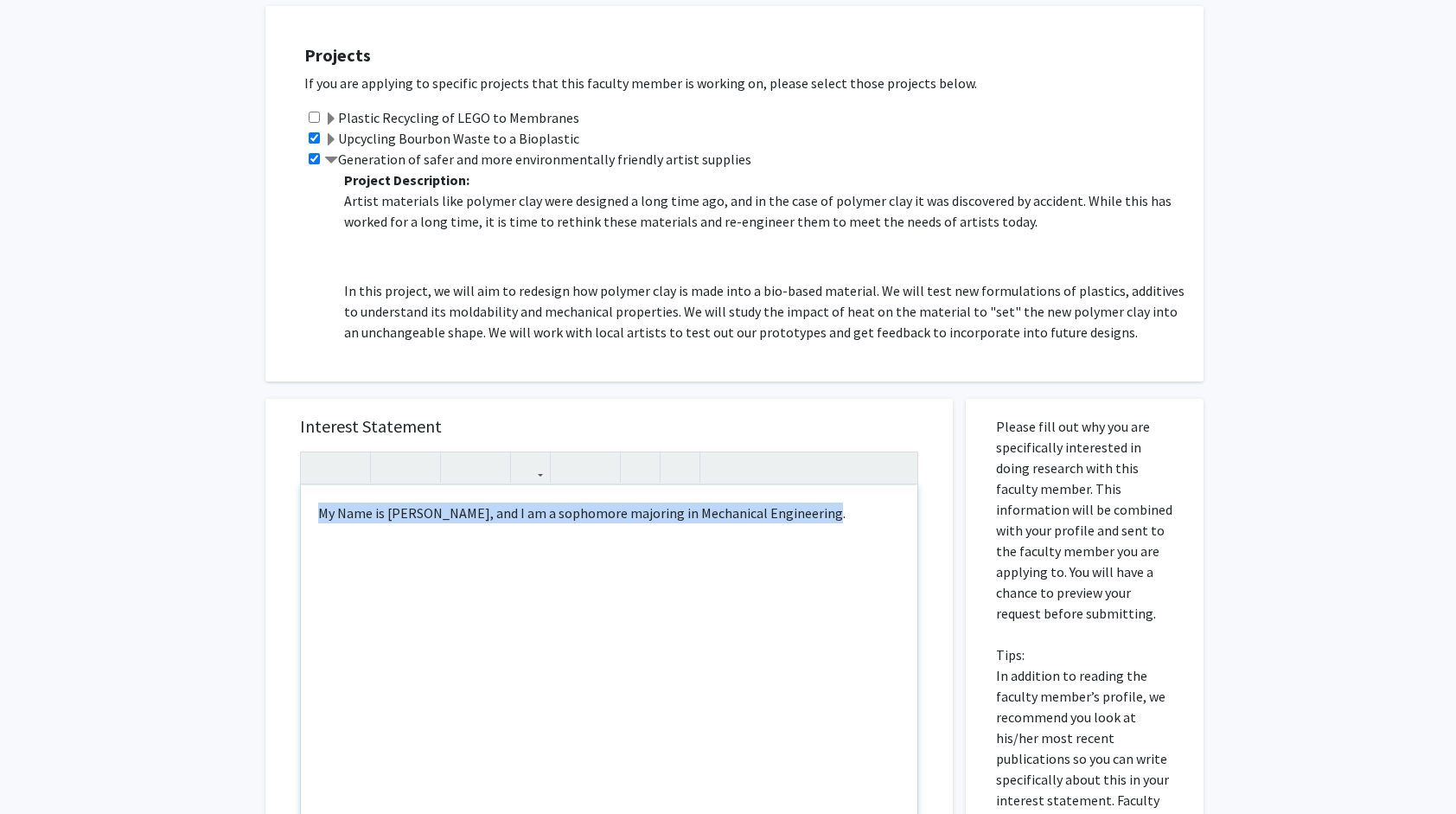
click at [681, 505] on div "My Name is Rudra Patel, and I am a sophomore majoring in Mechanical Engineering." at bounding box center [609, 683] width 616 height 397
click at [334, 133] on span at bounding box center [331, 139] width 14 height 14
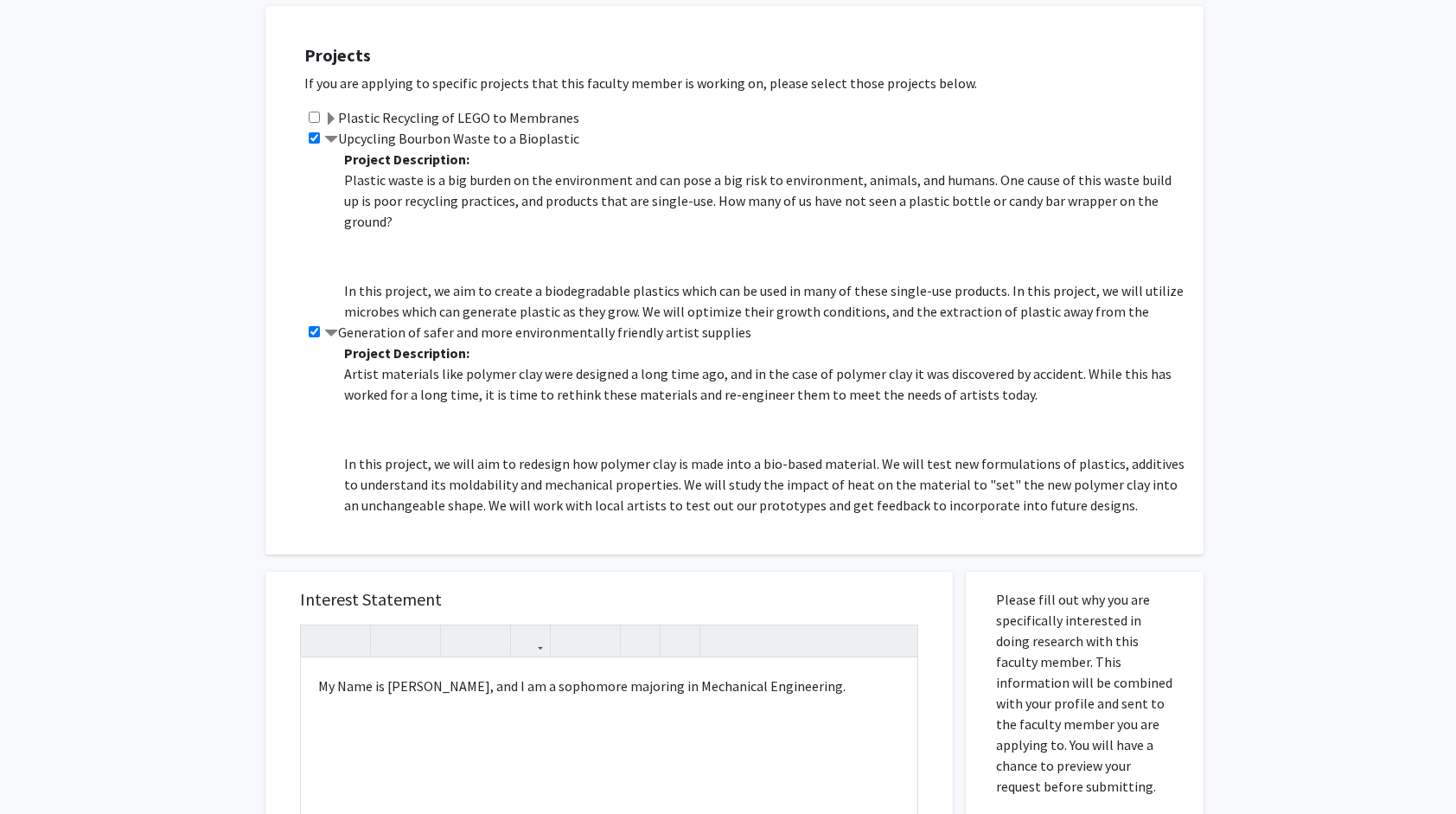
scroll to position [0, 0]
